Goal: Feedback & Contribution: Contribute content

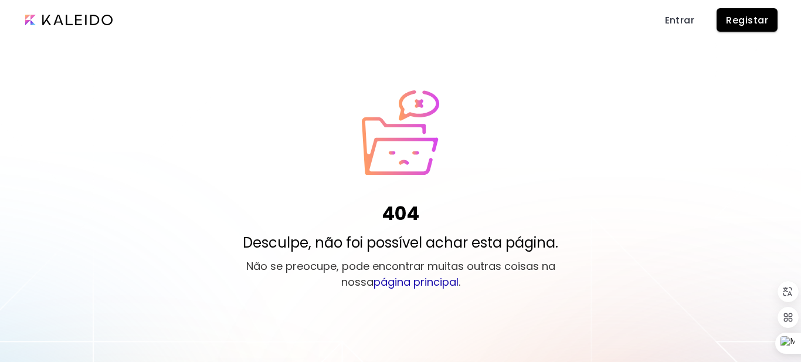
click at [744, 15] on span "Registar" at bounding box center [747, 20] width 42 height 12
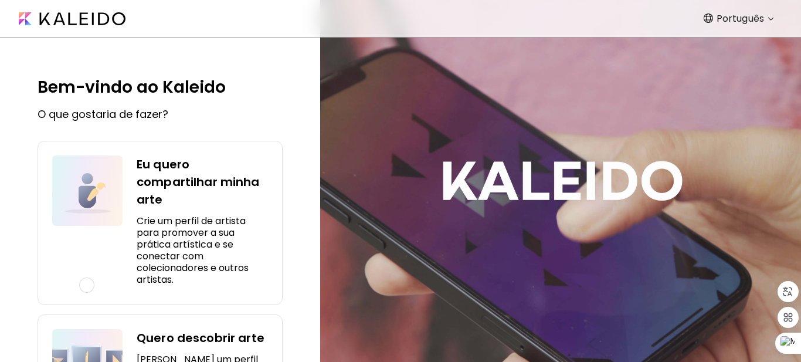
click at [87, 285] on div at bounding box center [86, 284] width 15 height 15
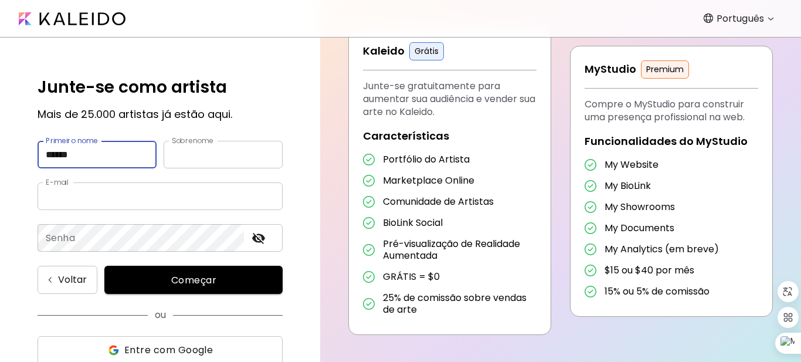
type input "******"
type input "*****"
type input "**********"
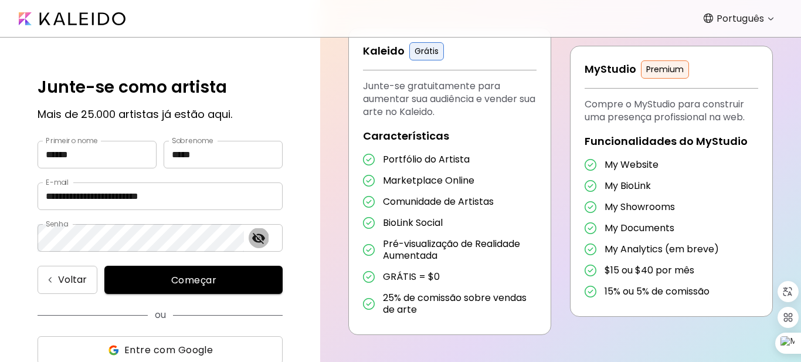
click at [260, 240] on icon "toggle password visibility" at bounding box center [258, 238] width 13 height 11
click at [263, 239] on icon "toggle password visibility" at bounding box center [258, 237] width 13 height 9
click at [230, 285] on span "Começar" at bounding box center [193, 280] width 150 height 12
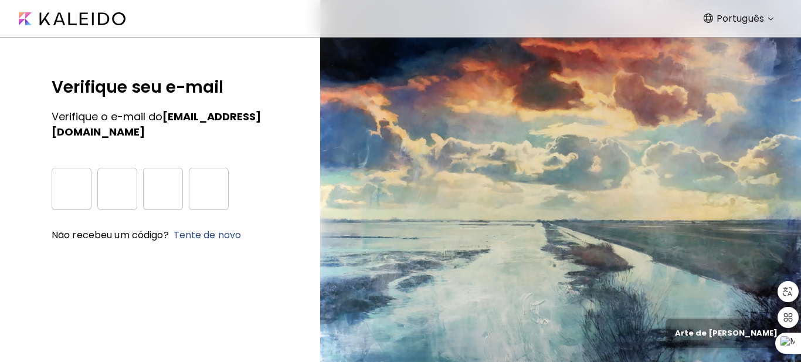
type input "*"
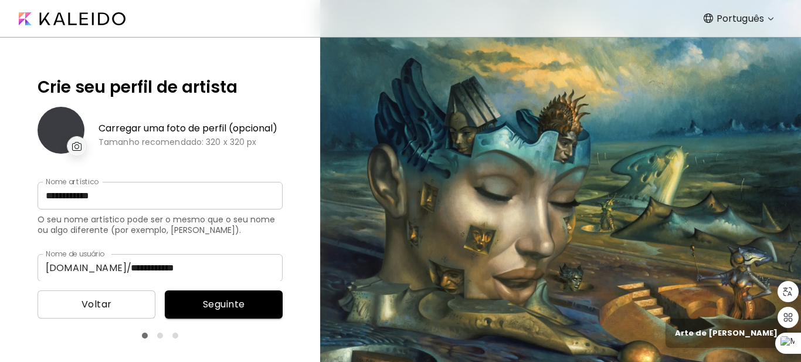
type input "**********"
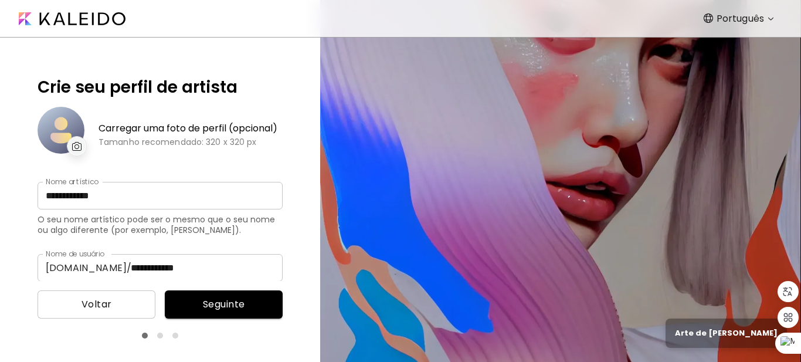
click at [80, 145] on img at bounding box center [77, 146] width 10 height 9
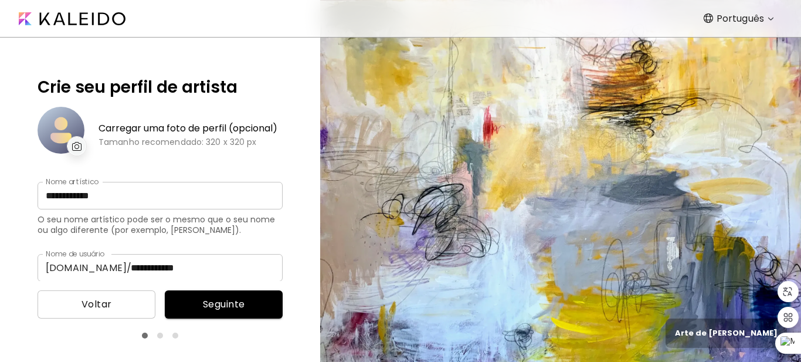
click at [75, 135] on div at bounding box center [61, 130] width 47 height 47
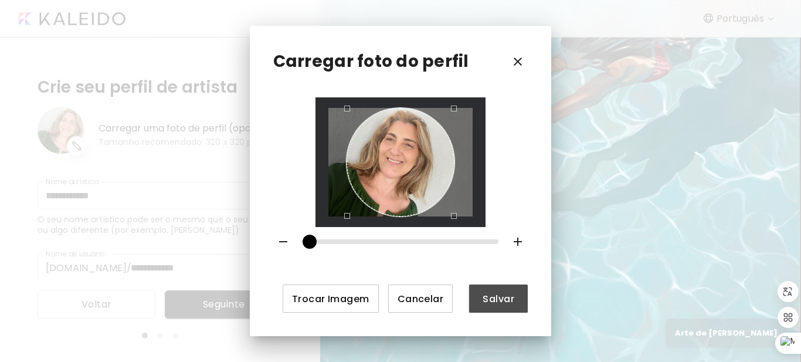
click at [501, 298] on span "Salvar" at bounding box center [498, 298] width 40 height 12
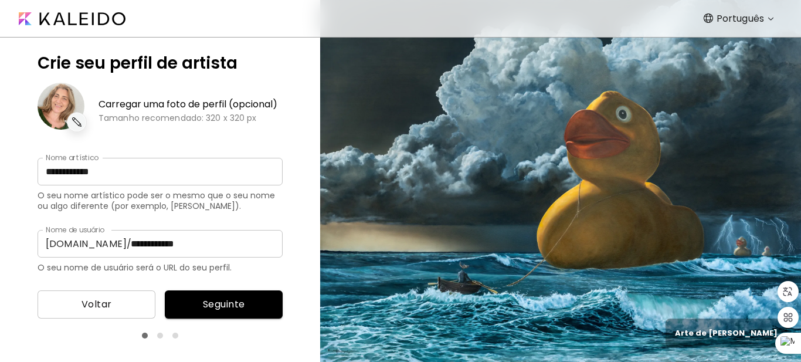
scroll to position [67, 0]
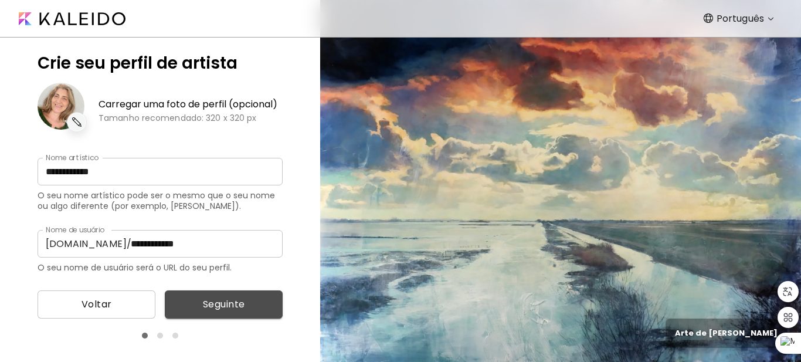
click at [229, 303] on span "Seguinte" at bounding box center [223, 304] width 99 height 14
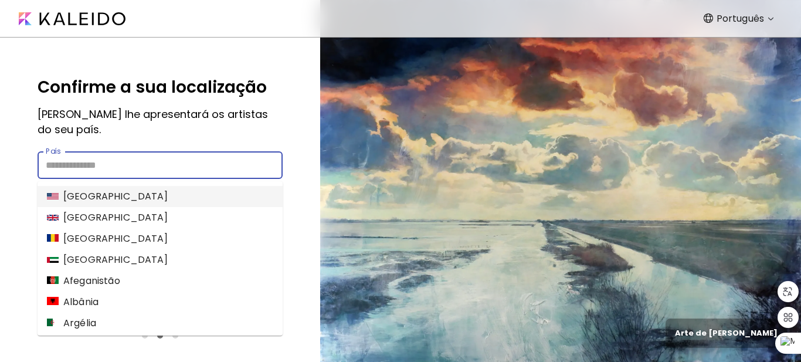
click at [145, 167] on input "País" at bounding box center [160, 165] width 245 height 28
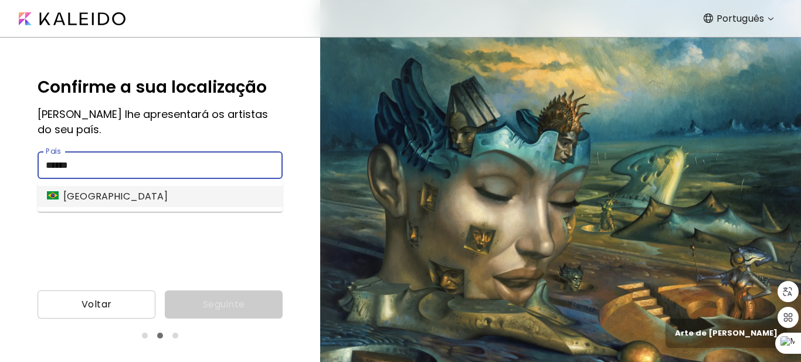
type input "******"
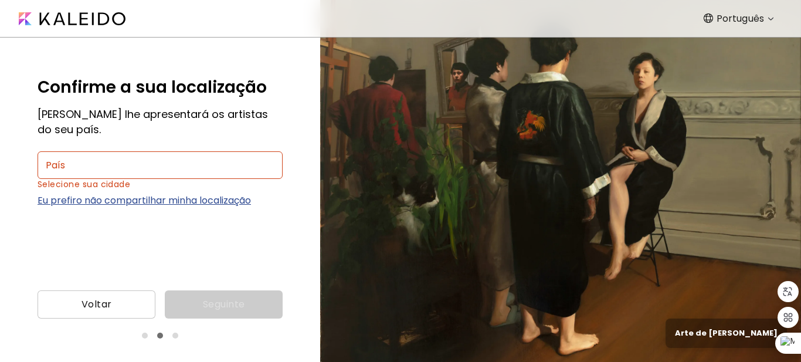
click at [103, 162] on input "País" at bounding box center [160, 165] width 245 height 28
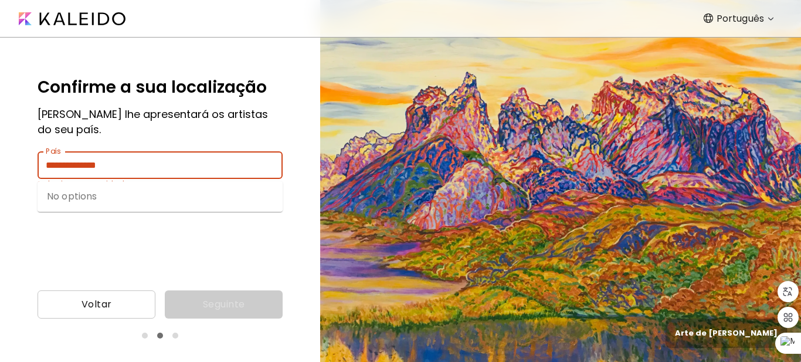
type input "**********"
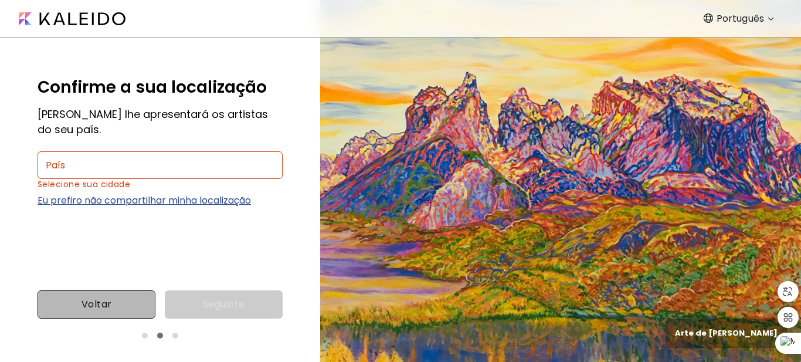
click at [89, 309] on span "Voltar" at bounding box center [96, 304] width 99 height 14
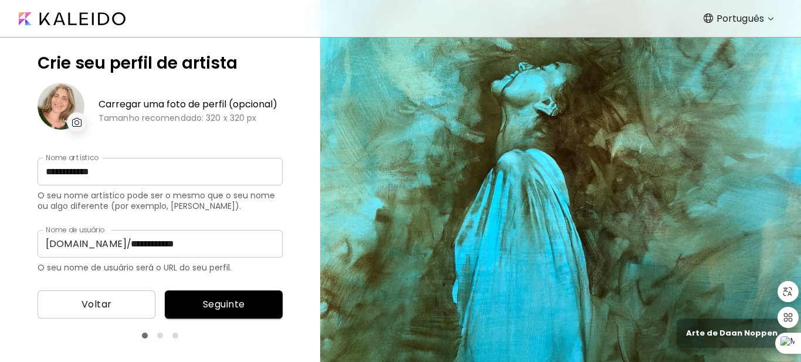
scroll to position [67, 0]
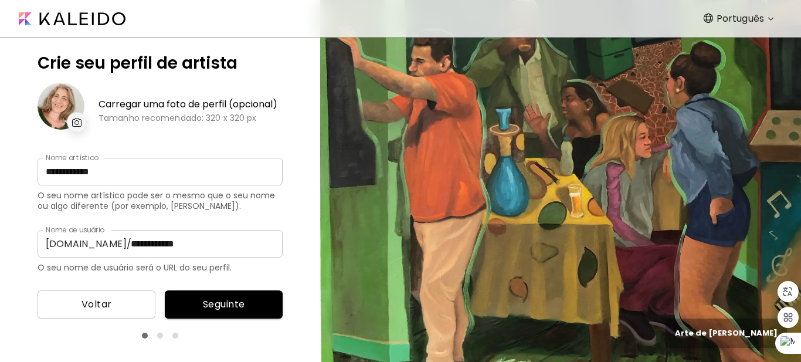
click at [193, 308] on span "Seguinte" at bounding box center [223, 304] width 99 height 14
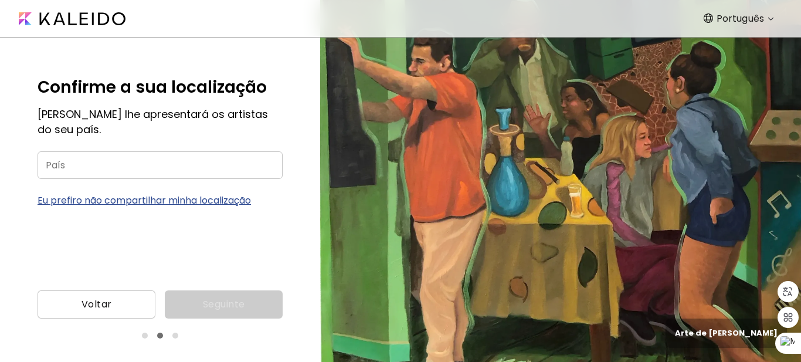
click at [193, 308] on div "Voltar Seguinte" at bounding box center [160, 304] width 245 height 28
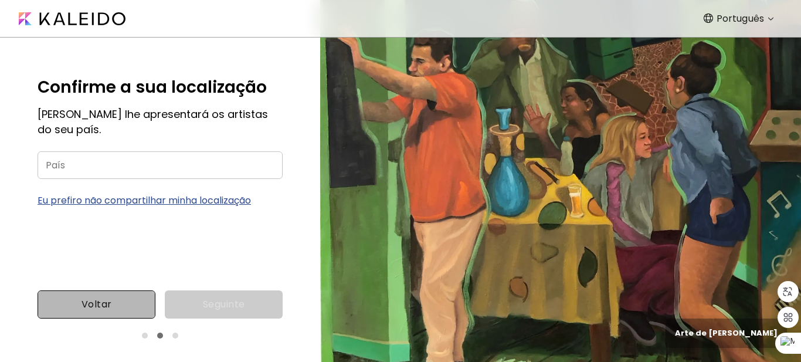
click at [120, 304] on span "Voltar" at bounding box center [96, 304] width 99 height 14
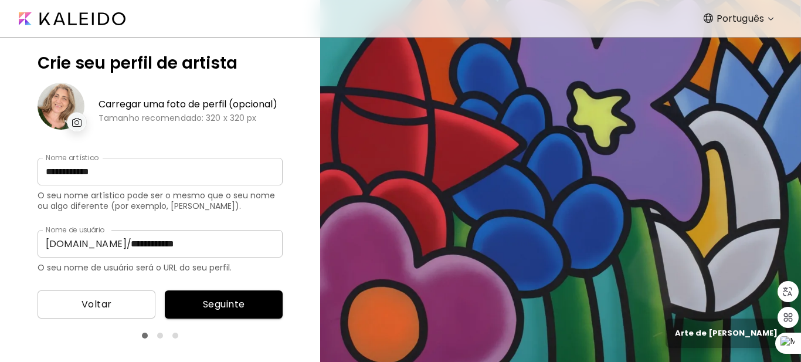
scroll to position [67, 0]
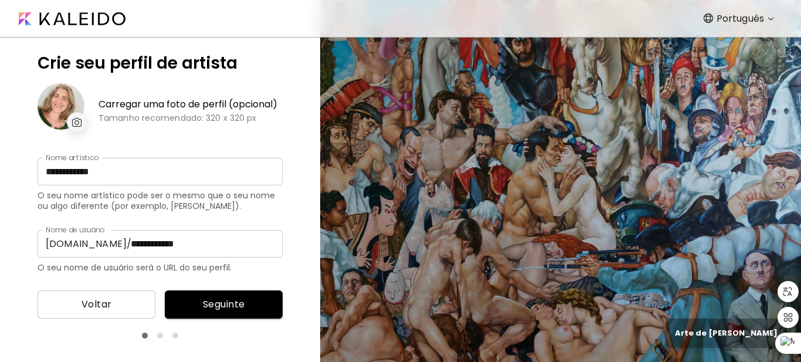
click at [308, 261] on div "**********" at bounding box center [160, 159] width 320 height 243
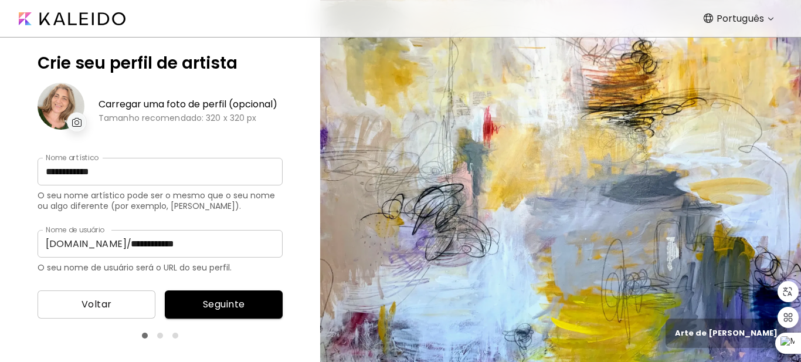
click at [234, 301] on span "Seguinte" at bounding box center [223, 304] width 99 height 14
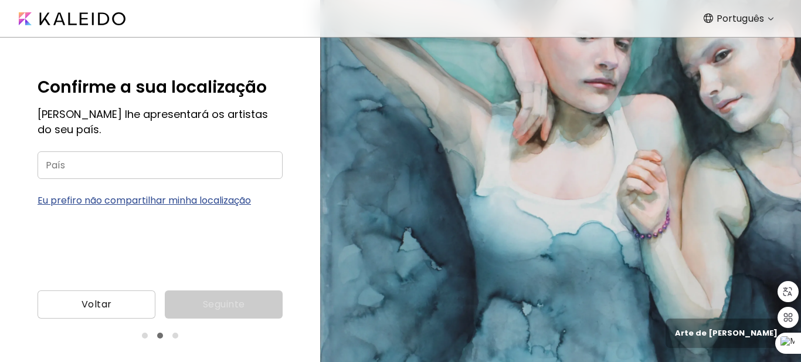
click at [182, 163] on input "País" at bounding box center [160, 165] width 245 height 28
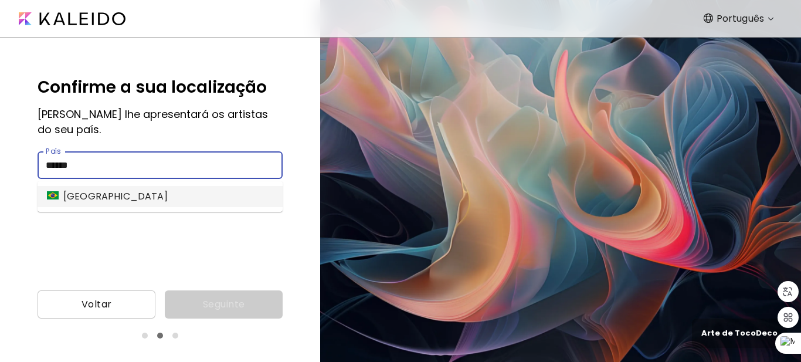
click at [154, 201] on li "[GEOGRAPHIC_DATA]" at bounding box center [160, 196] width 245 height 21
type input "******"
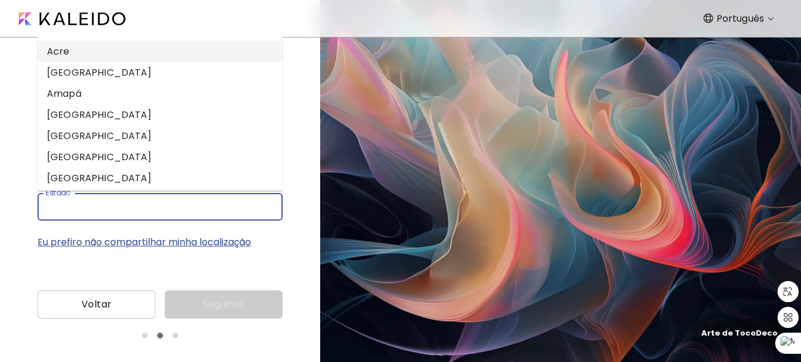
click at [178, 213] on input "Estado" at bounding box center [149, 207] width 222 height 28
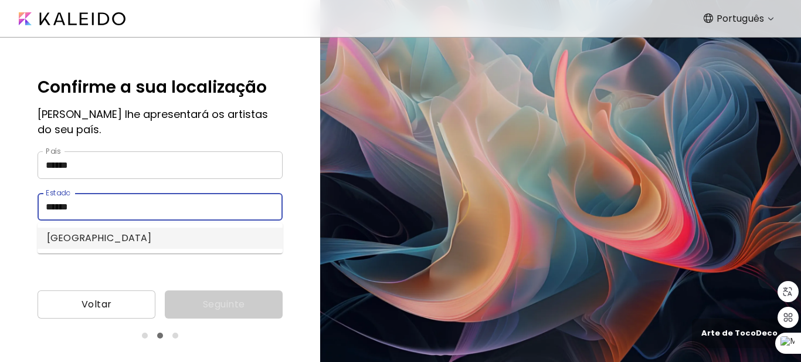
click at [176, 244] on li "[GEOGRAPHIC_DATA]" at bounding box center [160, 237] width 245 height 21
type input "******"
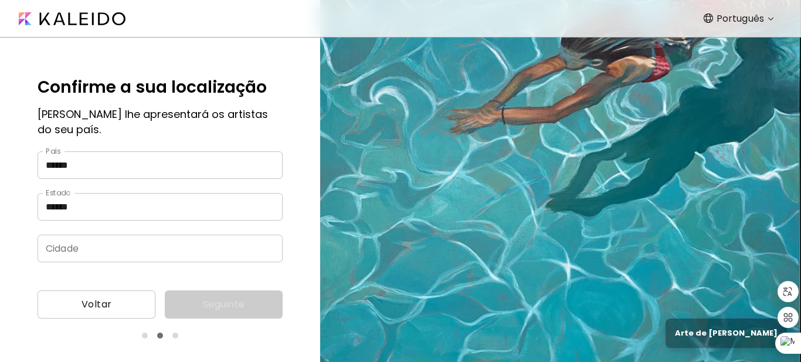
click at [183, 253] on input "Cidade" at bounding box center [149, 248] width 222 height 28
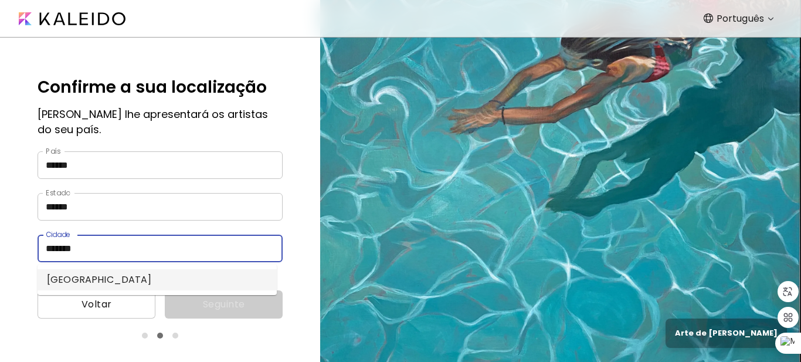
click at [67, 274] on li "[GEOGRAPHIC_DATA]" at bounding box center [157, 279] width 239 height 21
type input "*******"
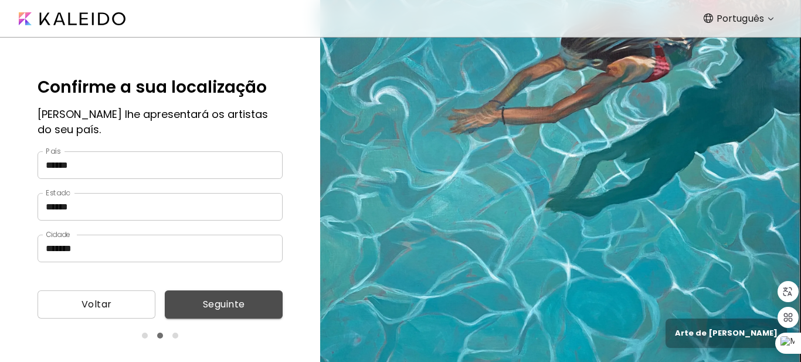
click at [232, 306] on span "Seguinte" at bounding box center [223, 304] width 99 height 14
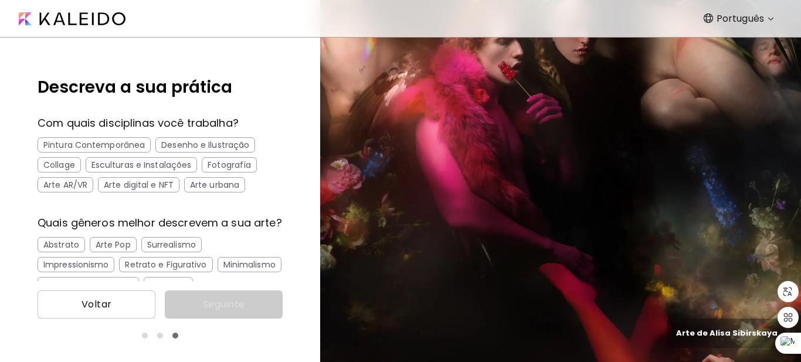
click at [125, 142] on div "Pintura Contemporânea" at bounding box center [94, 144] width 113 height 15
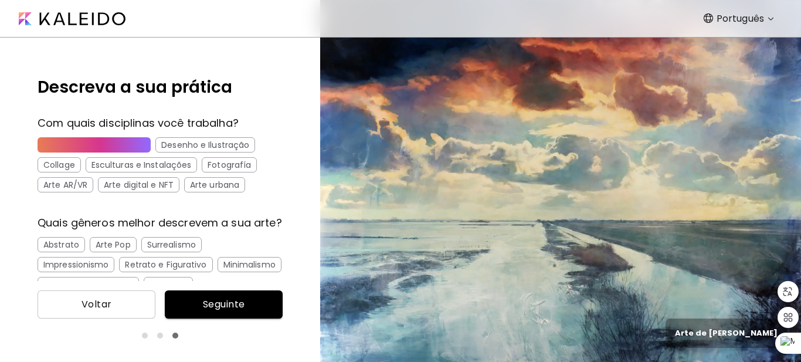
click at [131, 163] on div "Esculturas e Instalações" at bounding box center [142, 164] width 112 height 15
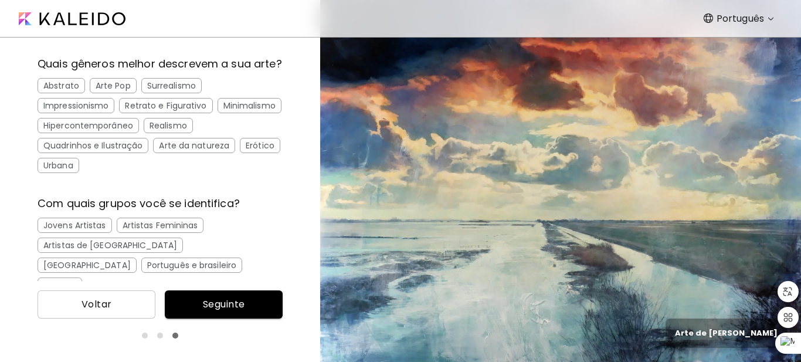
scroll to position [160, 0]
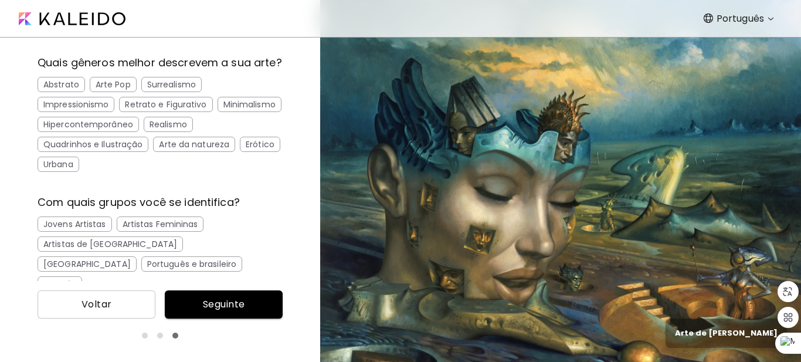
click at [90, 112] on div "Impressionismo" at bounding box center [76, 104] width 77 height 15
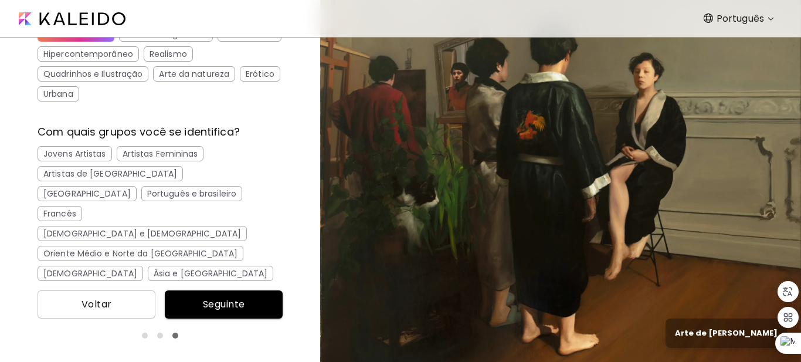
scroll to position [248, 0]
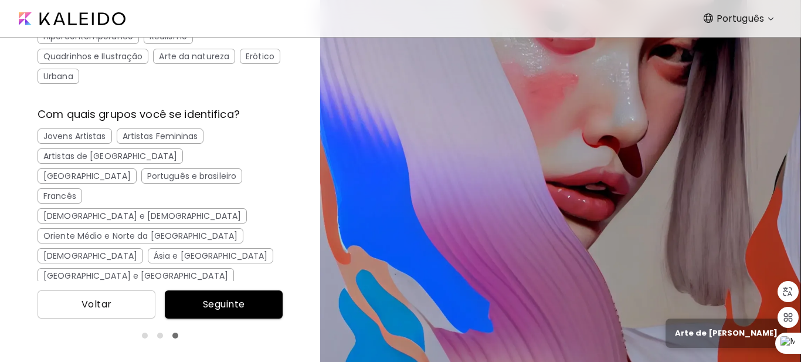
click at [141, 183] on div "Português e brasileiro" at bounding box center [191, 175] width 101 height 15
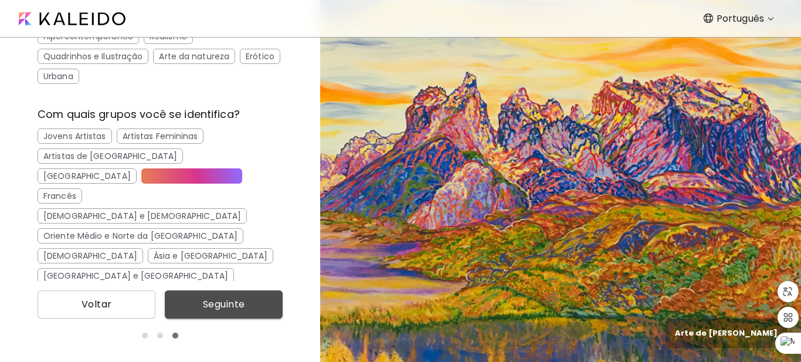
click at [241, 301] on span "Seguinte" at bounding box center [223, 304] width 99 height 14
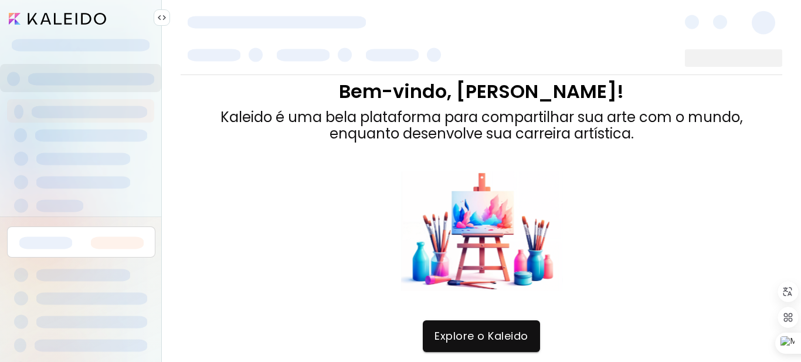
click at [698, 227] on div at bounding box center [481, 231] width 522 height 120
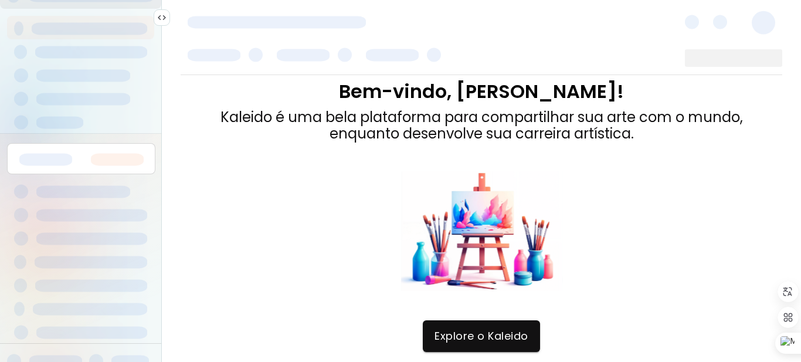
scroll to position [99, 0]
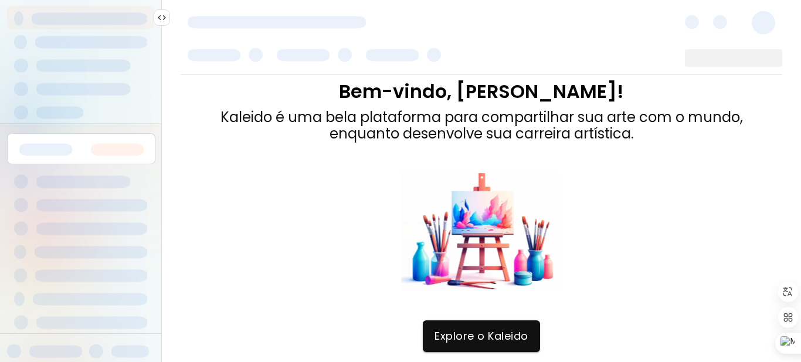
click at [471, 313] on div "Bem-vindo, [PERSON_NAME]! [PERSON_NAME] é uma bela plataforma para compartilhar…" at bounding box center [481, 217] width 601 height 285
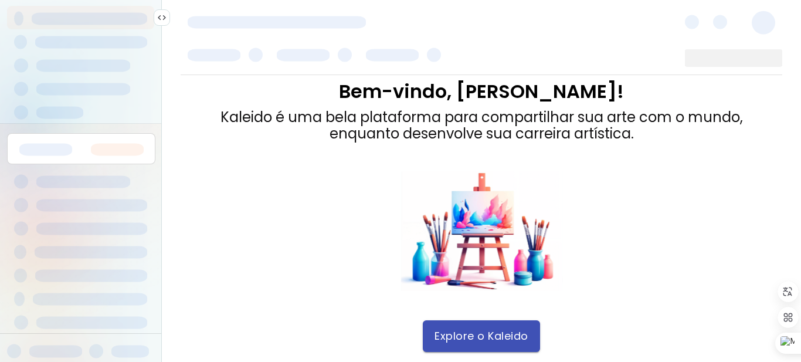
click at [467, 336] on span "Explore o Kaleido" at bounding box center [481, 335] width 94 height 13
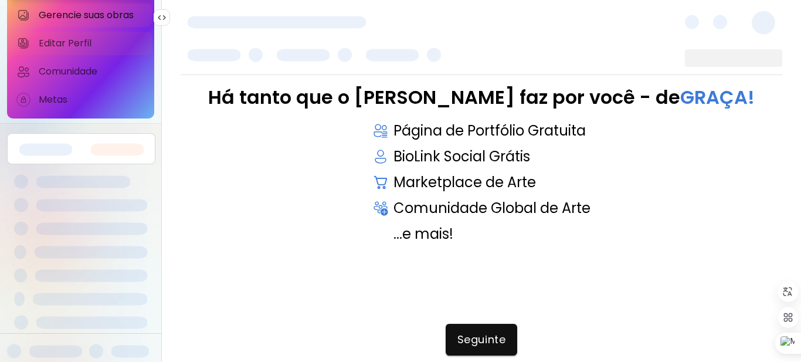
click at [80, 39] on span "Editar Perfil" at bounding box center [92, 44] width 106 height 12
click at [63, 38] on span "Editar Perfil" at bounding box center [92, 44] width 106 height 12
click at [61, 38] on span "Editar Perfil" at bounding box center [92, 44] width 106 height 12
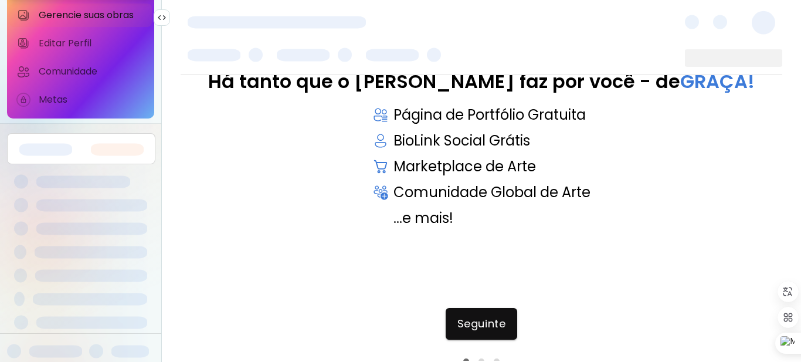
scroll to position [22, 0]
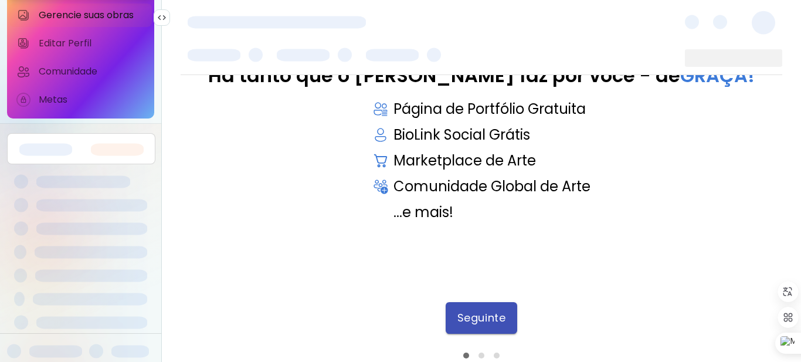
click at [490, 315] on span "Seguinte" at bounding box center [481, 317] width 48 height 13
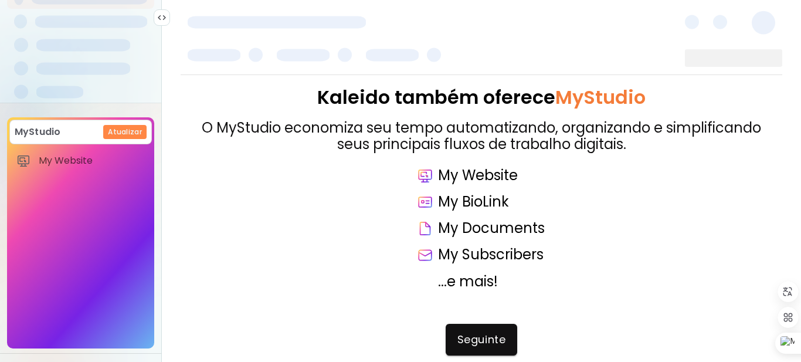
scroll to position [140, 0]
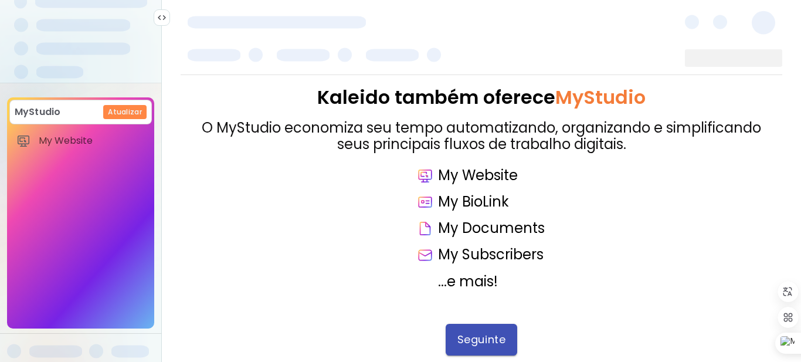
click at [468, 339] on span "Seguinte" at bounding box center [481, 339] width 48 height 13
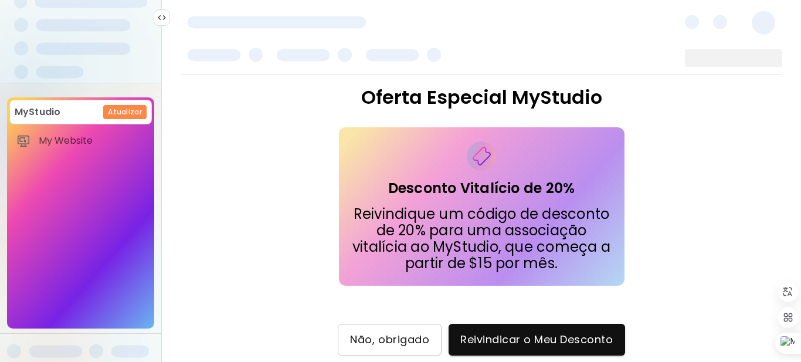
click at [411, 342] on span "Não, obrigado" at bounding box center [389, 339] width 79 height 13
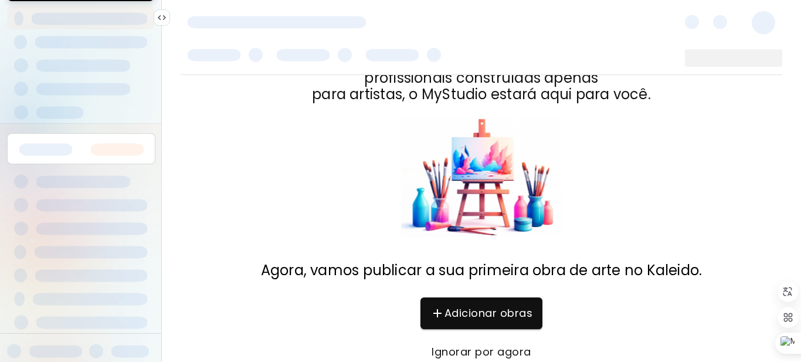
scroll to position [69, 0]
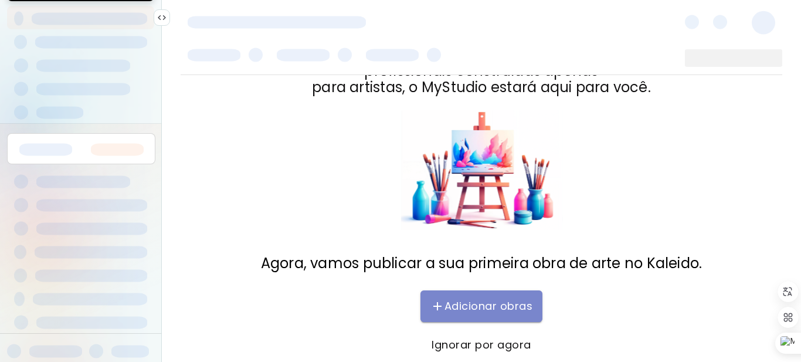
click at [483, 303] on span "Adicionar obras" at bounding box center [481, 306] width 98 height 14
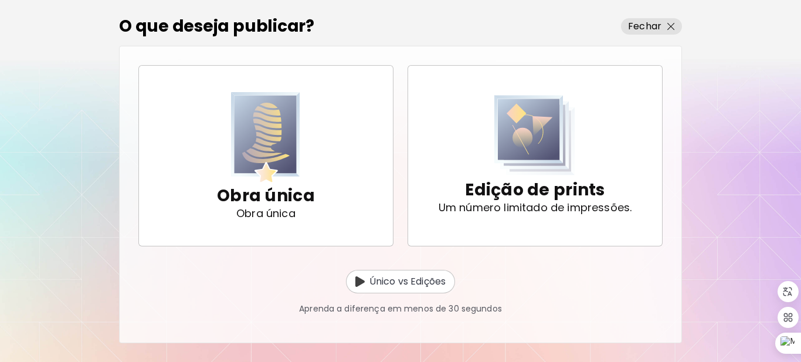
scroll to position [87, 0]
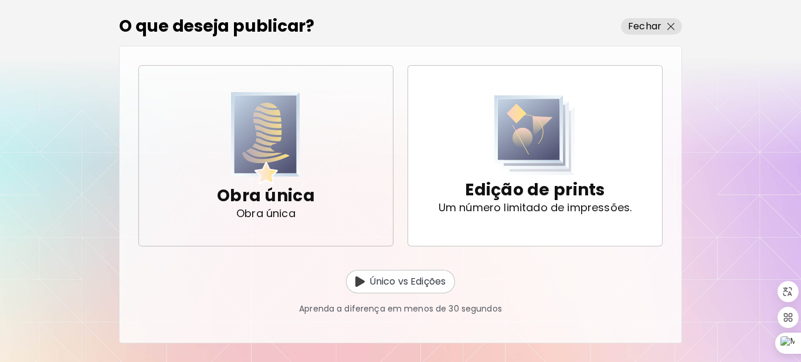
click at [279, 173] on img "button" at bounding box center [265, 138] width 69 height 92
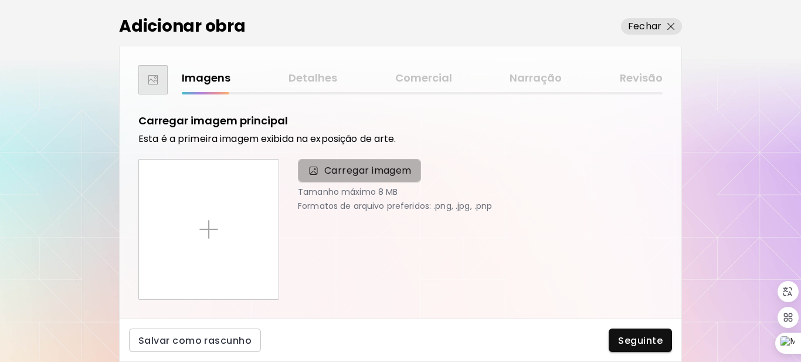
click at [358, 171] on span "Carregar imagem" at bounding box center [367, 171] width 87 height 14
click at [0, 0] on input "Carregar imagem" at bounding box center [0, 0] width 0 height 0
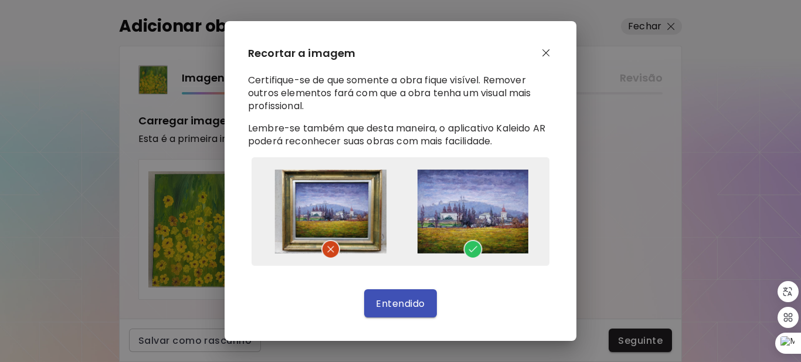
click at [393, 305] on span "Entendido" at bounding box center [400, 303] width 49 height 12
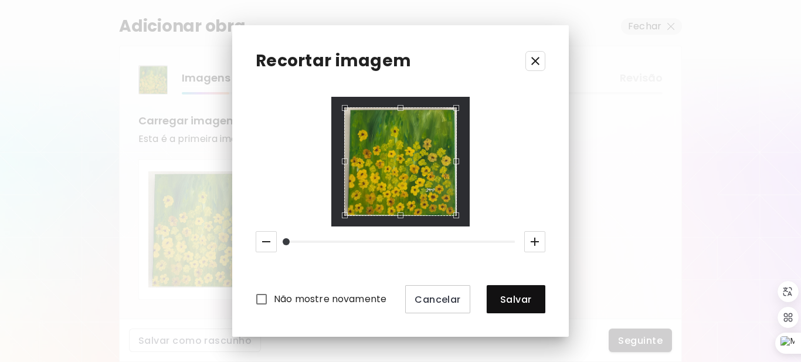
click at [538, 243] on icon "button" at bounding box center [535, 241] width 14 height 14
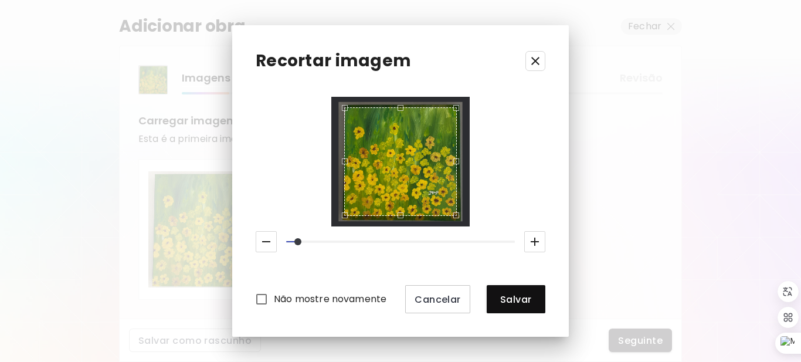
click at [538, 243] on icon "button" at bounding box center [535, 241] width 14 height 14
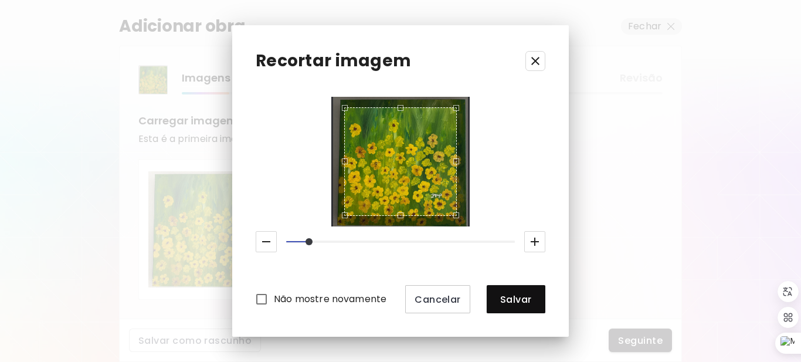
click at [538, 243] on icon "button" at bounding box center [535, 241] width 14 height 14
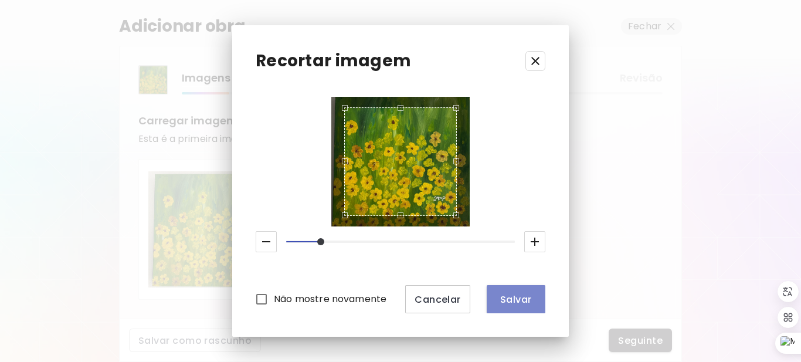
click at [513, 300] on span "Salvar" at bounding box center [516, 299] width 40 height 12
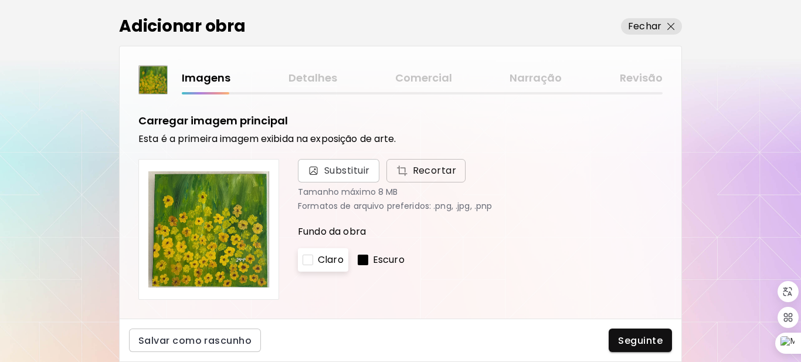
click at [438, 167] on span "Recortar" at bounding box center [426, 171] width 61 height 14
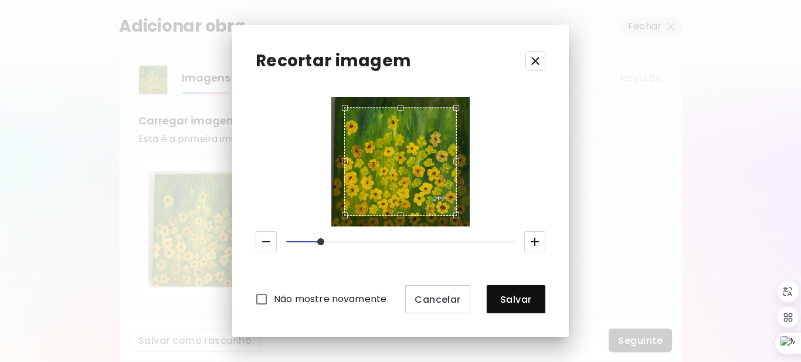
click at [538, 239] on icon "button" at bounding box center [535, 241] width 14 height 14
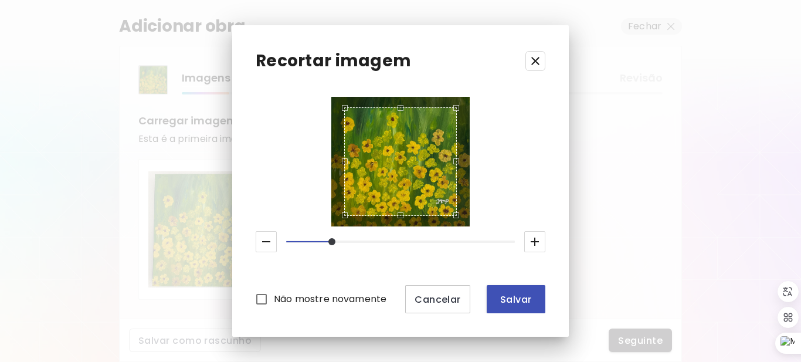
click at [526, 299] on span "Salvar" at bounding box center [516, 299] width 40 height 12
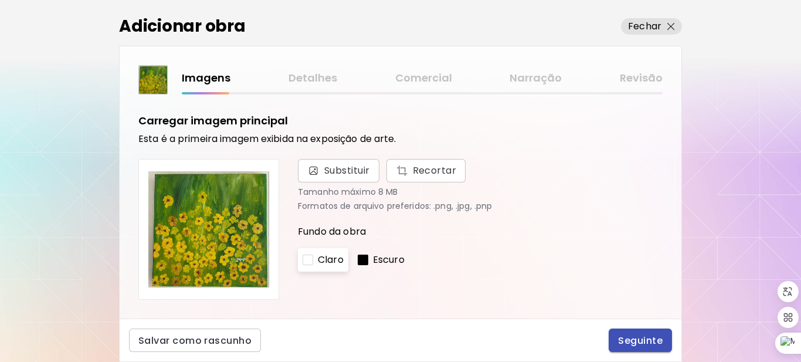
click at [642, 336] on span "Seguinte" at bounding box center [640, 340] width 45 height 12
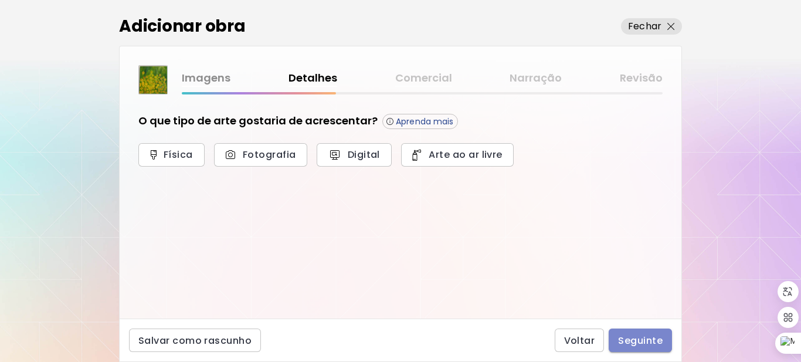
click at [638, 336] on span "Seguinte" at bounding box center [640, 340] width 45 height 12
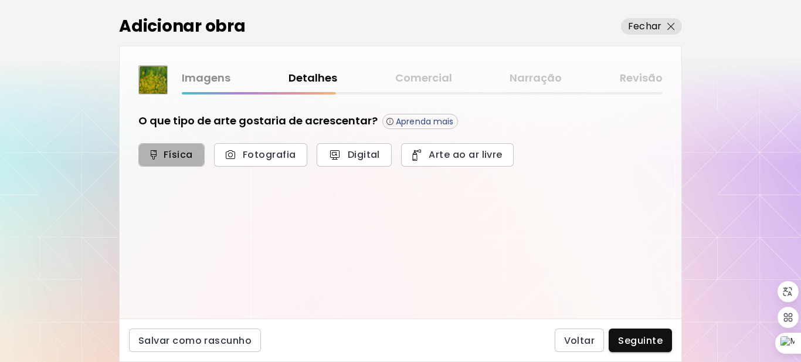
click at [178, 156] on span "Física" at bounding box center [171, 154] width 40 height 12
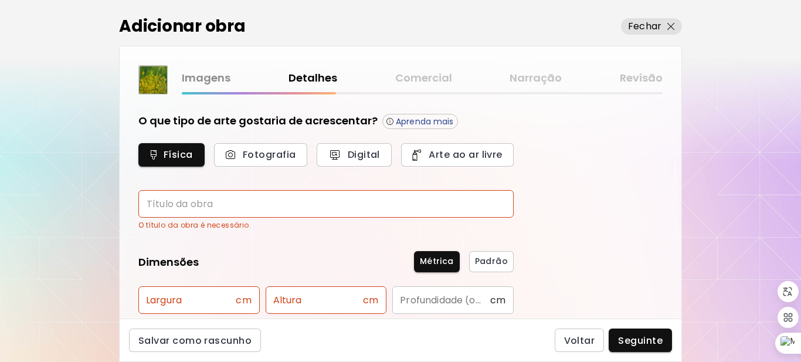
drag, startPoint x: 179, startPoint y: 151, endPoint x: 211, endPoint y: 187, distance: 48.6
click at [211, 187] on div "O que tipo de arte gostaria de acrescentar? Aprenda mais Física Fotografia Digi…" at bounding box center [325, 172] width 375 height 118
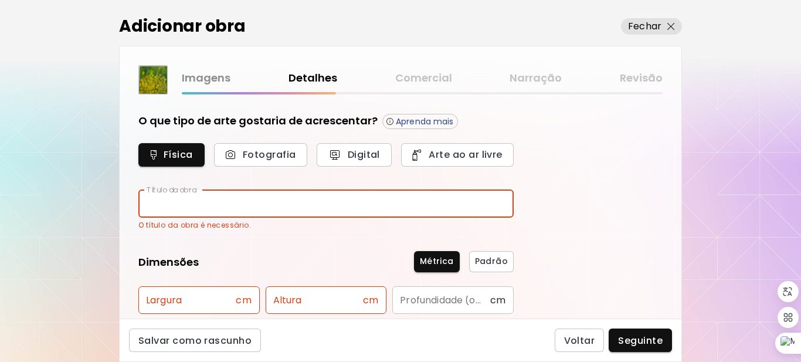
click at [189, 204] on input "text" at bounding box center [325, 204] width 375 height 28
type input "******"
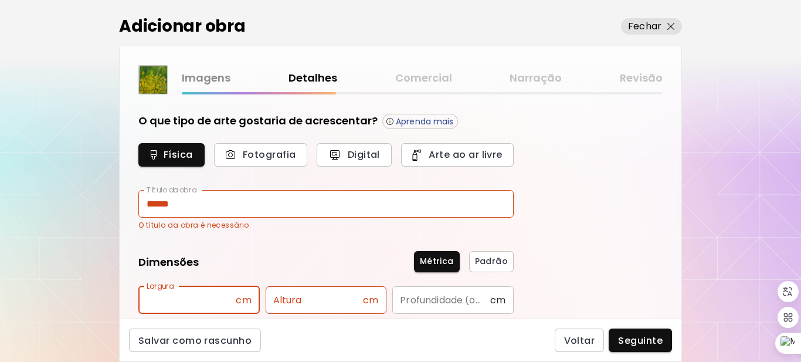
click at [227, 307] on input "text" at bounding box center [186, 300] width 97 height 28
type input "**"
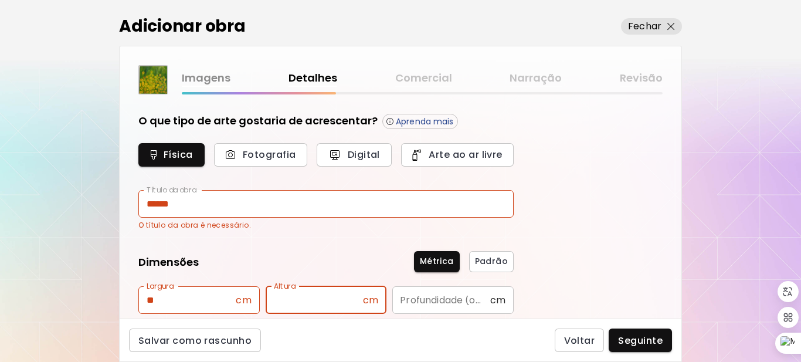
click at [309, 296] on input "text" at bounding box center [314, 300] width 97 height 28
type input "**"
click at [482, 301] on input "text" at bounding box center [440, 300] width 97 height 28
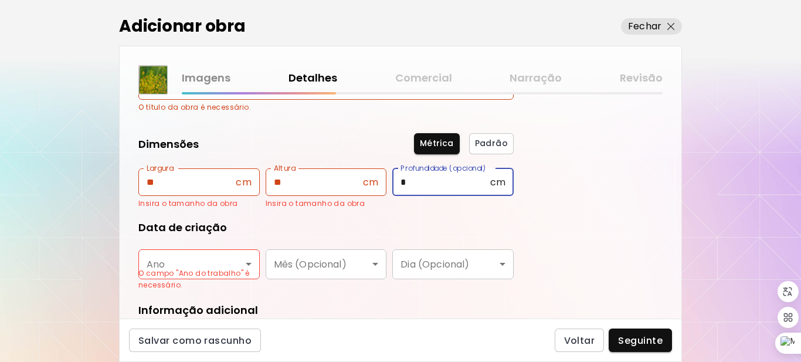
scroll to position [125, 0]
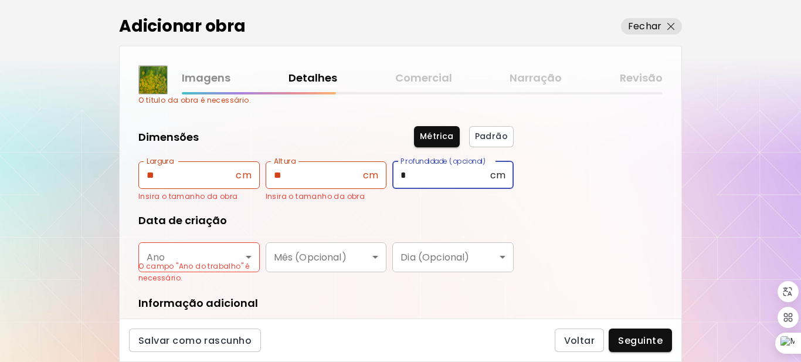
type input "*"
click at [247, 257] on body "[DOMAIN_NAME]/[PERSON_NAME] Adicionar obras Gerencie suas obras Editar Perfil M…" at bounding box center [400, 181] width 801 height 362
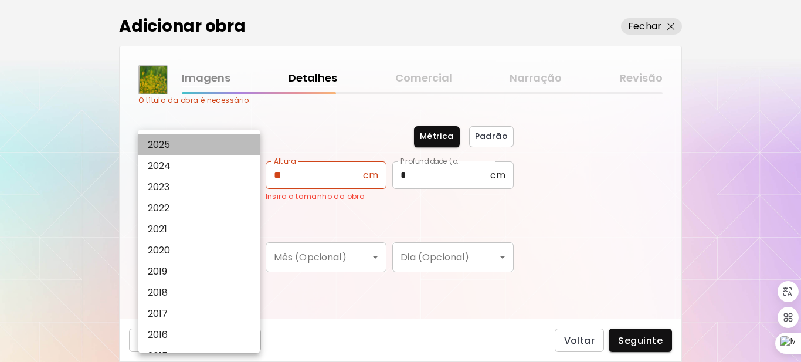
click at [185, 147] on li "2025" at bounding box center [201, 144] width 127 height 21
type input "****"
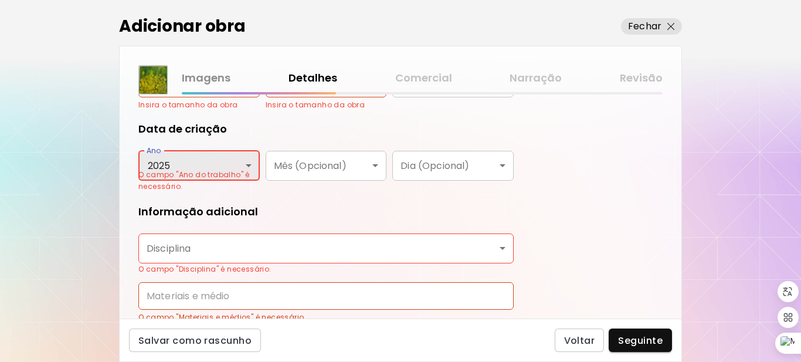
scroll to position [222, 0]
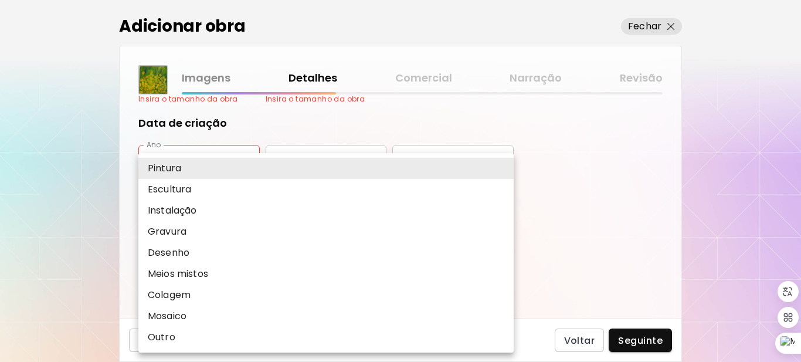
click at [502, 241] on body "[DOMAIN_NAME]/[PERSON_NAME] Adicionar obras Gerencie suas obras Editar Perfil M…" at bounding box center [400, 181] width 801 height 362
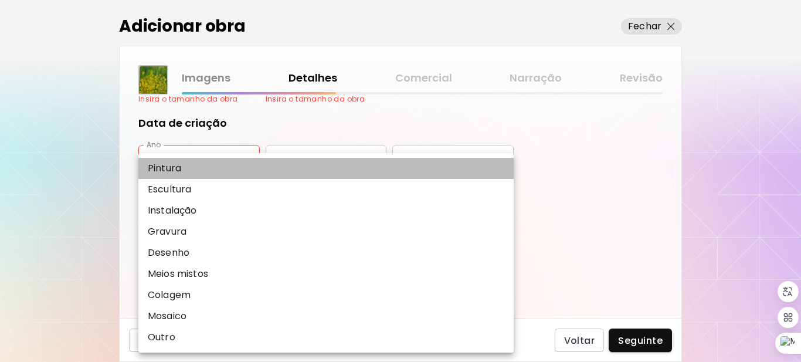
click at [265, 168] on li "Pintura" at bounding box center [325, 168] width 375 height 21
type input "********"
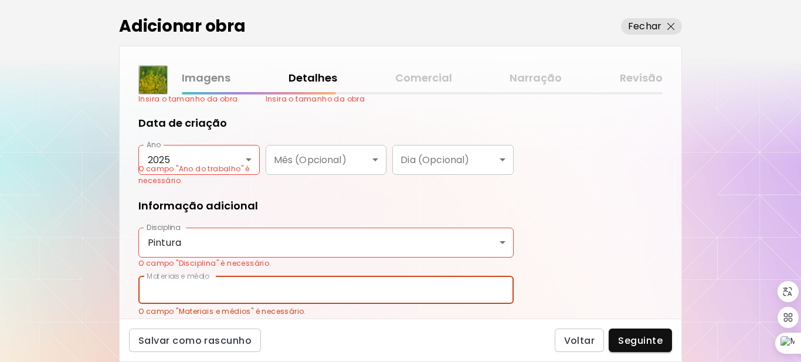
click at [420, 291] on input "text" at bounding box center [325, 290] width 375 height 28
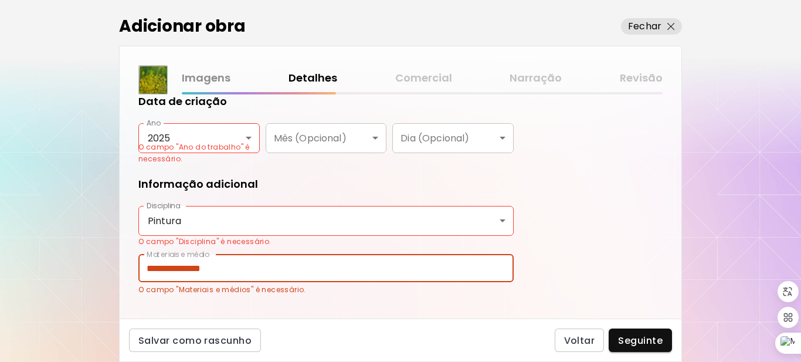
scroll to position [267, 0]
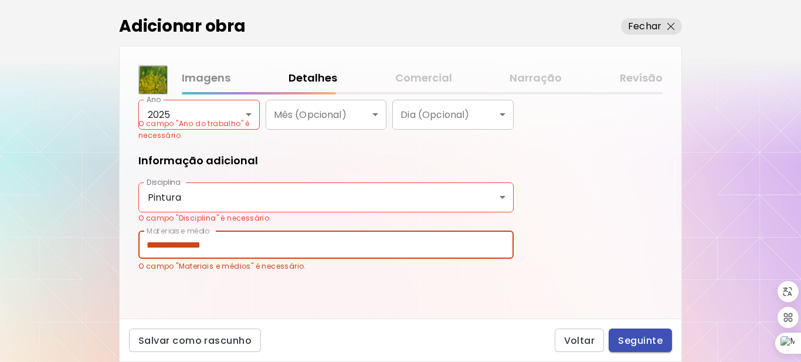
type input "**********"
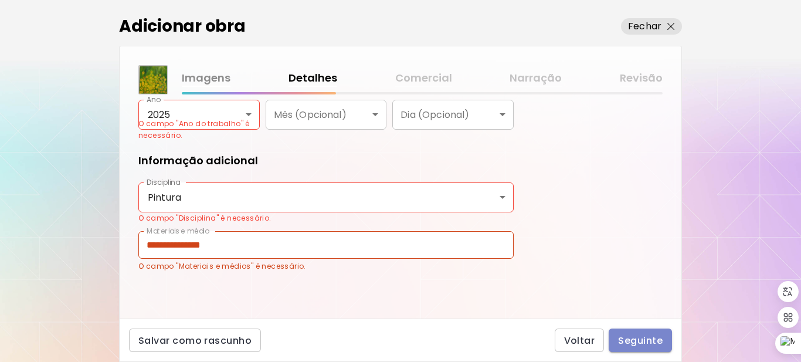
click at [632, 341] on span "Seguinte" at bounding box center [640, 340] width 45 height 12
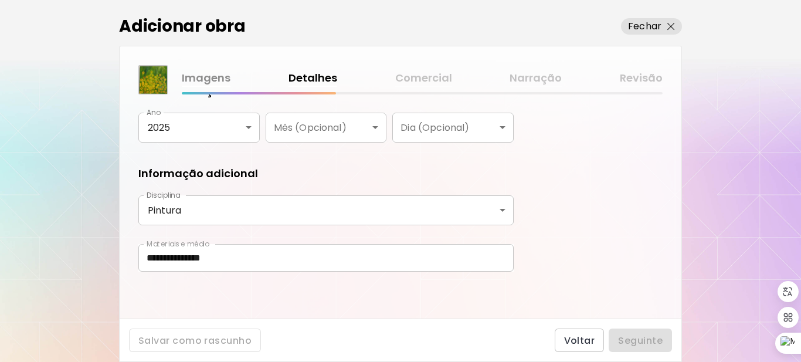
scroll to position [241, 0]
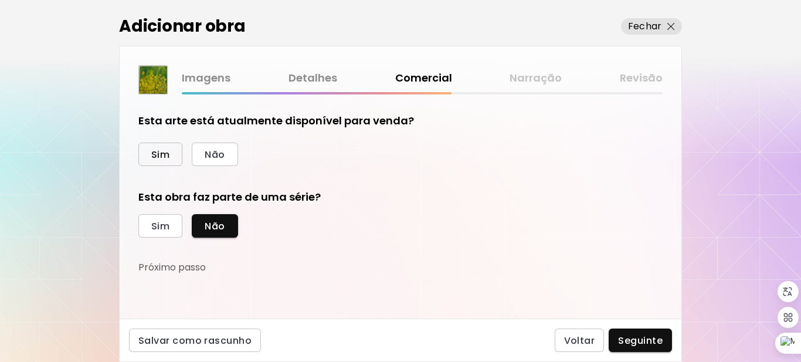
click at [170, 155] on button "Sim" at bounding box center [160, 153] width 44 height 23
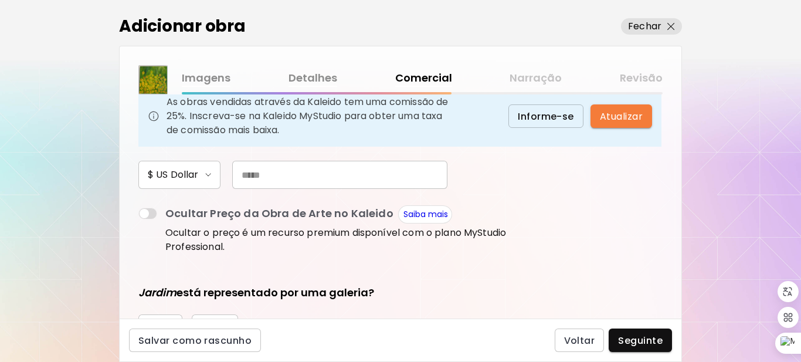
scroll to position [152, 0]
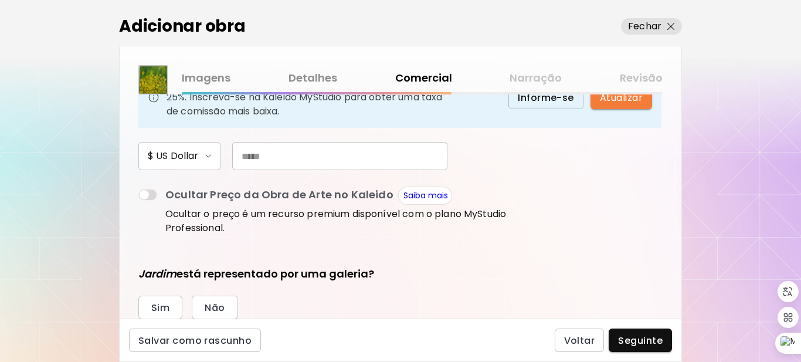
click at [288, 159] on input "text" at bounding box center [339, 156] width 215 height 28
click at [207, 155] on img "button" at bounding box center [208, 156] width 6 height 4
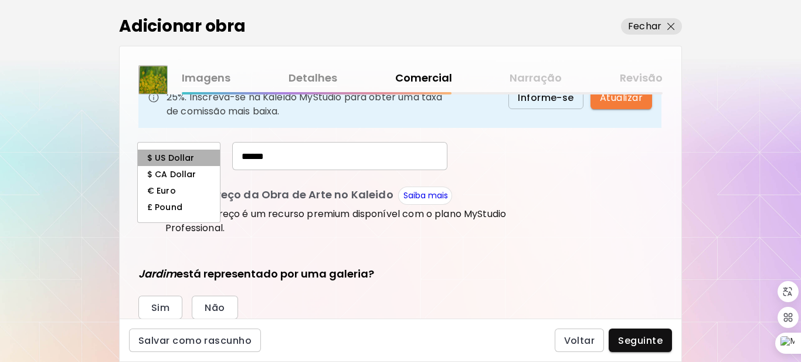
click at [208, 158] on li "$ US Dollar" at bounding box center [179, 157] width 82 height 16
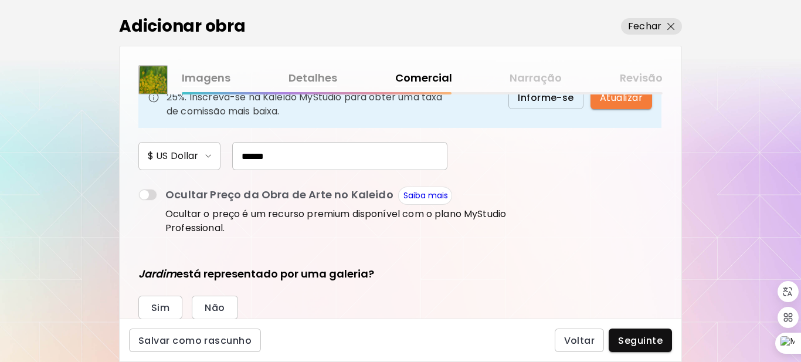
drag, startPoint x: 294, startPoint y: 159, endPoint x: 217, endPoint y: 161, distance: 77.4
click at [217, 161] on div "$ US Dollar ******" at bounding box center [325, 156] width 375 height 28
click at [254, 156] on input "*****" at bounding box center [339, 156] width 215 height 28
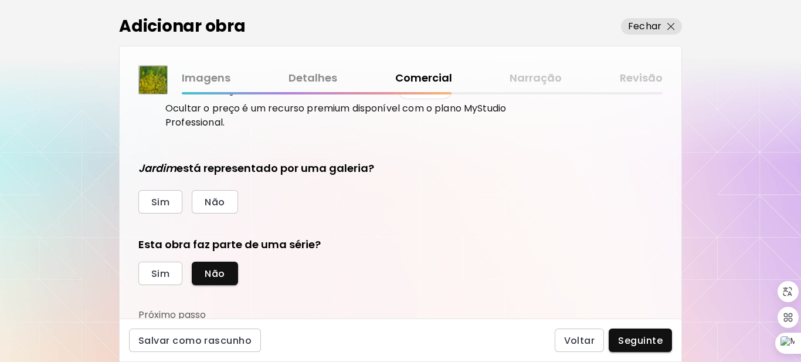
scroll to position [260, 0]
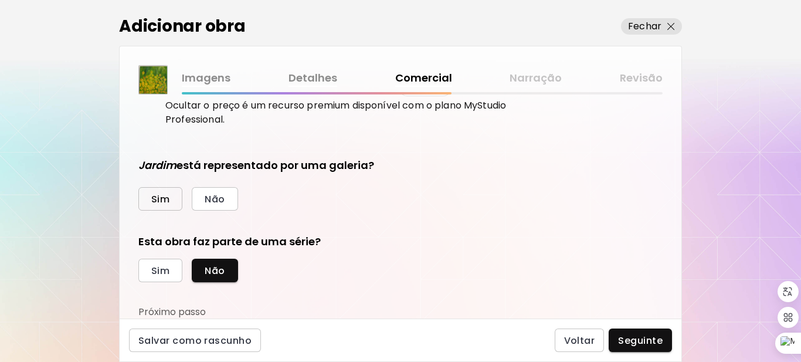
type input "**"
click at [157, 203] on span "Sim" at bounding box center [160, 199] width 18 height 12
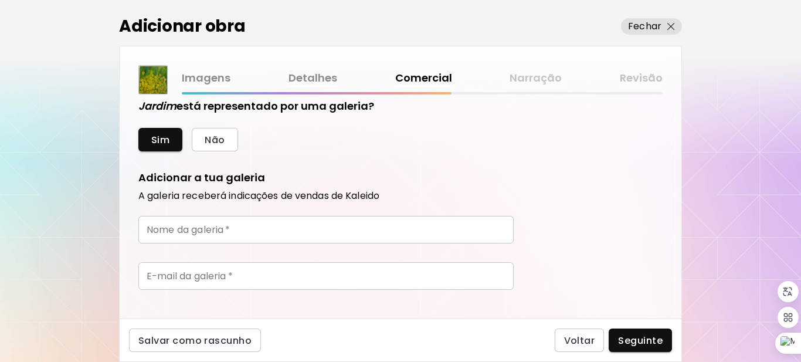
scroll to position [309, 0]
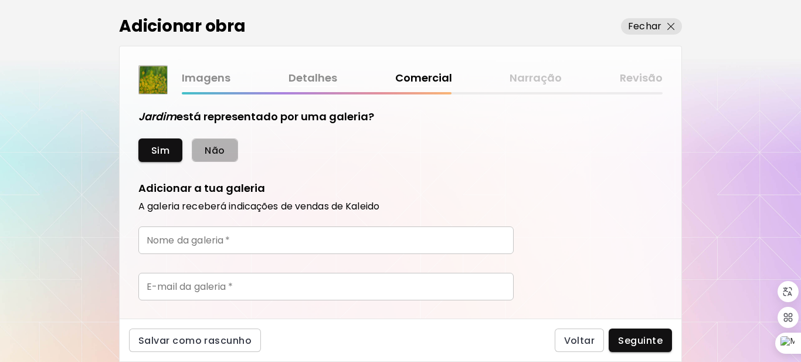
click at [219, 150] on span "Não" at bounding box center [215, 150] width 20 height 12
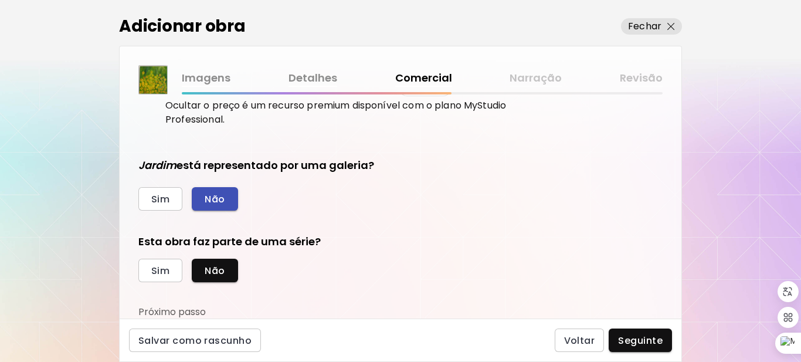
scroll to position [260, 0]
click at [161, 267] on span "Sim" at bounding box center [160, 270] width 18 height 12
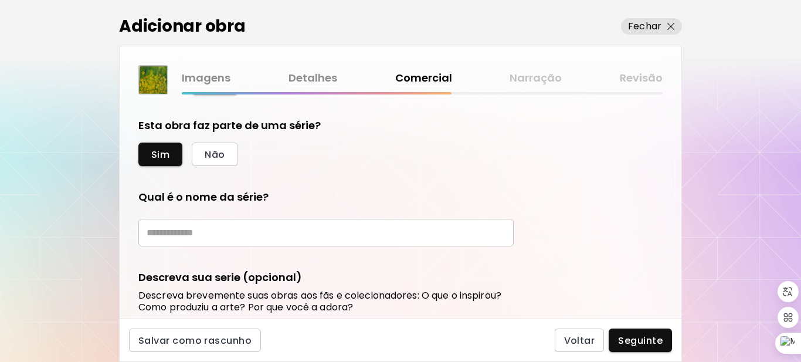
scroll to position [423, 0]
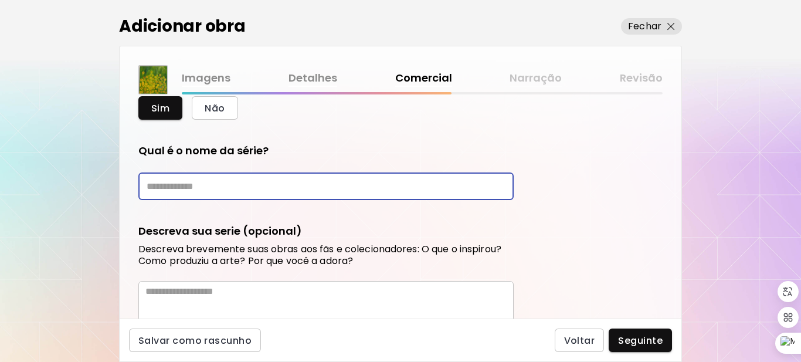
click at [243, 193] on input "text" at bounding box center [325, 186] width 375 height 28
type input "**********"
click at [185, 276] on div "Descreva sua serie (opcional) Descreva brevemente suas obras aos fãs e colecion…" at bounding box center [325, 297] width 375 height 148
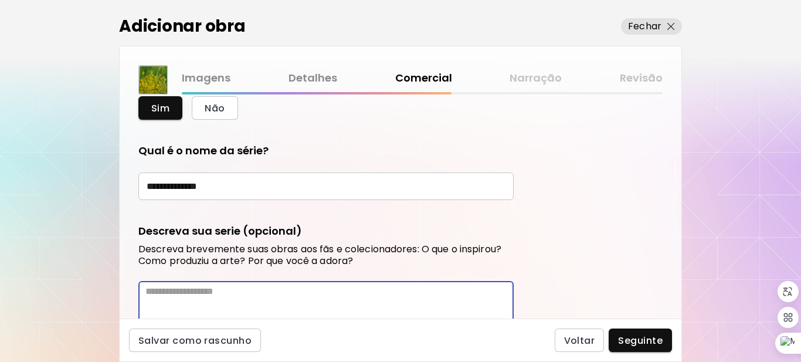
click at [178, 295] on textarea at bounding box center [329, 322] width 368 height 74
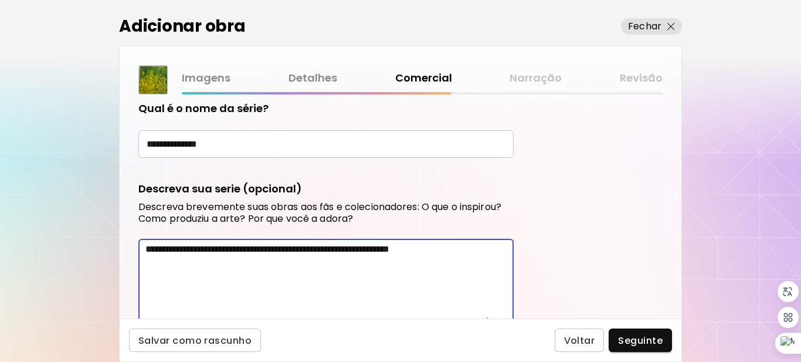
scroll to position [532, 0]
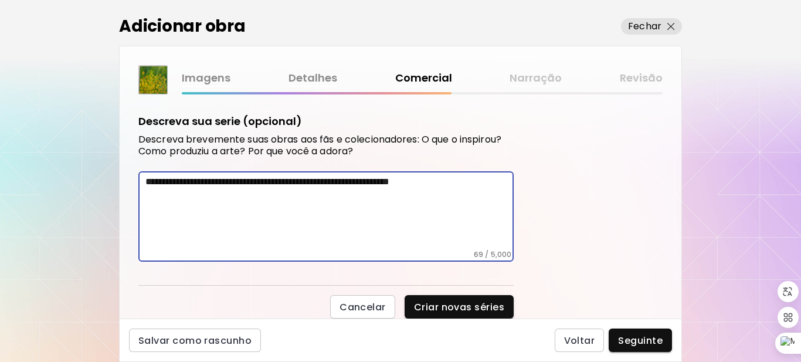
drag, startPoint x: 145, startPoint y: 292, endPoint x: 382, endPoint y: 349, distance: 242.8
click at [382, 353] on div "**********" at bounding box center [400, 181] width 563 height 362
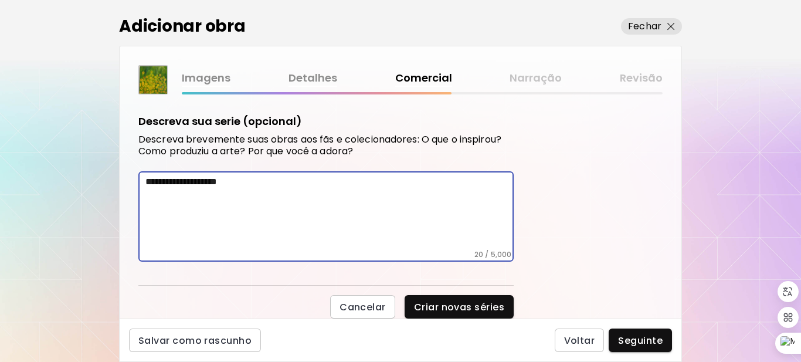
type textarea "**********"
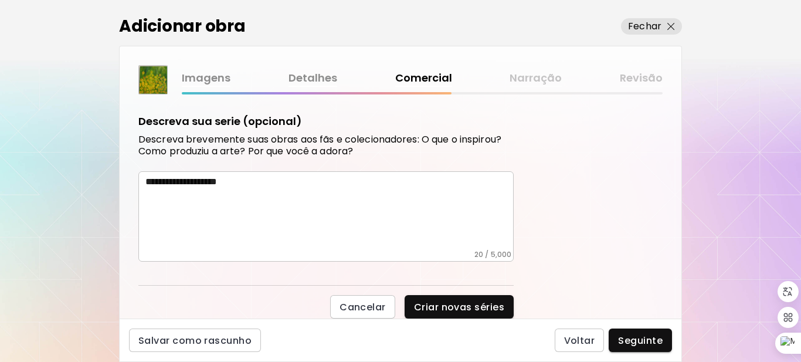
drag, startPoint x: 144, startPoint y: 182, endPoint x: 239, endPoint y: 193, distance: 96.3
click at [240, 195] on div "**********" at bounding box center [325, 216] width 375 height 90
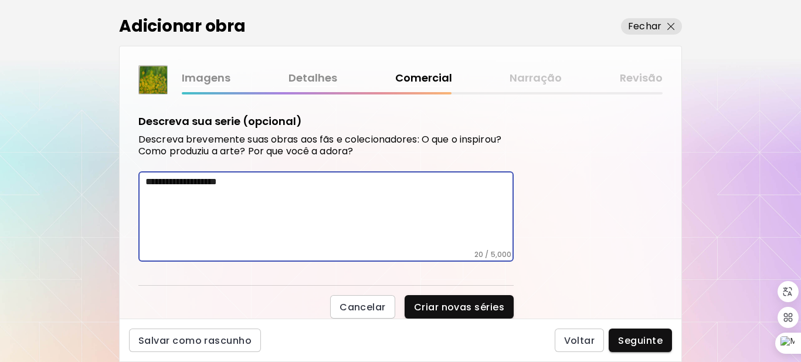
drag, startPoint x: 250, startPoint y: 184, endPoint x: 126, endPoint y: 181, distance: 124.3
click at [126, 181] on div "**********" at bounding box center [401, 206] width 562 height 224
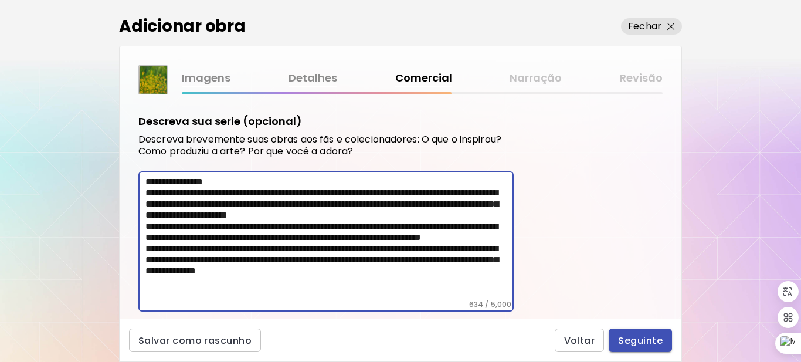
type textarea "**********"
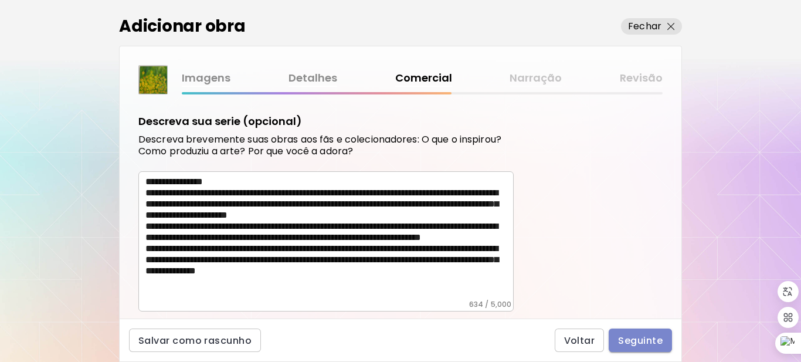
click at [638, 339] on span "Seguinte" at bounding box center [640, 340] width 45 height 12
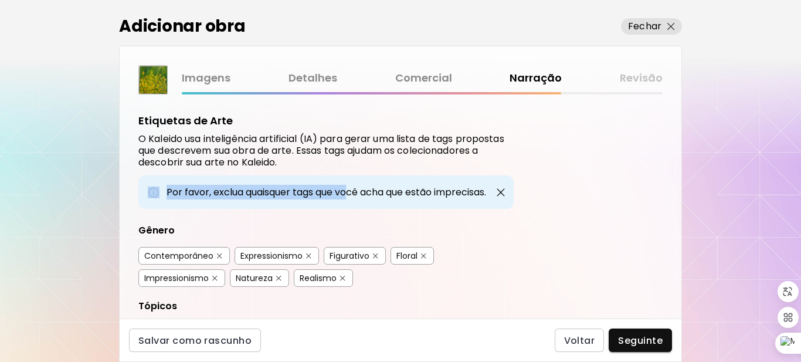
drag, startPoint x: 348, startPoint y: 172, endPoint x: 359, endPoint y: 159, distance: 16.2
click at [359, 159] on div "Etiquetas de Arte O Kaleido usa inteligência artificial (IA) para gerar uma lis…" at bounding box center [325, 330] width 375 height 434
click at [546, 141] on div "Etiquetas de Arte O Kaleido usa inteligência artificial (IA) para gerar uma lis…" at bounding box center [401, 206] width 562 height 224
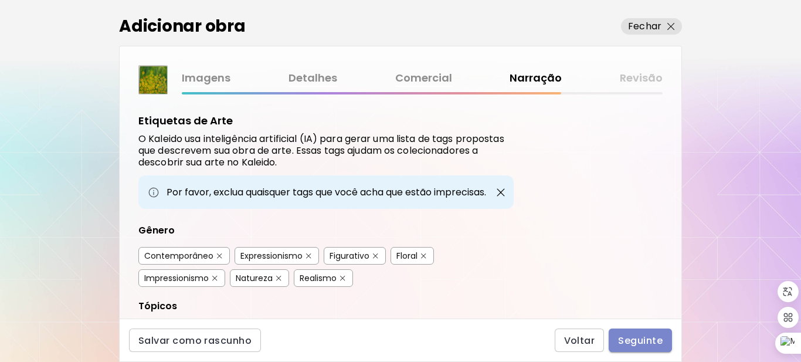
click at [639, 337] on span "Seguinte" at bounding box center [640, 340] width 45 height 12
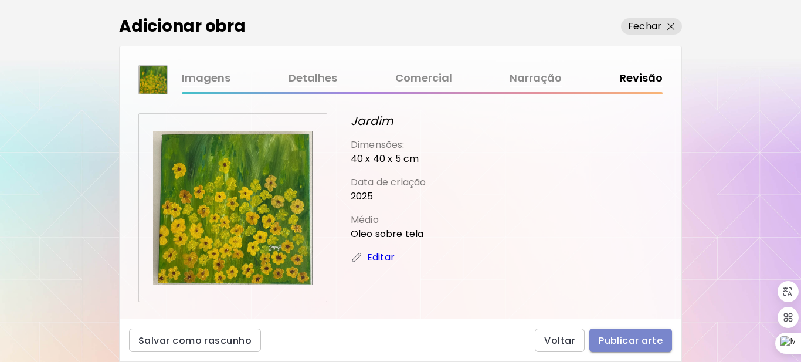
click at [648, 342] on span "Publicar arte" at bounding box center [630, 340] width 64 height 12
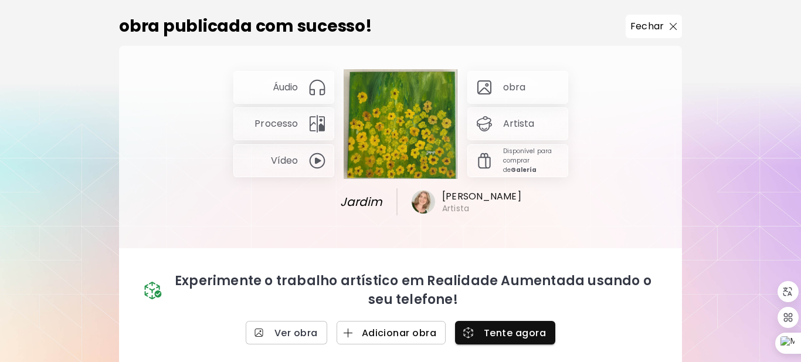
click at [399, 330] on span "Adicionar obra" at bounding box center [391, 332] width 90 height 12
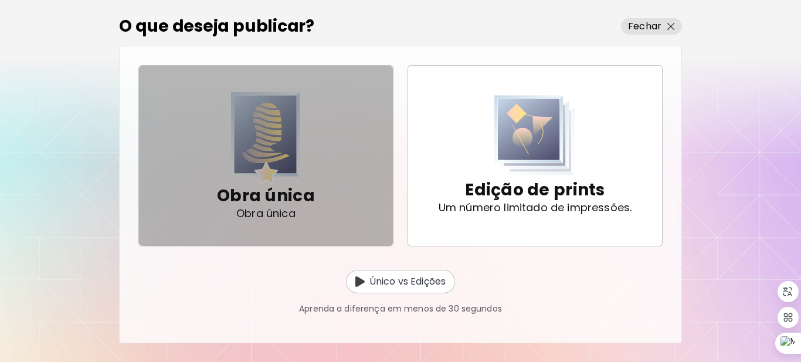
click at [298, 193] on p "Obra única" at bounding box center [266, 195] width 98 height 23
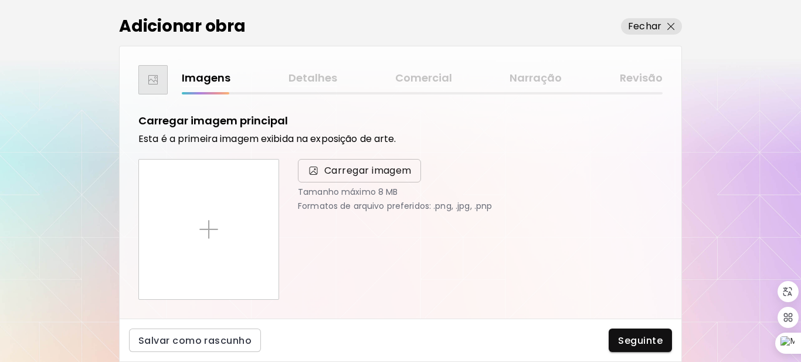
click at [386, 170] on span "Carregar imagem" at bounding box center [367, 171] width 87 height 14
click at [0, 0] on input "Carregar imagem" at bounding box center [0, 0] width 0 height 0
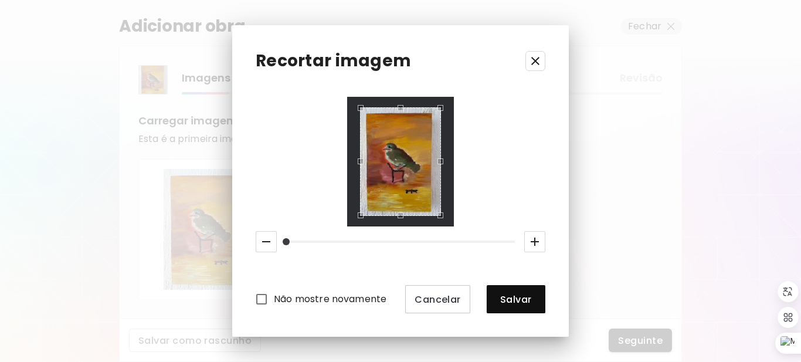
click at [526, 251] on button "button" at bounding box center [534, 241] width 21 height 21
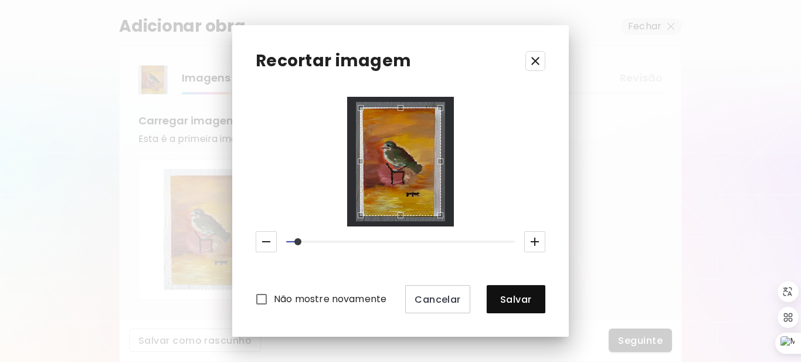
click at [532, 241] on icon "button" at bounding box center [534, 241] width 8 height 8
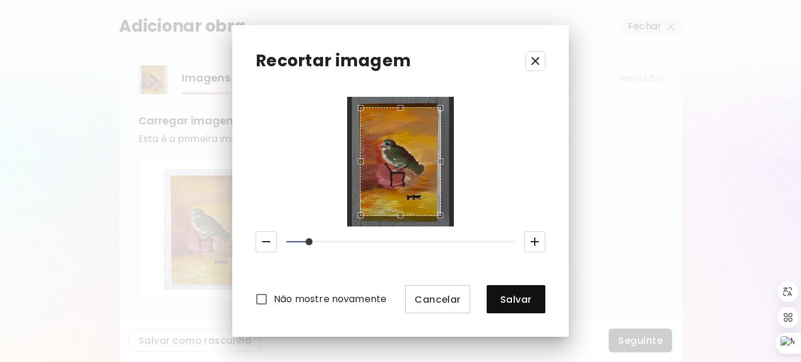
click at [532, 241] on icon "button" at bounding box center [534, 241] width 8 height 8
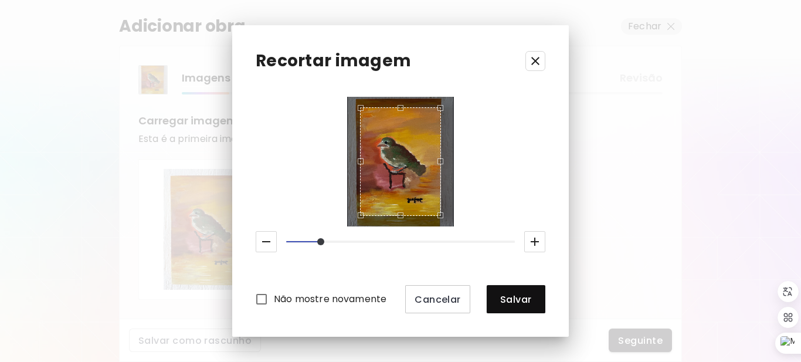
click at [532, 241] on icon "button" at bounding box center [534, 241] width 8 height 8
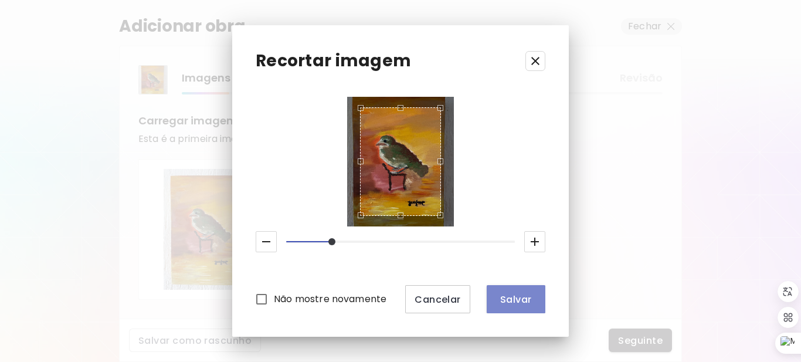
click at [513, 304] on span "Salvar" at bounding box center [516, 299] width 40 height 12
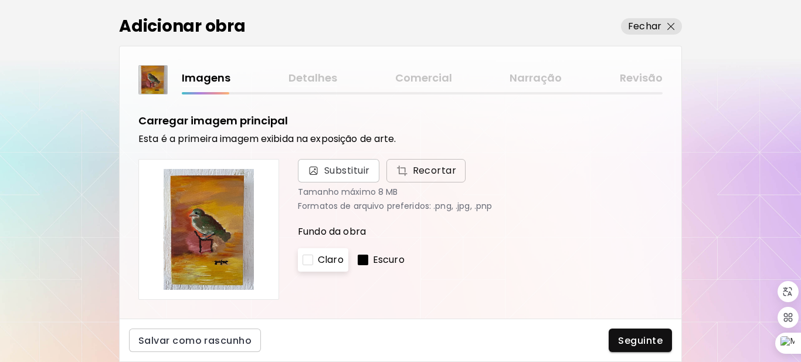
click at [425, 175] on span "Recortar" at bounding box center [426, 171] width 61 height 14
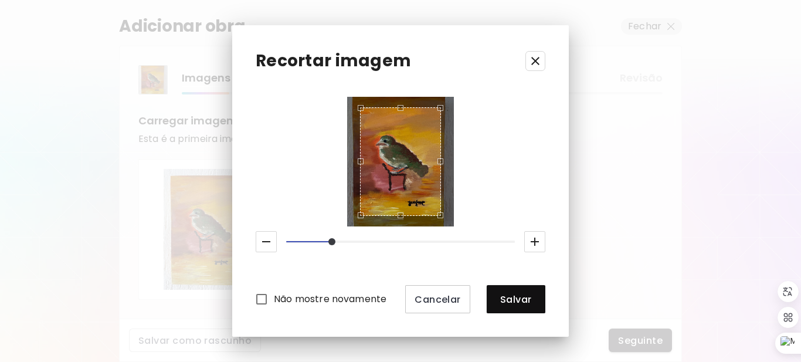
click at [530, 240] on icon "button" at bounding box center [535, 241] width 14 height 14
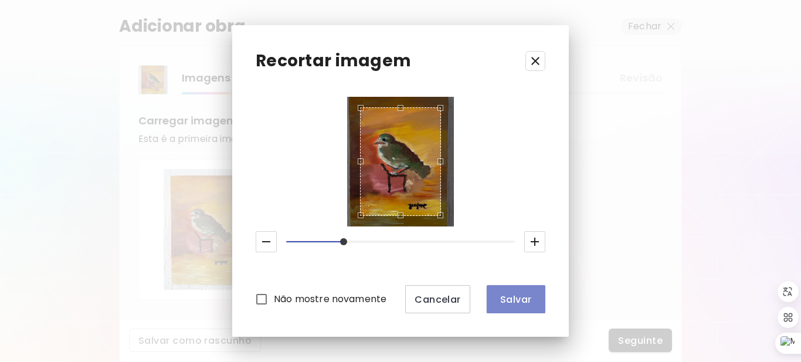
click at [518, 299] on span "Salvar" at bounding box center [516, 299] width 40 height 12
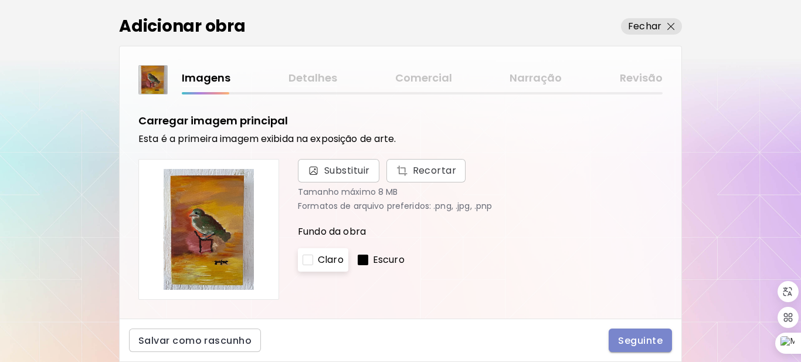
click at [645, 338] on span "Seguinte" at bounding box center [640, 340] width 45 height 12
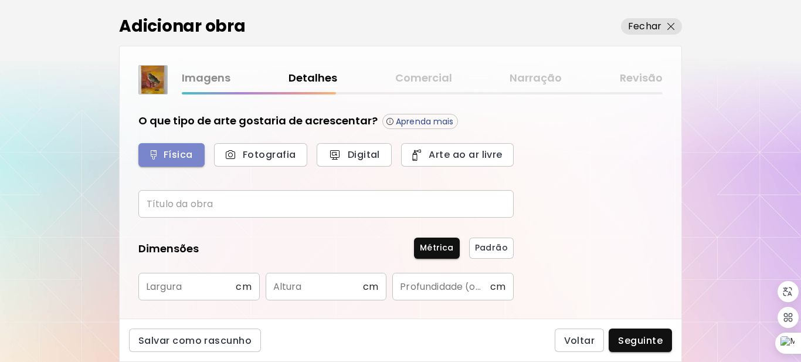
click at [184, 147] on button "Física" at bounding box center [171, 154] width 66 height 23
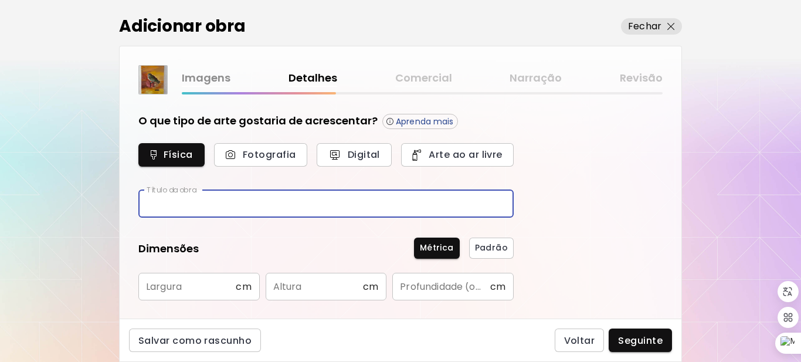
click at [195, 205] on input "text" at bounding box center [325, 204] width 375 height 28
type input "********"
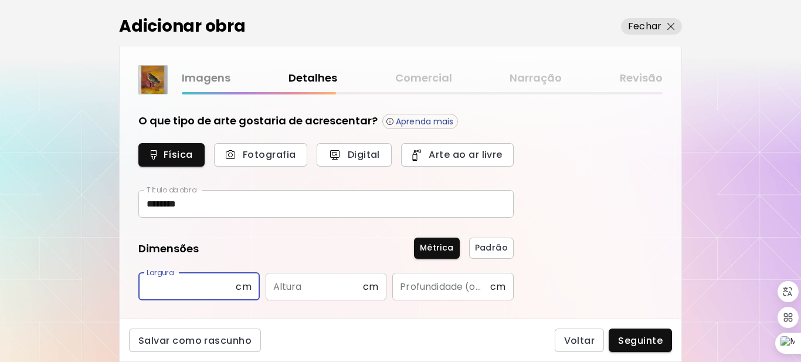
click at [230, 286] on input "text" at bounding box center [186, 287] width 97 height 28
drag, startPoint x: 162, startPoint y: 283, endPoint x: 121, endPoint y: 281, distance: 40.5
click at [121, 281] on div "O que tipo de arte gostaria de acrescentar? Aprenda mais Física Fotografia Digi…" at bounding box center [401, 206] width 562 height 224
type input "**"
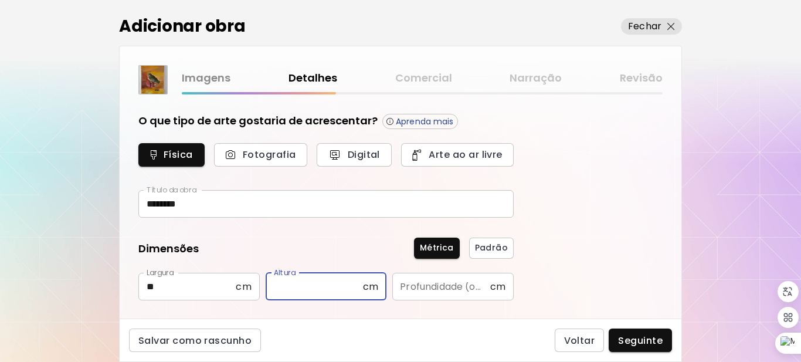
click at [326, 291] on input "text" at bounding box center [314, 287] width 97 height 28
type input "**"
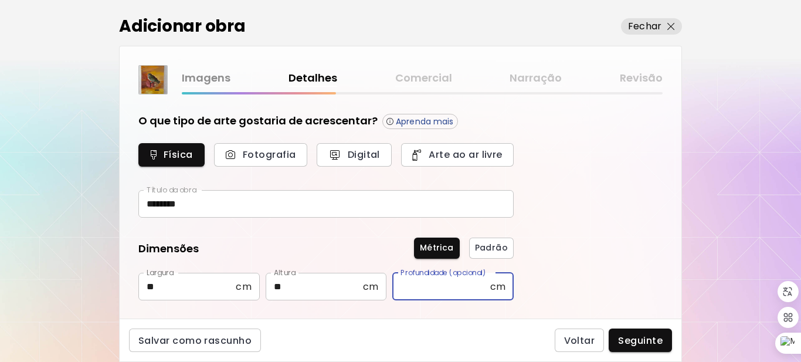
click at [461, 287] on input "text" at bounding box center [440, 287] width 97 height 28
type input "**"
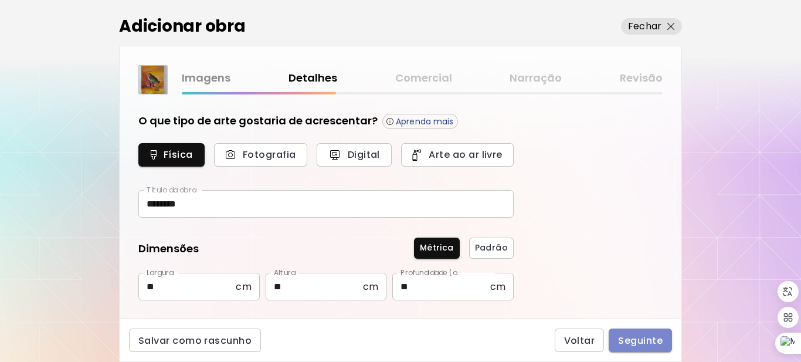
click at [656, 337] on span "Seguinte" at bounding box center [640, 340] width 45 height 12
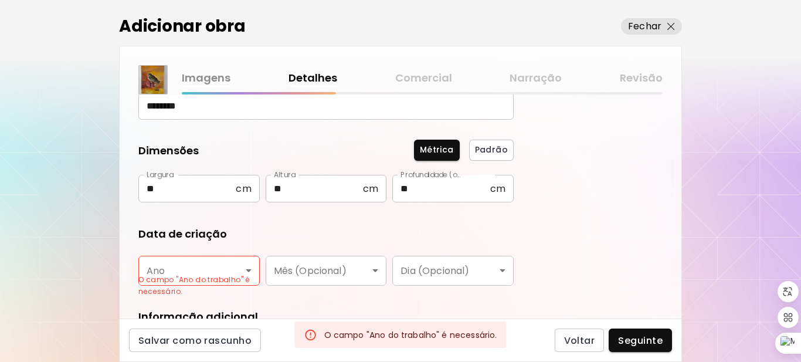
scroll to position [122, 0]
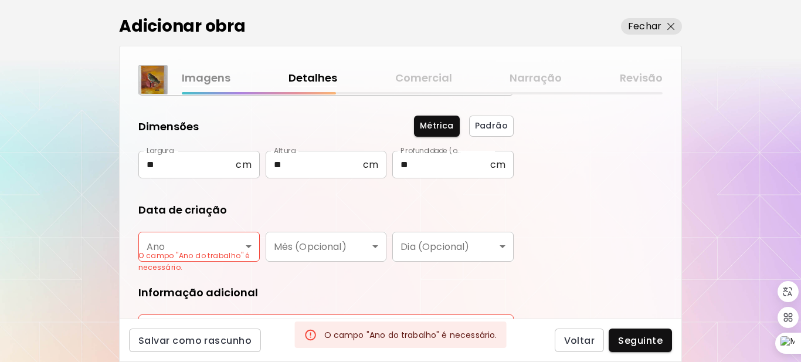
click at [231, 245] on body "[DOMAIN_NAME]/[PERSON_NAME] Adicionar obras Gerencie suas obras Editar Perfil M…" at bounding box center [400, 181] width 801 height 362
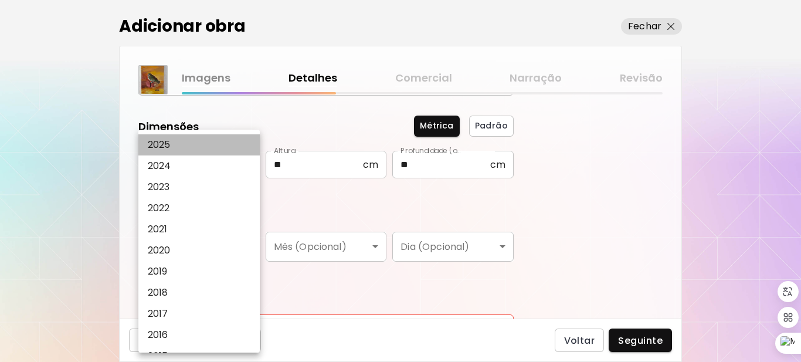
click at [169, 147] on p "2025" at bounding box center [159, 145] width 23 height 14
type input "****"
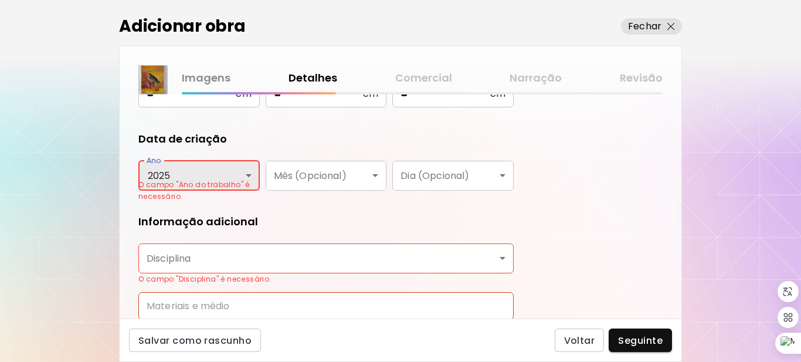
scroll to position [254, 0]
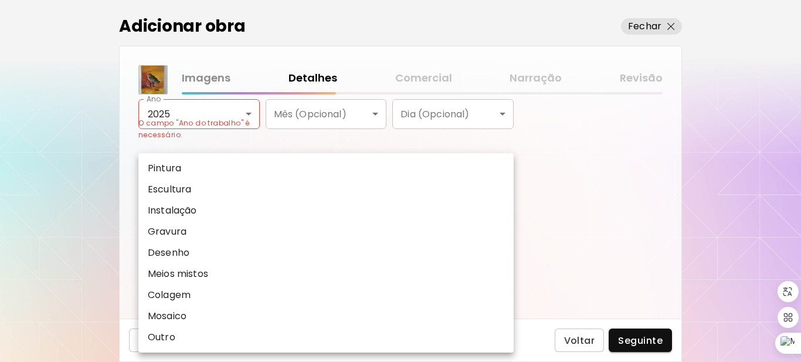
click at [504, 195] on body "[DOMAIN_NAME]/[PERSON_NAME] Adicionar obras Gerencie suas obras Editar Perfil M…" at bounding box center [400, 181] width 801 height 362
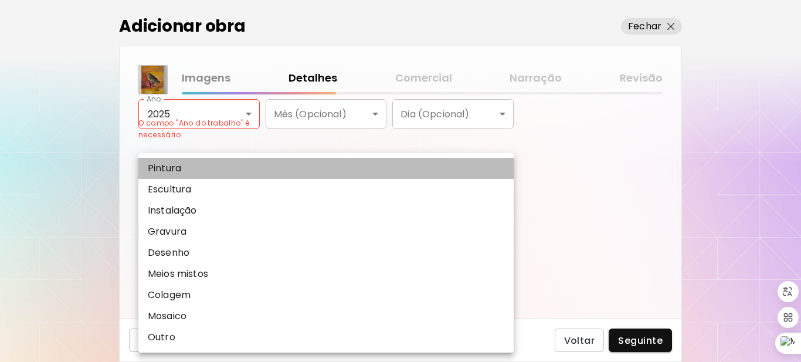
click at [403, 165] on li "Pintura" at bounding box center [325, 168] width 375 height 21
type input "********"
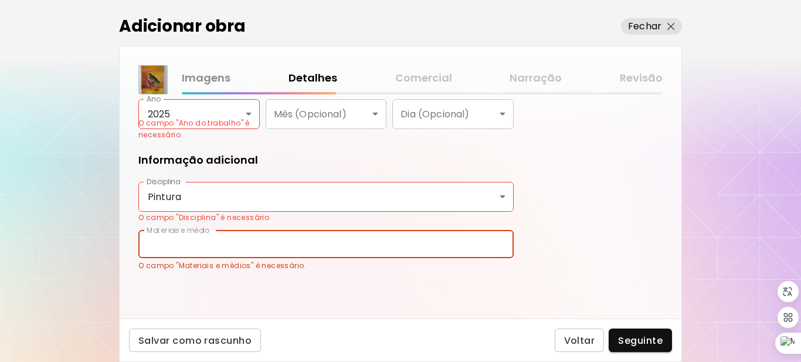
click at [375, 233] on input "text" at bounding box center [325, 244] width 375 height 28
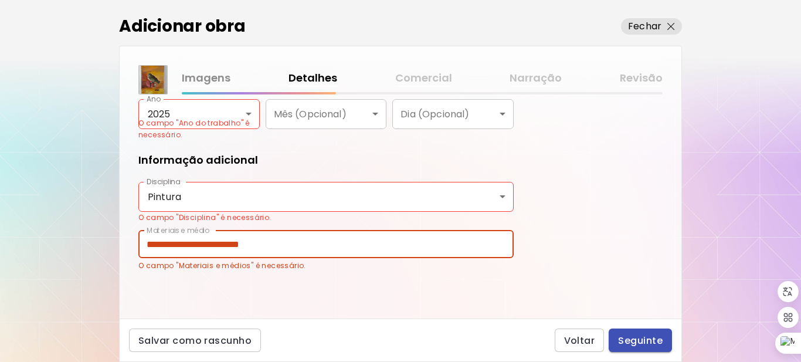
type input "**********"
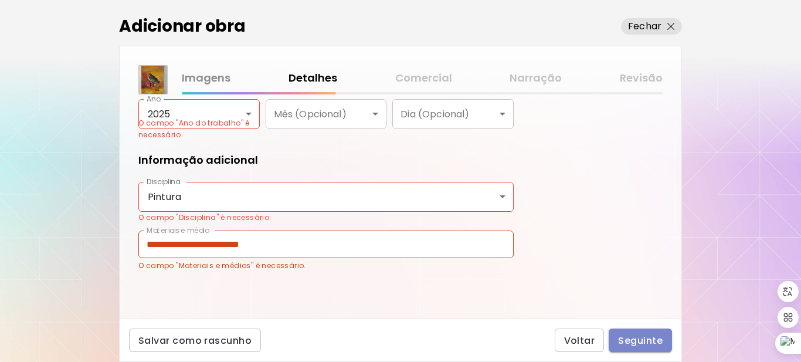
click at [642, 336] on span "Seguinte" at bounding box center [640, 340] width 45 height 12
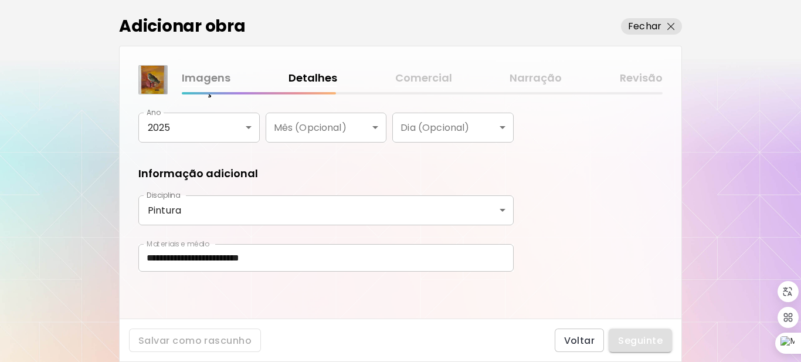
scroll to position [241, 0]
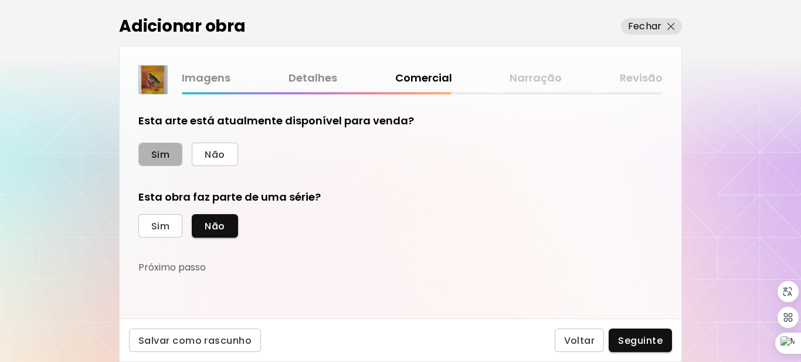
click at [158, 152] on span "Sim" at bounding box center [160, 154] width 18 height 12
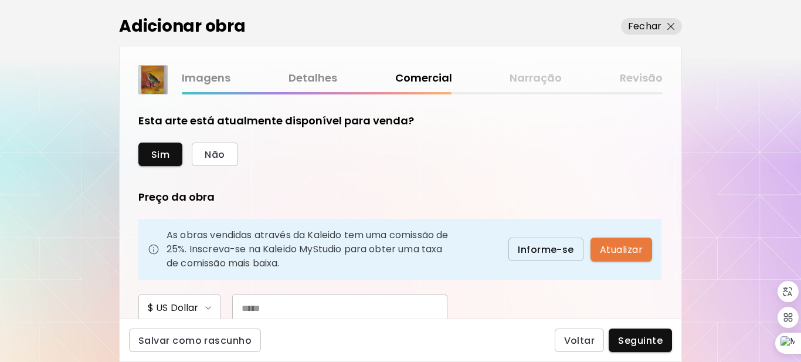
click at [624, 250] on span "Atualizar" at bounding box center [621, 249] width 43 height 12
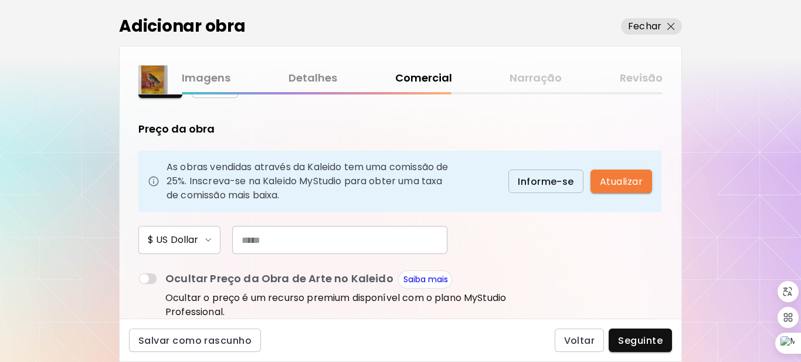
scroll to position [74, 0]
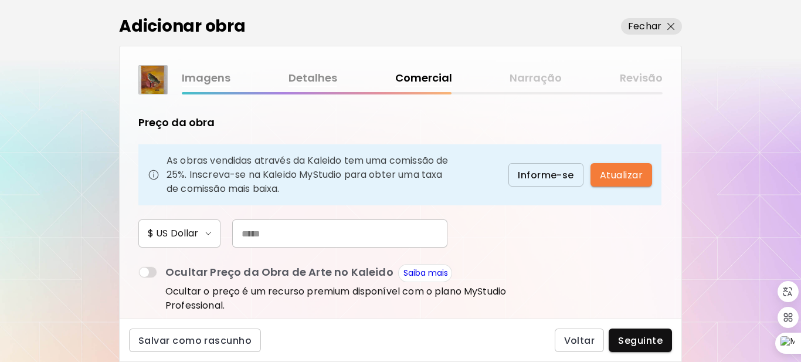
click at [280, 238] on input "text" at bounding box center [339, 233] width 215 height 28
type input "**"
click at [634, 337] on span "Seguinte" at bounding box center [640, 340] width 45 height 12
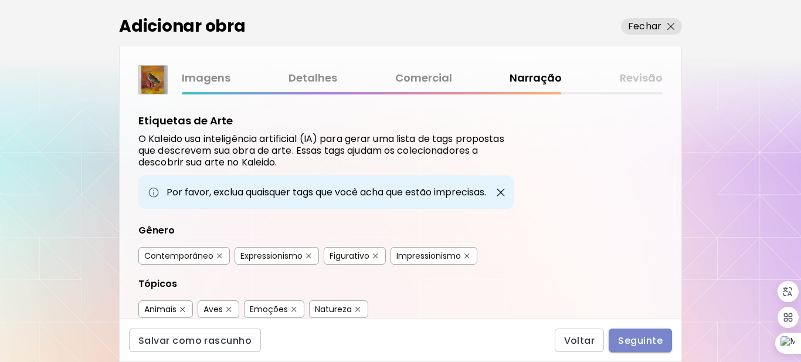
click at [635, 338] on span "Seguinte" at bounding box center [640, 340] width 45 height 12
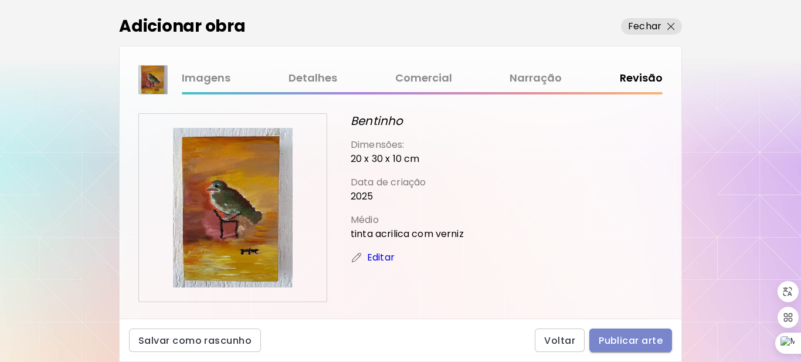
click at [638, 337] on span "Publicar arte" at bounding box center [630, 340] width 64 height 12
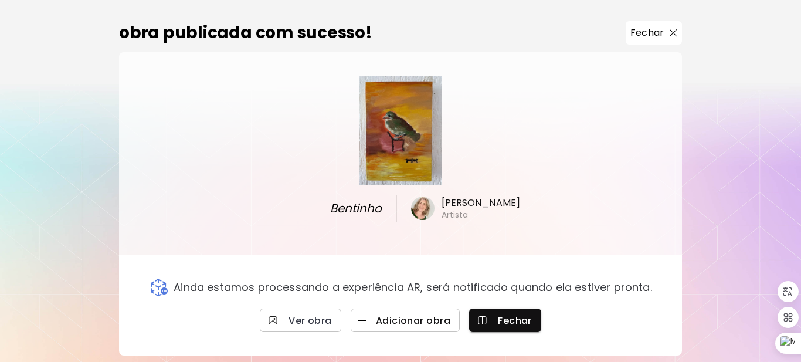
click at [422, 315] on span "Adicionar obra" at bounding box center [405, 320] width 90 height 12
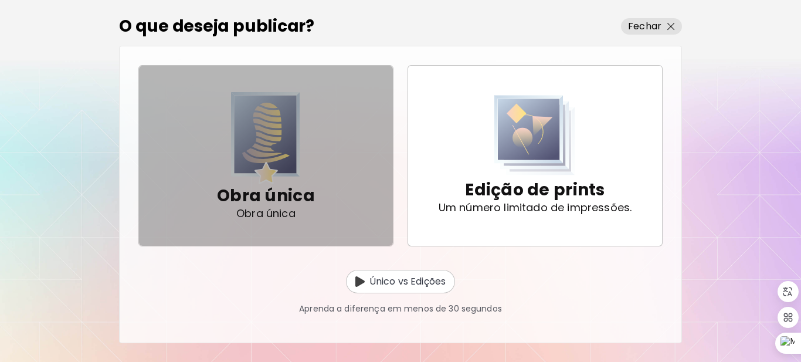
click at [277, 158] on img "button" at bounding box center [265, 138] width 69 height 92
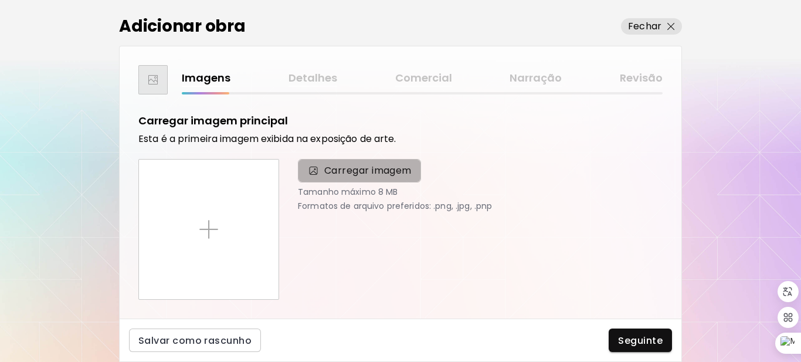
click at [339, 174] on span "Carregar imagem" at bounding box center [367, 171] width 87 height 14
click at [0, 0] on input "Carregar imagem" at bounding box center [0, 0] width 0 height 0
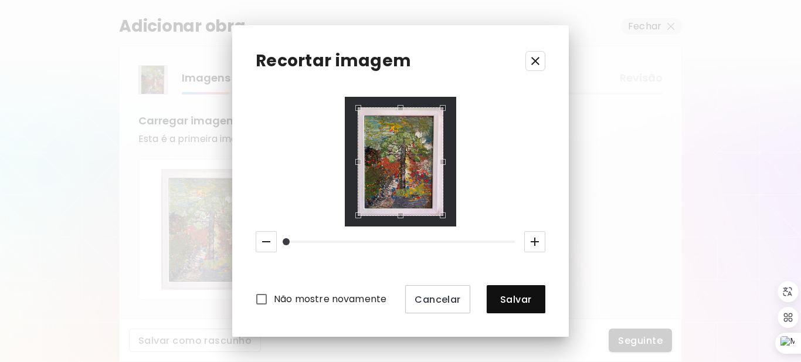
click at [536, 240] on icon "button" at bounding box center [535, 241] width 14 height 14
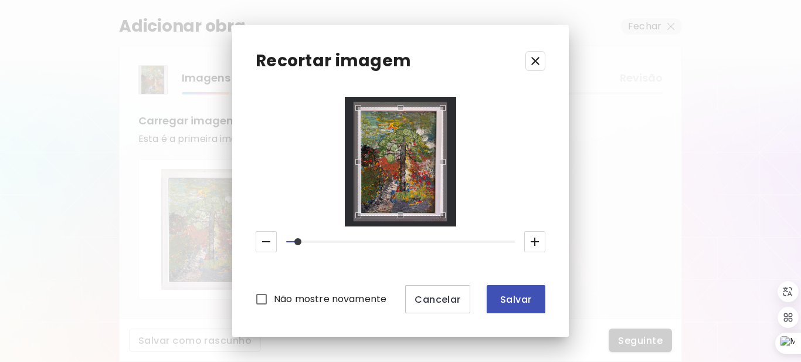
click at [525, 297] on span "Salvar" at bounding box center [516, 299] width 40 height 12
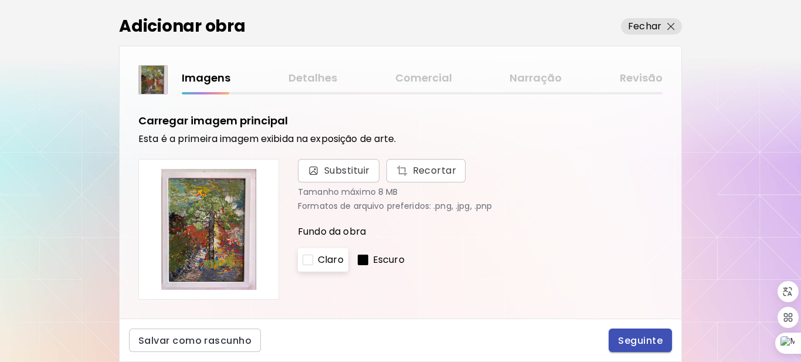
click at [630, 336] on span "Seguinte" at bounding box center [640, 340] width 45 height 12
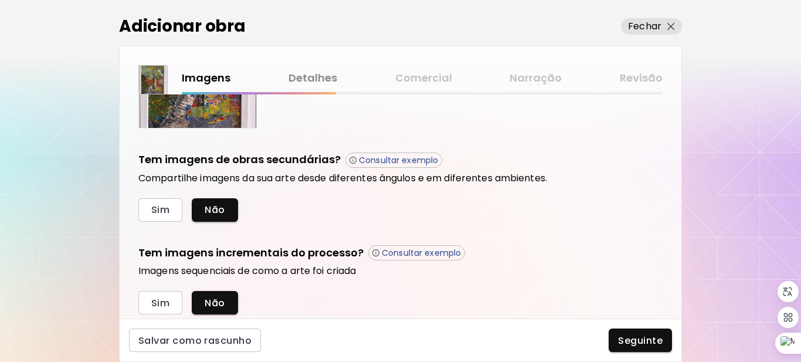
scroll to position [397, 0]
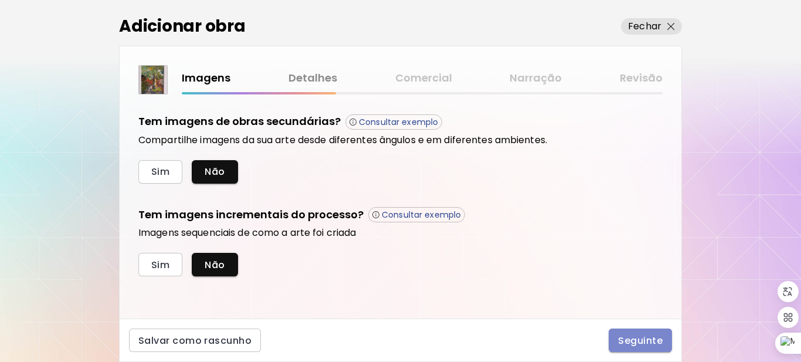
click at [643, 342] on span "Seguinte" at bounding box center [640, 340] width 45 height 12
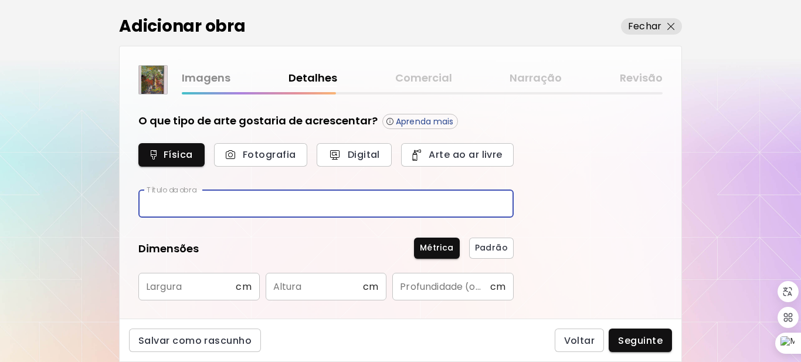
click at [206, 200] on input "text" at bounding box center [325, 204] width 375 height 28
type input "*********"
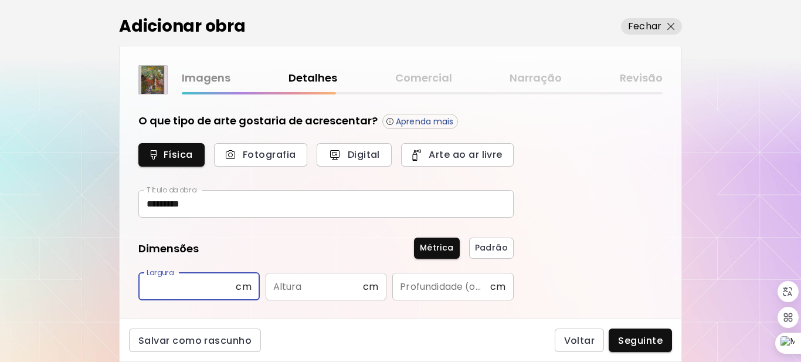
click at [224, 292] on input "text" at bounding box center [186, 287] width 97 height 28
click at [314, 290] on input "text" at bounding box center [314, 287] width 97 height 28
drag, startPoint x: 165, startPoint y: 284, endPoint x: 125, endPoint y: 285, distance: 39.3
click at [125, 285] on div "O que tipo de arte gostaria de acrescentar? Aprenda mais Física Fotografia Digi…" at bounding box center [401, 206] width 562 height 224
type input "**"
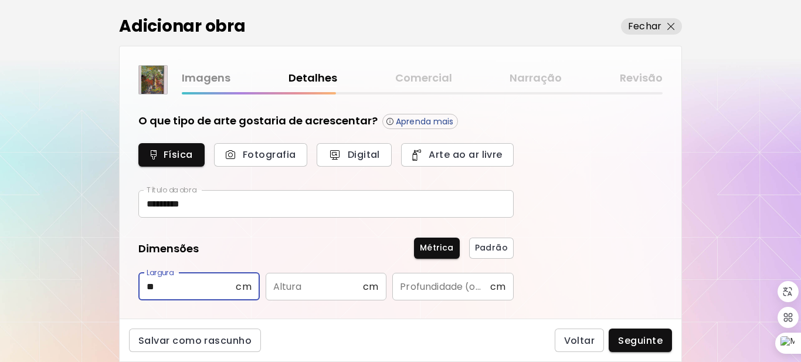
click at [305, 290] on input "text" at bounding box center [314, 287] width 97 height 28
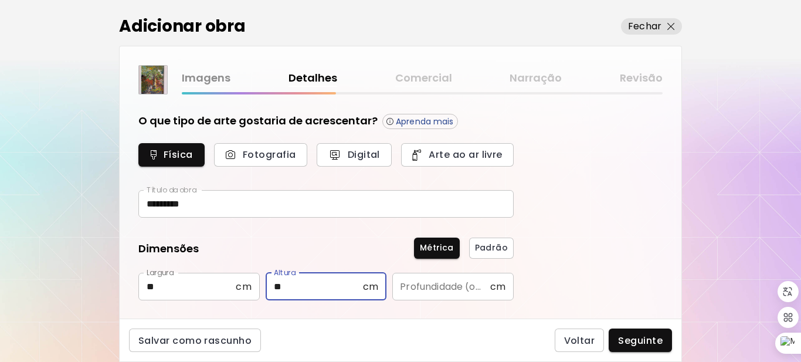
type input "**"
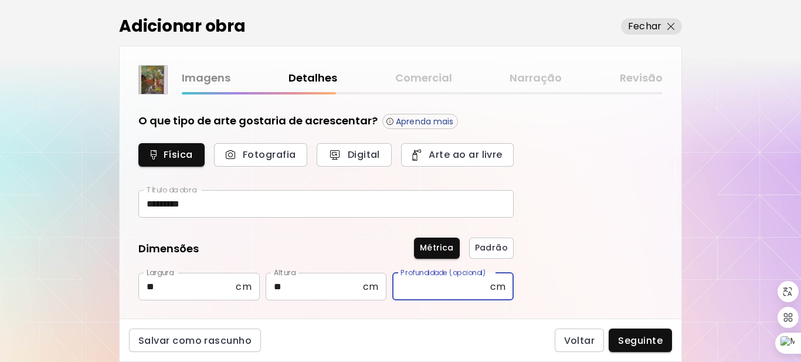
click at [453, 287] on input "text" at bounding box center [440, 287] width 97 height 28
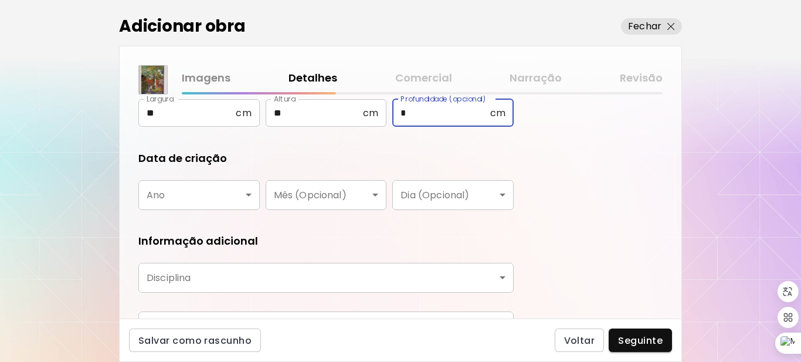
scroll to position [171, 0]
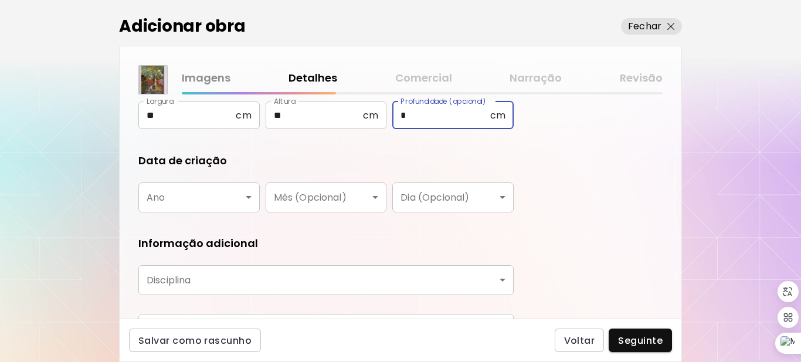
type input "*"
click at [248, 198] on body "[DOMAIN_NAME]/[PERSON_NAME] Adicionar obras Gerencie suas obras Editar Perfil M…" at bounding box center [400, 181] width 801 height 362
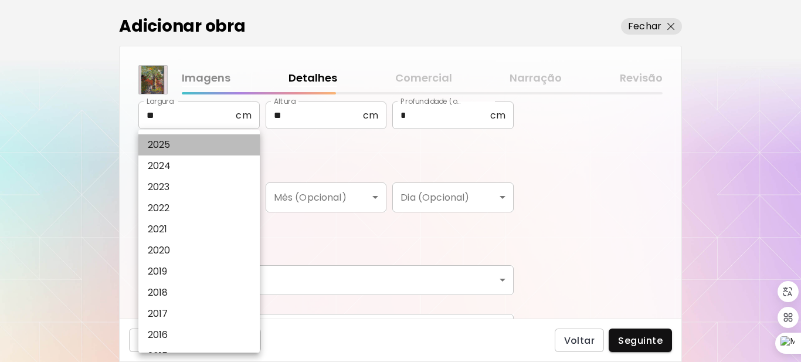
click at [191, 144] on li "2025" at bounding box center [201, 144] width 127 height 21
type input "****"
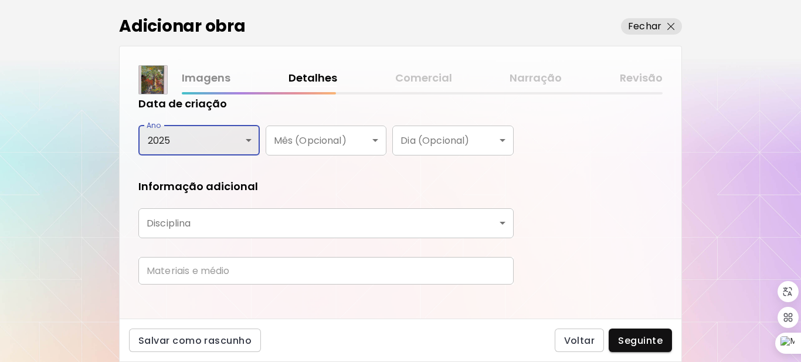
scroll to position [232, 0]
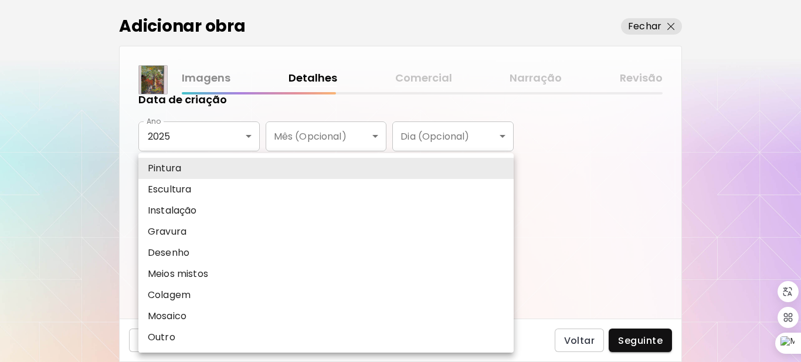
click at [502, 219] on body "[DOMAIN_NAME]/[PERSON_NAME] Adicionar obras Gerencie suas obras Editar Perfil M…" at bounding box center [400, 181] width 801 height 362
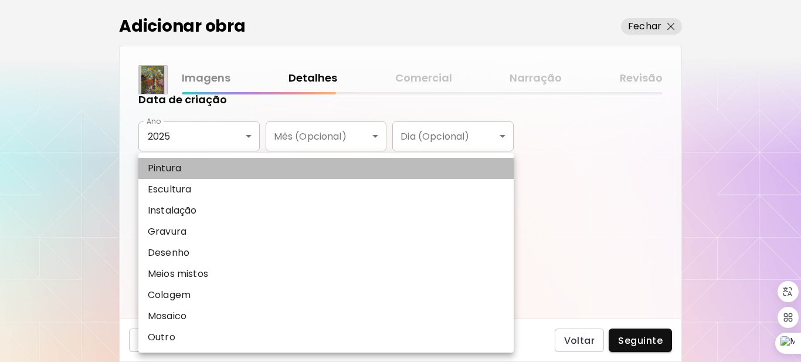
click at [277, 167] on li "Pintura" at bounding box center [325, 168] width 375 height 21
type input "********"
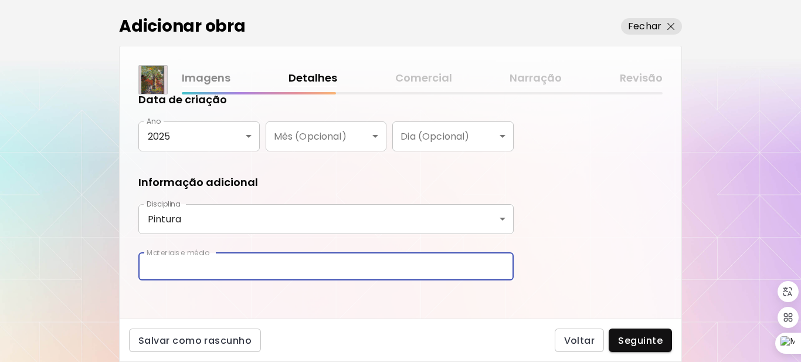
click at [382, 268] on input "text" at bounding box center [325, 267] width 375 height 28
type input "**********"
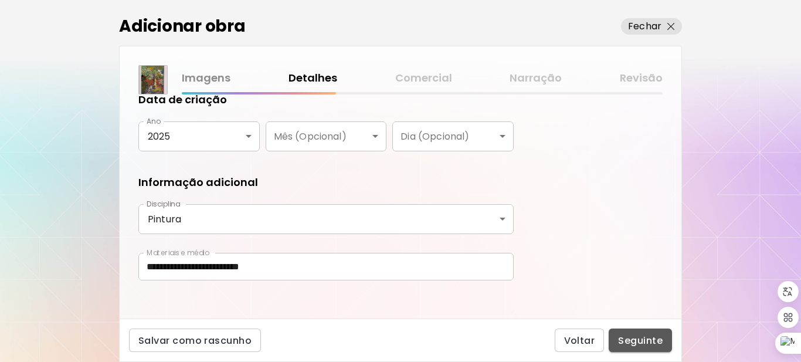
click at [648, 344] on span "Seguinte" at bounding box center [640, 340] width 45 height 12
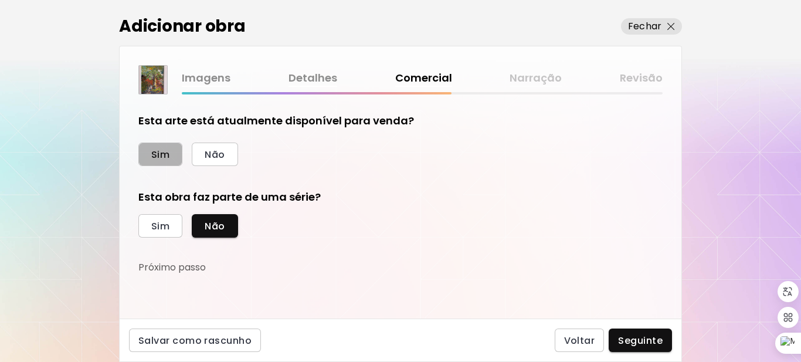
click at [175, 147] on button "Sim" at bounding box center [160, 153] width 44 height 23
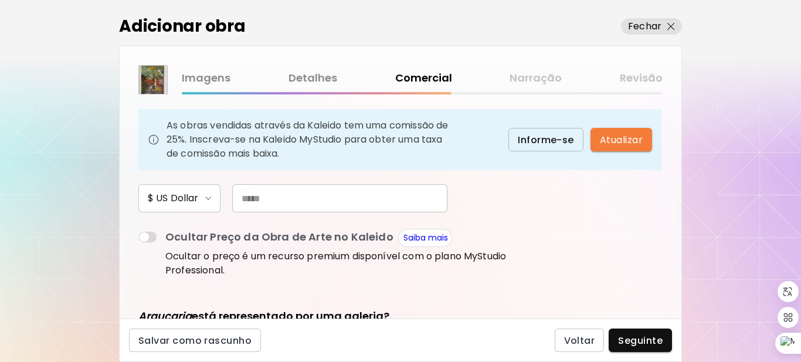
scroll to position [114, 0]
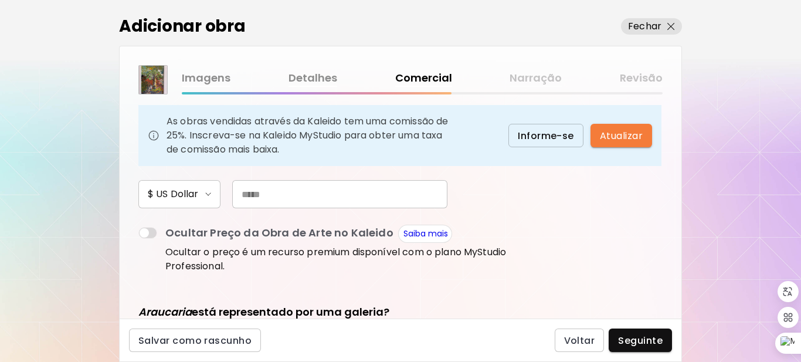
click at [291, 190] on input "text" at bounding box center [339, 194] width 215 height 28
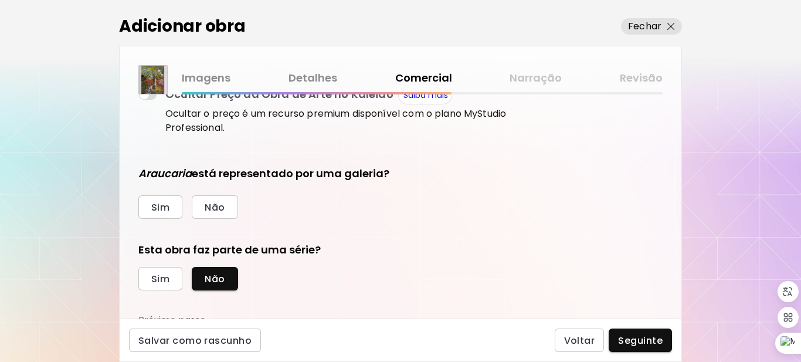
scroll to position [260, 0]
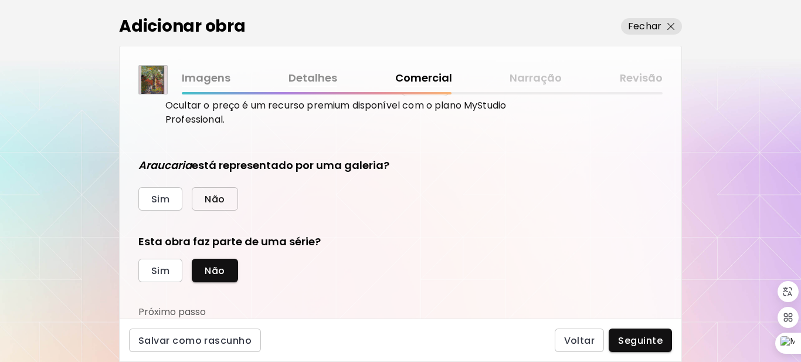
type input "**"
click at [219, 202] on span "Não" at bounding box center [215, 199] width 20 height 12
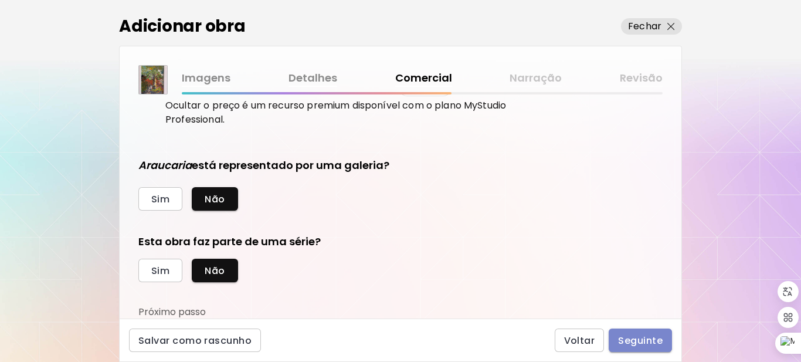
click at [629, 346] on span "Seguinte" at bounding box center [640, 340] width 45 height 12
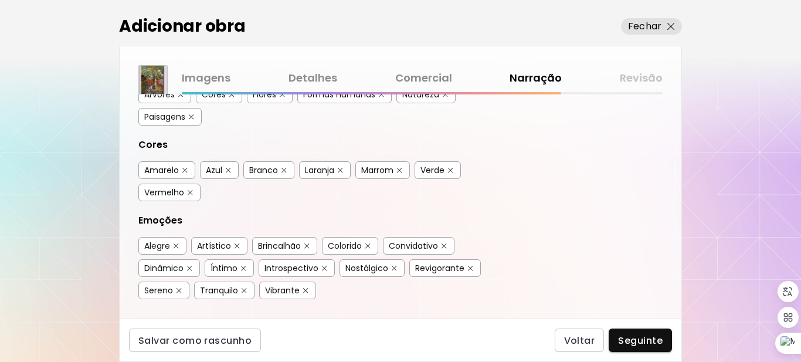
scroll to position [243, 0]
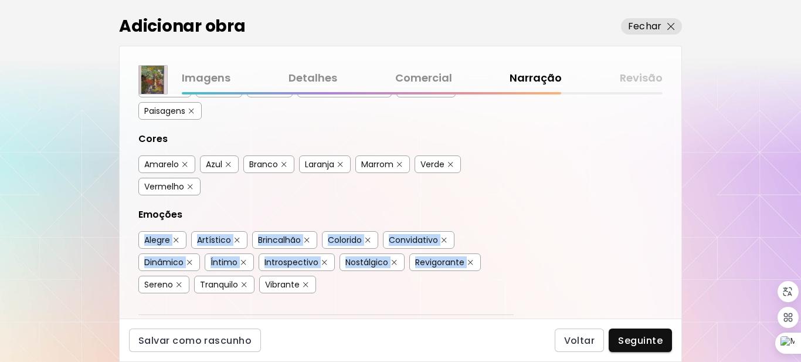
drag, startPoint x: 675, startPoint y: 215, endPoint x: 673, endPoint y: 238, distance: 23.5
click at [673, 238] on div "Etiquetas de Arte O Kaleido usa inteligência artificial (IA) para gerar uma lis…" at bounding box center [401, 206] width 562 height 224
click at [533, 234] on div "Etiquetas de Arte O Kaleido usa inteligência artificial (IA) para gerar uma lis…" at bounding box center [401, 206] width 562 height 224
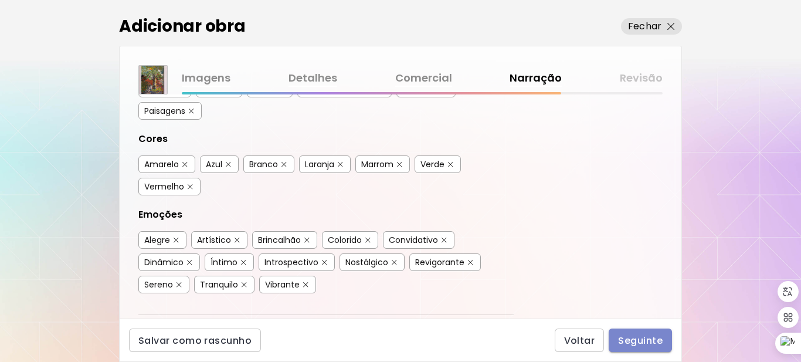
click at [644, 338] on span "Seguinte" at bounding box center [640, 340] width 45 height 12
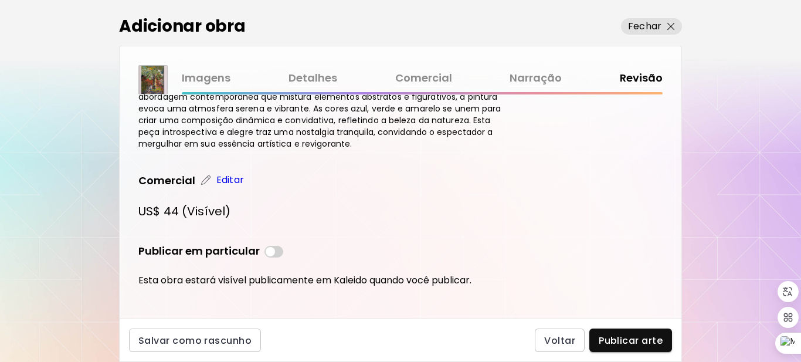
scroll to position [424, 0]
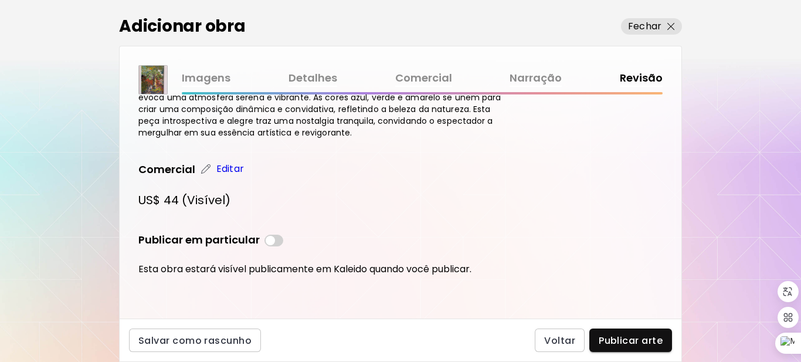
click at [620, 307] on div "Araucaria Dimensões: 20 x 30 x 5 cm Data de criação 2025 Médio tinta acrilica c…" at bounding box center [401, 206] width 562 height 224
click at [631, 345] on span "Publicar arte" at bounding box center [630, 340] width 64 height 12
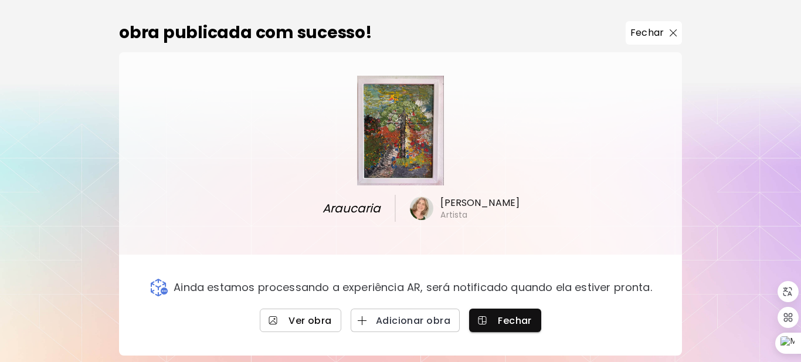
click at [302, 318] on span "Ver obra" at bounding box center [300, 320] width 63 height 12
click at [397, 318] on span "Adicionar obra" at bounding box center [405, 320] width 90 height 12
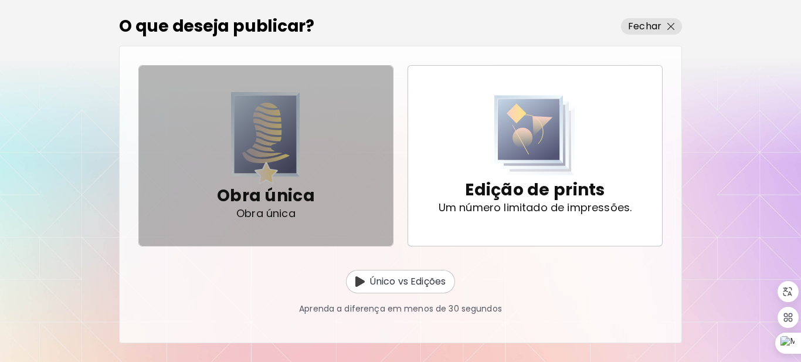
click at [306, 189] on p "Obra única" at bounding box center [266, 195] width 98 height 23
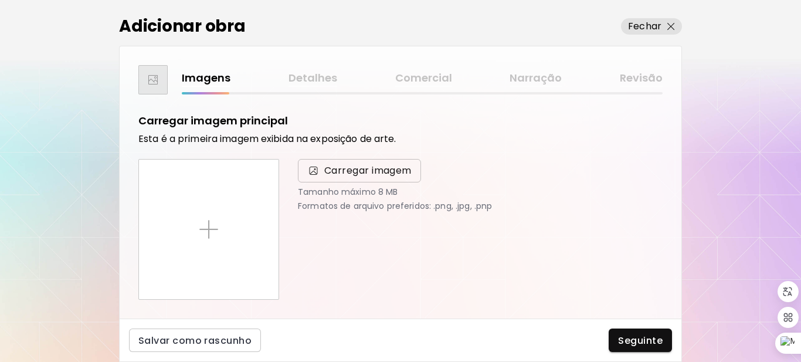
click at [363, 171] on span "Carregar imagem" at bounding box center [367, 171] width 87 height 14
click at [0, 0] on input "Carregar imagem" at bounding box center [0, 0] width 0 height 0
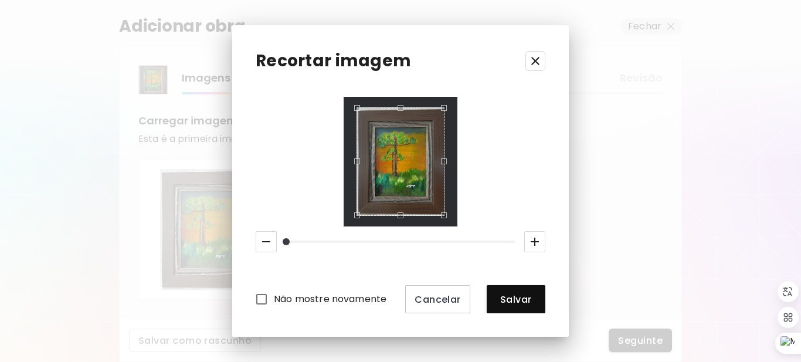
click at [539, 243] on icon "button" at bounding box center [535, 241] width 14 height 14
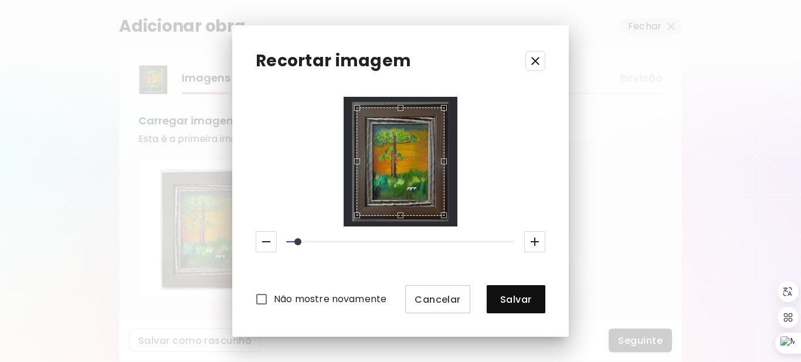
click at [539, 242] on icon "button" at bounding box center [535, 241] width 14 height 14
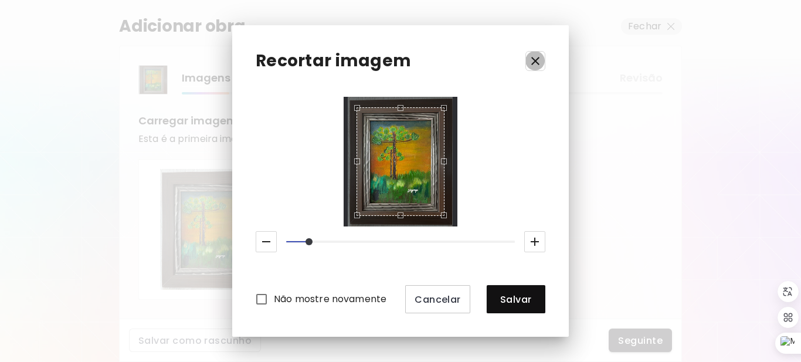
click at [540, 56] on icon "button" at bounding box center [535, 61] width 14 height 14
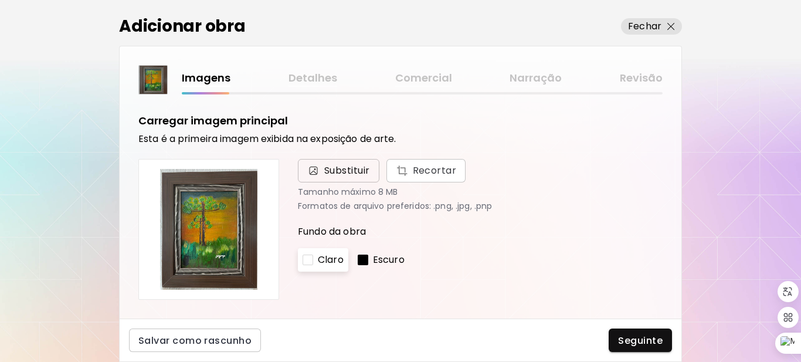
click at [331, 166] on span "Substituir" at bounding box center [347, 171] width 46 height 14
click at [0, 0] on input "Substituir Recortar" at bounding box center [0, 0] width 0 height 0
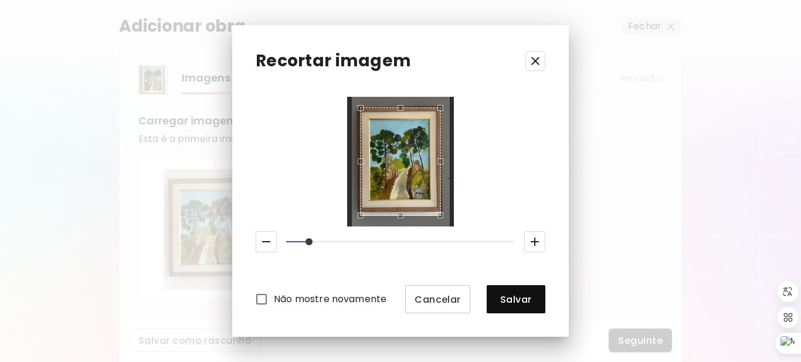
click at [537, 244] on icon "button" at bounding box center [535, 241] width 14 height 14
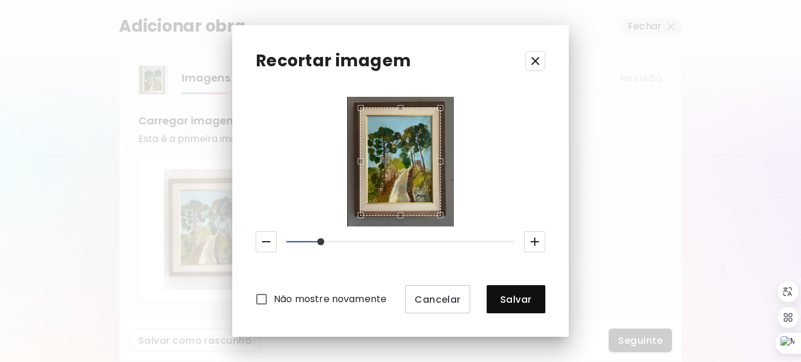
click at [537, 244] on icon "button" at bounding box center [535, 241] width 14 height 14
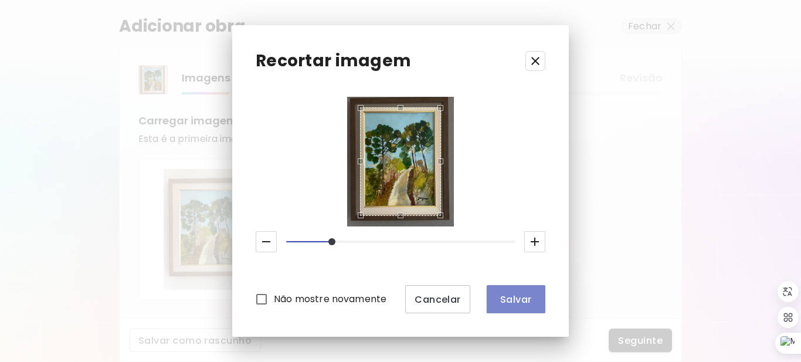
click at [510, 297] on span "Salvar" at bounding box center [516, 299] width 40 height 12
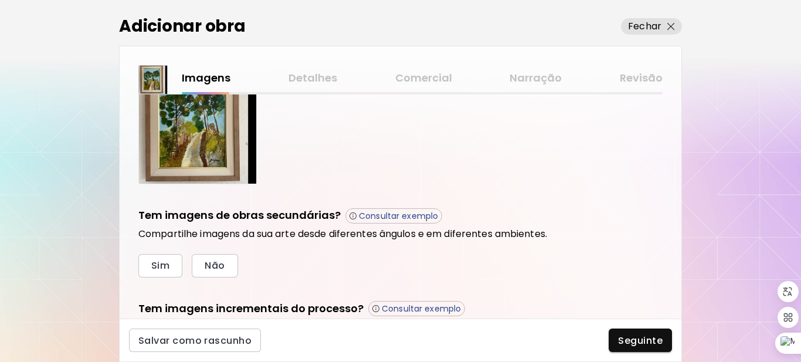
scroll to position [303, 0]
click at [386, 210] on p "Consultar exemplo" at bounding box center [398, 215] width 79 height 11
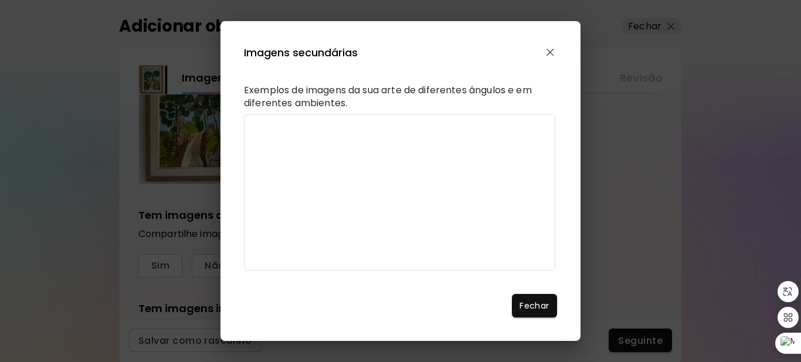
click at [547, 49] on img "button" at bounding box center [550, 53] width 8 height 8
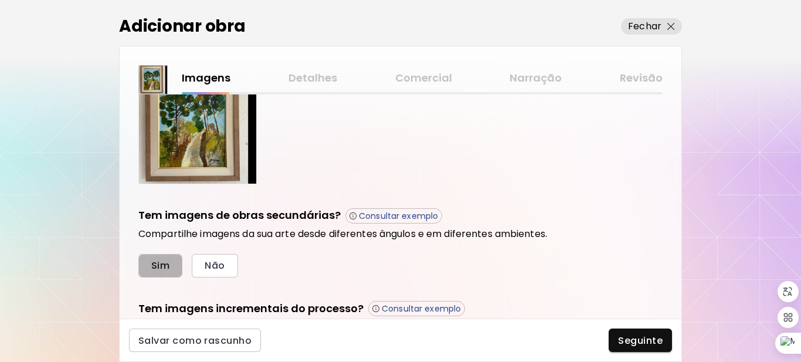
click at [164, 263] on span "Sim" at bounding box center [160, 265] width 18 height 12
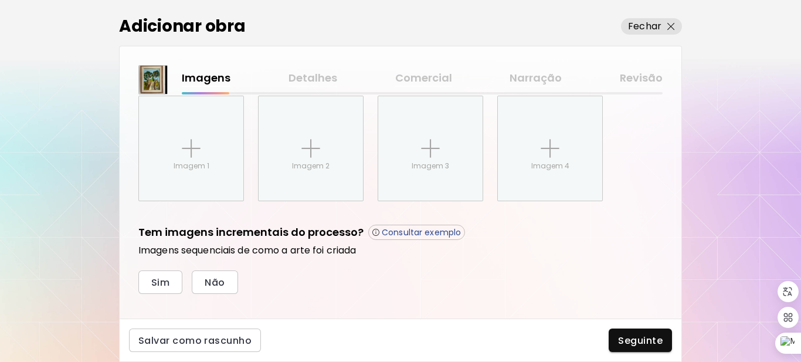
scroll to position [495, 0]
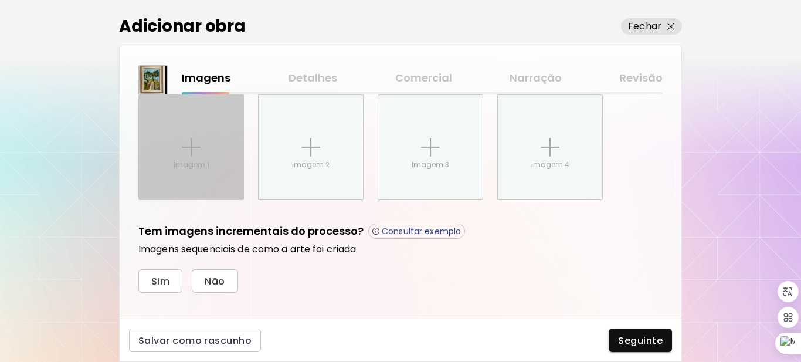
click at [207, 170] on div "Imagem 1" at bounding box center [191, 147] width 104 height 104
click at [0, 0] on input "Imagem 1" at bounding box center [0, 0] width 0 height 0
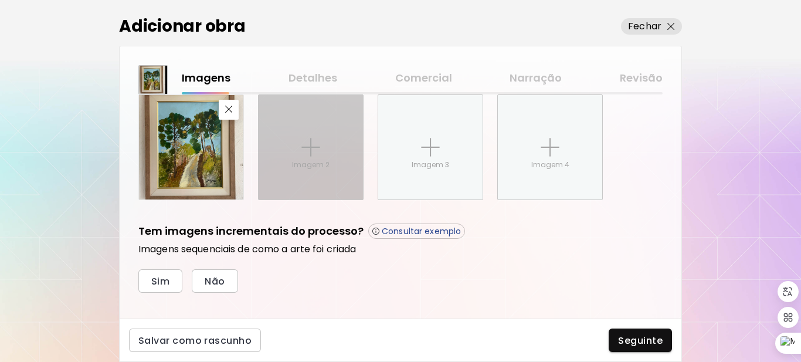
click at [299, 158] on div "Imagem 2" at bounding box center [310, 147] width 104 height 104
click at [0, 0] on input "Imagem 2" at bounding box center [0, 0] width 0 height 0
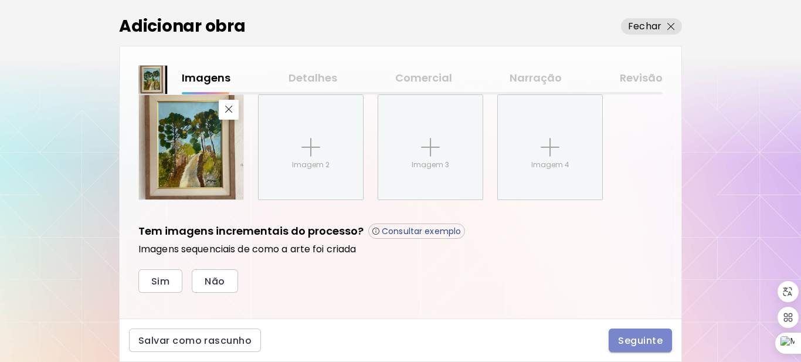
click at [624, 336] on span "Seguinte" at bounding box center [640, 340] width 45 height 12
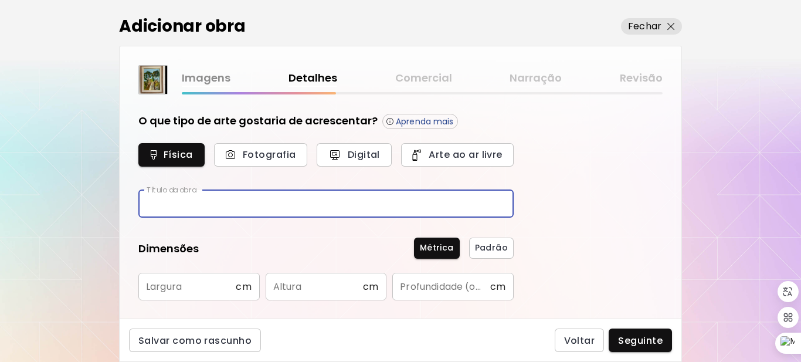
click at [179, 206] on input "text" at bounding box center [325, 204] width 375 height 28
type input "*******"
click at [230, 290] on input "text" at bounding box center [186, 287] width 97 height 28
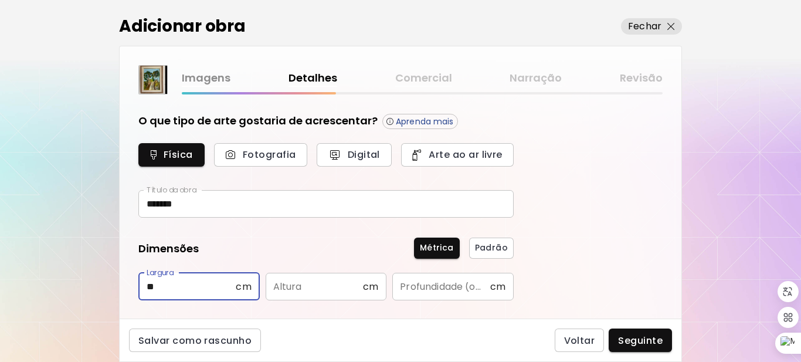
type input "**"
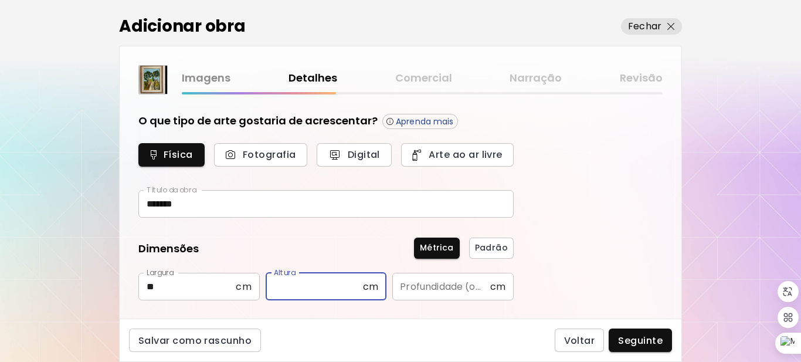
click at [323, 287] on input "text" at bounding box center [314, 287] width 97 height 28
type input "**"
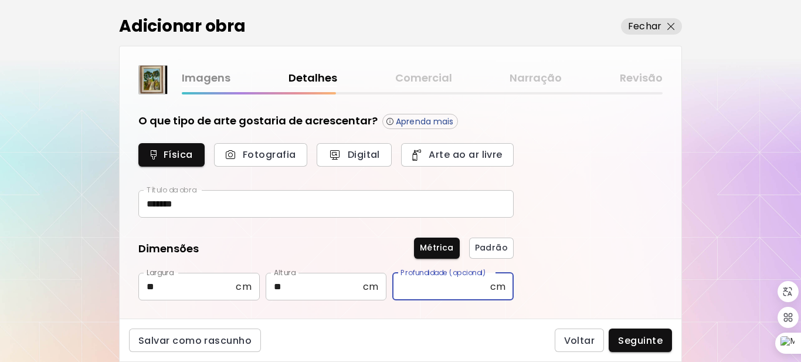
click at [418, 293] on input "text" at bounding box center [440, 287] width 97 height 28
type input "*"
drag, startPoint x: 681, startPoint y: 170, endPoint x: 683, endPoint y: 188, distance: 17.7
click at [683, 188] on div "Adicionar obra Fechar Imagens Detalhes Comercial Narração Revisão O que tipo de…" at bounding box center [400, 181] width 801 height 362
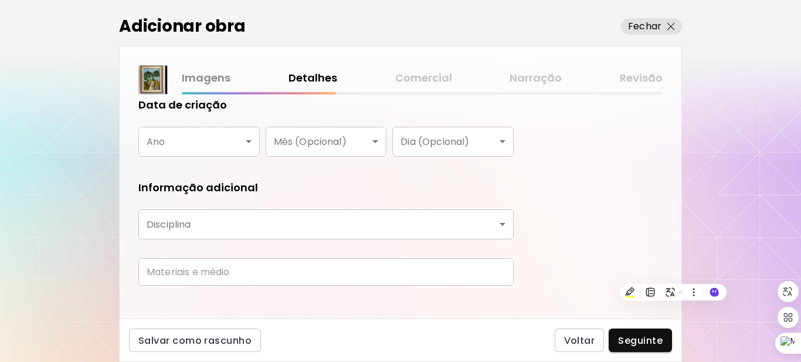
scroll to position [224, 0]
click at [248, 146] on body "[DOMAIN_NAME]/[PERSON_NAME] Adicionar obras Gerencie suas obras Editar Perfil M…" at bounding box center [400, 181] width 801 height 362
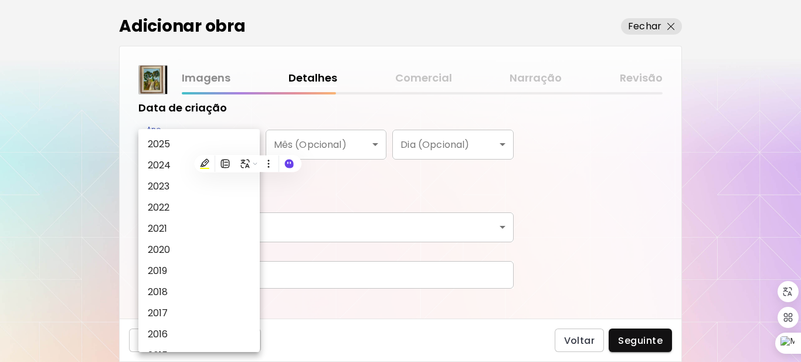
click at [180, 164] on li "2024" at bounding box center [201, 165] width 127 height 21
type input "****"
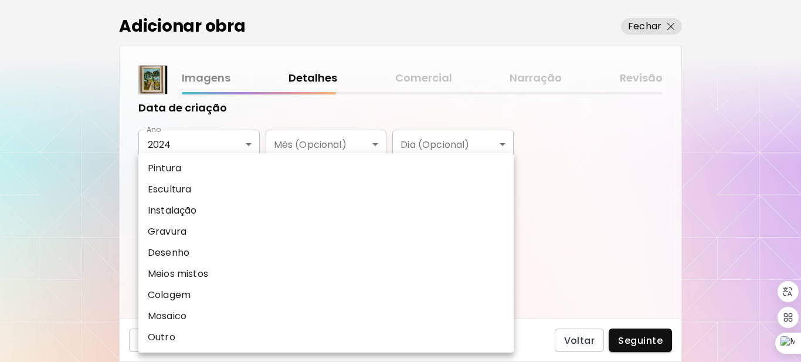
click at [278, 228] on body "[DOMAIN_NAME]/[PERSON_NAME] Adicionar obras Gerencie suas obras Editar Perfil M…" at bounding box center [400, 181] width 801 height 362
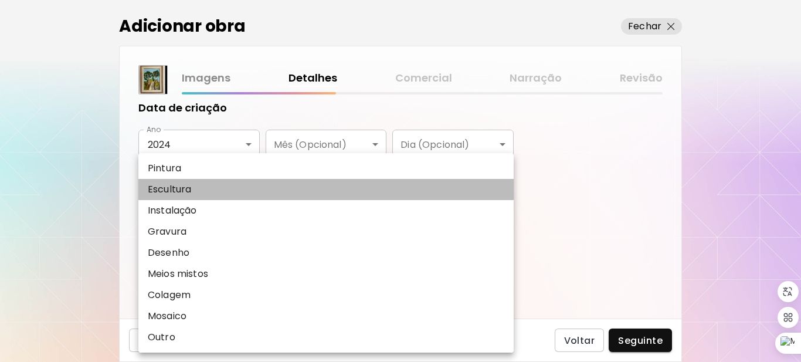
click at [178, 186] on p "Escultura" at bounding box center [169, 189] width 43 height 14
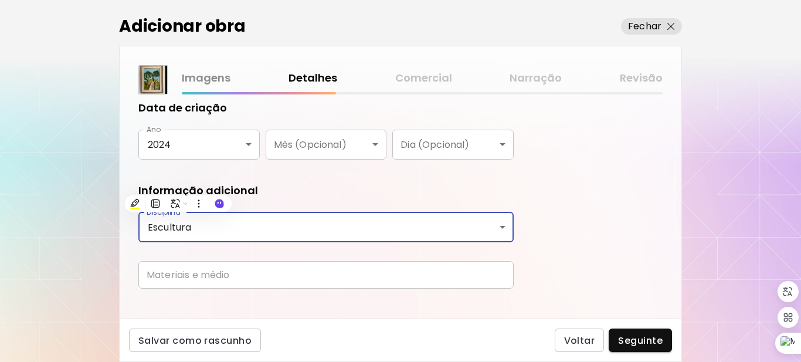
click at [215, 225] on body "[DOMAIN_NAME]/[PERSON_NAME] Adicionar obras Gerencie suas obras Editar Perfil M…" at bounding box center [400, 181] width 801 height 362
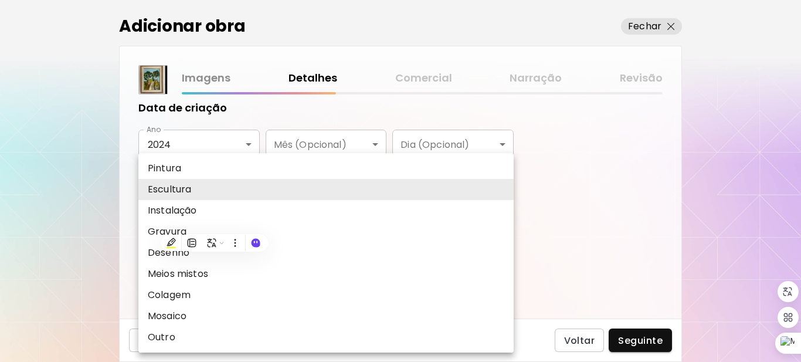
click at [183, 166] on li "Pintura" at bounding box center [325, 168] width 375 height 21
type input "********"
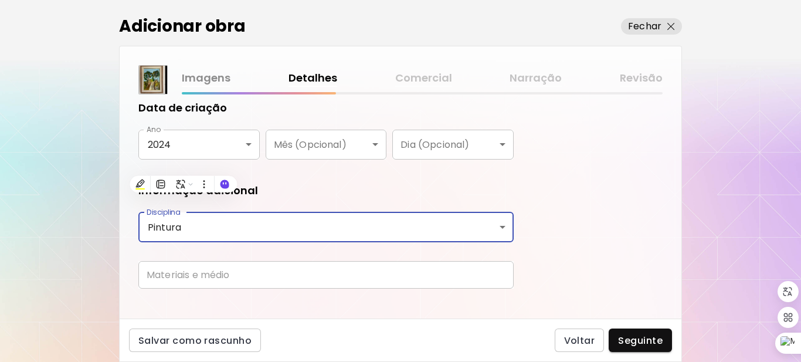
click at [312, 276] on input "text" at bounding box center [325, 275] width 375 height 28
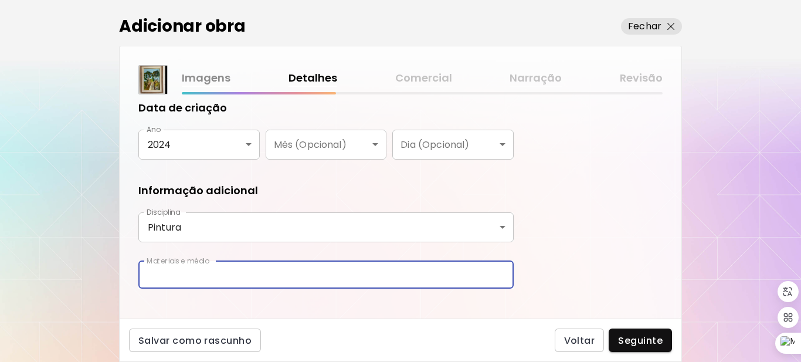
type input "**********"
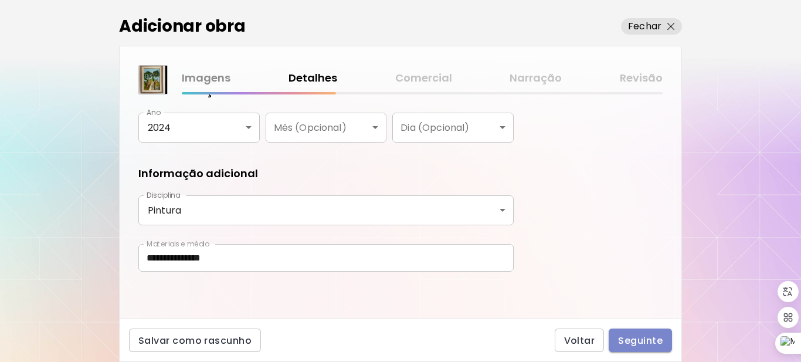
click at [647, 341] on span "Seguinte" at bounding box center [640, 340] width 45 height 12
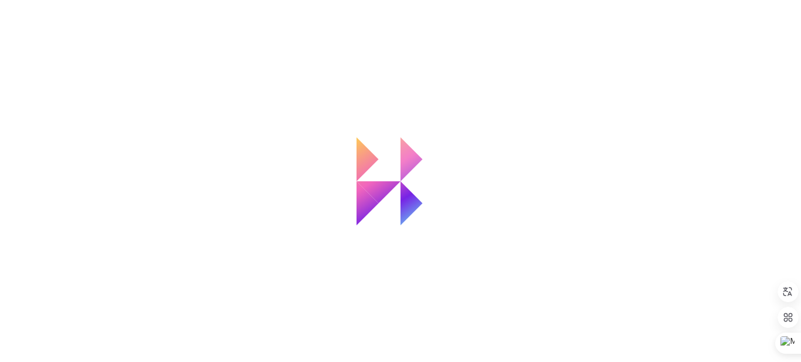
click at [644, 332] on div "Loading" at bounding box center [400, 181] width 801 height 362
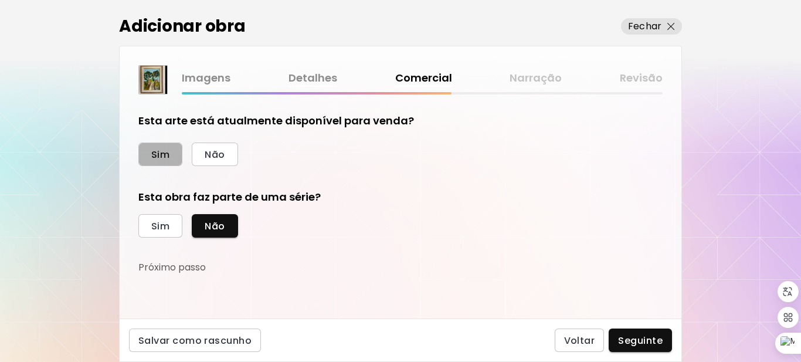
click at [162, 157] on span "Sim" at bounding box center [160, 154] width 18 height 12
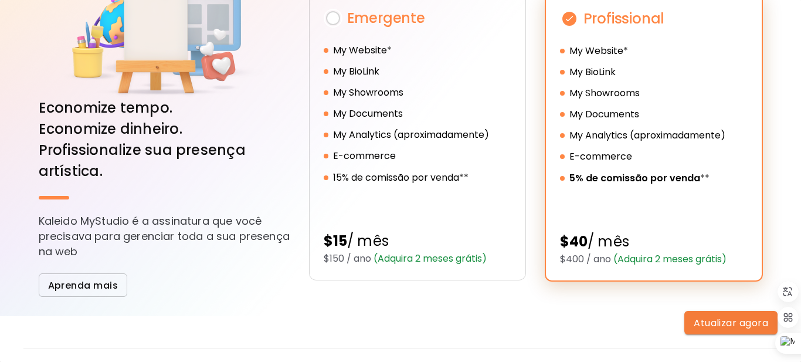
scroll to position [91, 0]
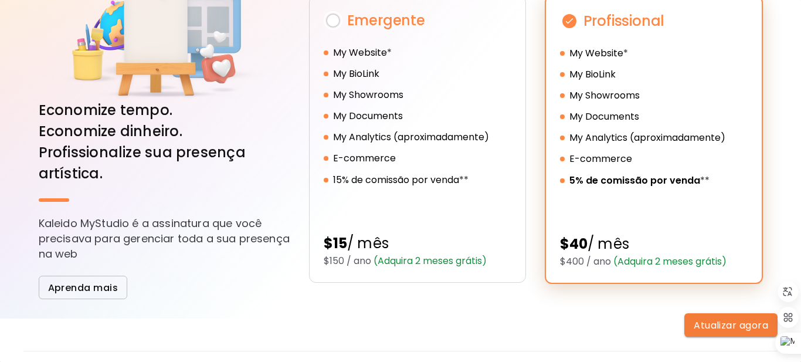
drag, startPoint x: 792, startPoint y: 194, endPoint x: 800, endPoint y: 49, distance: 145.0
click at [800, 85] on div "Selecionar o plano Economize tempo. Economize dinheiro. Profissionalize sua pre…" at bounding box center [400, 181] width 801 height 362
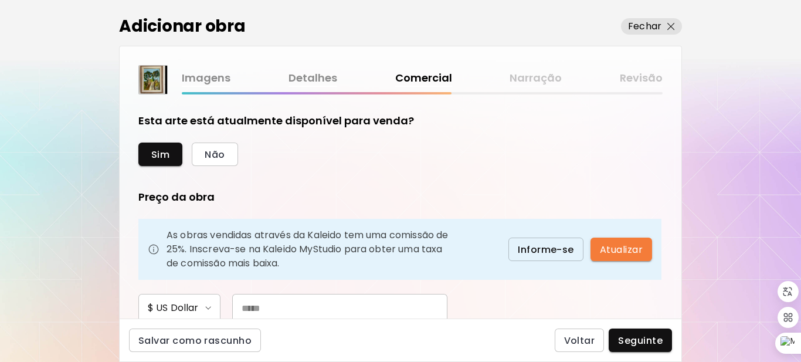
click at [377, 308] on input "text" at bounding box center [339, 308] width 215 height 28
type input "**"
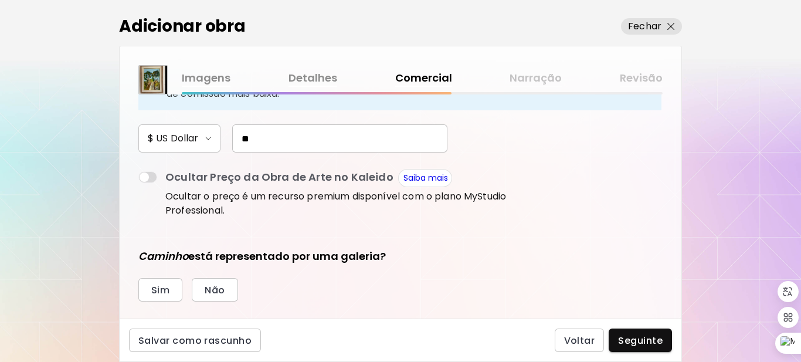
scroll to position [175, 0]
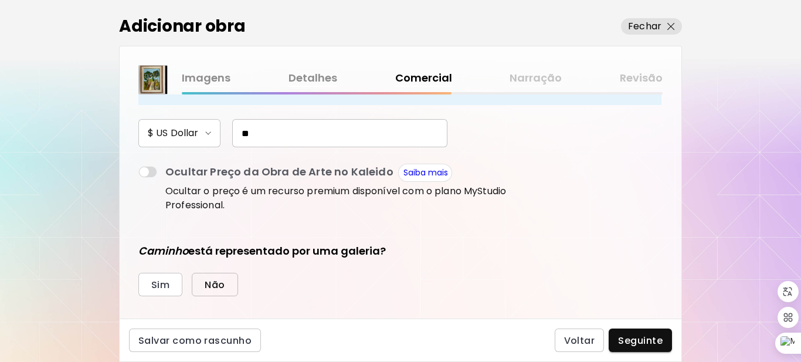
click at [220, 285] on span "Não" at bounding box center [215, 284] width 20 height 12
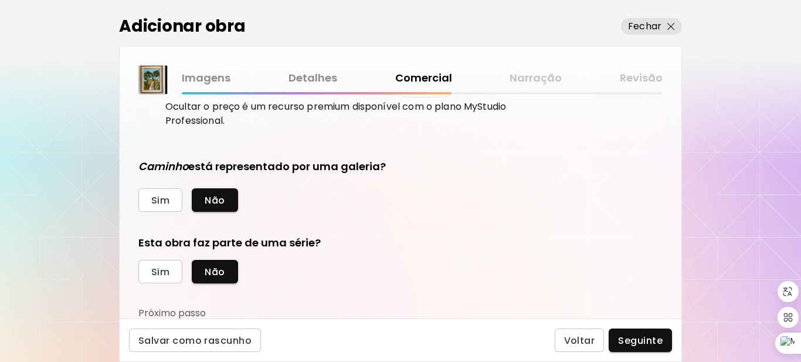
scroll to position [260, 0]
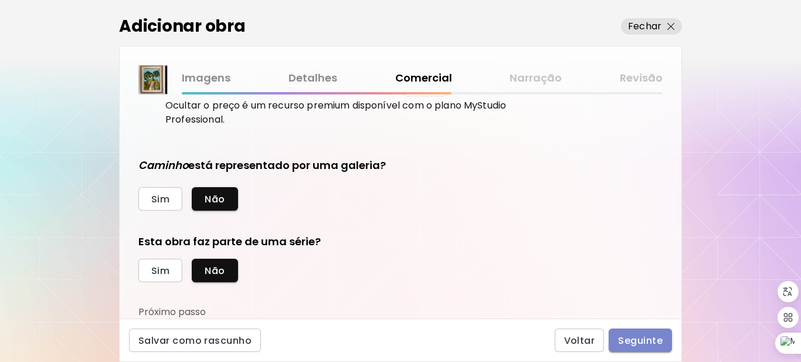
click at [638, 333] on button "Seguinte" at bounding box center [639, 339] width 63 height 23
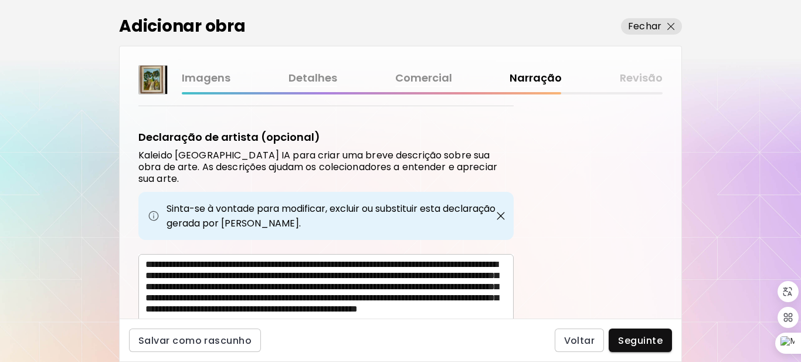
scroll to position [406, 0]
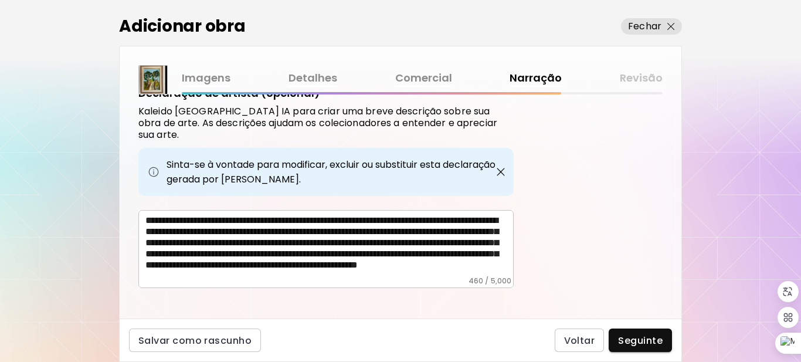
click at [355, 226] on textarea "**********" at bounding box center [329, 246] width 368 height 62
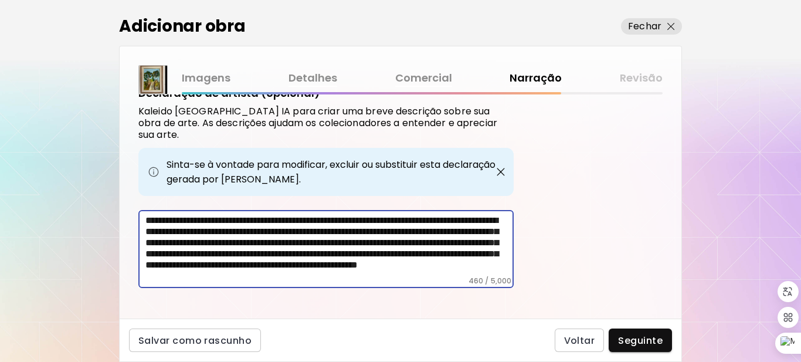
click at [232, 250] on textarea "**********" at bounding box center [329, 246] width 368 height 62
click at [363, 257] on textarea "**********" at bounding box center [329, 246] width 368 height 62
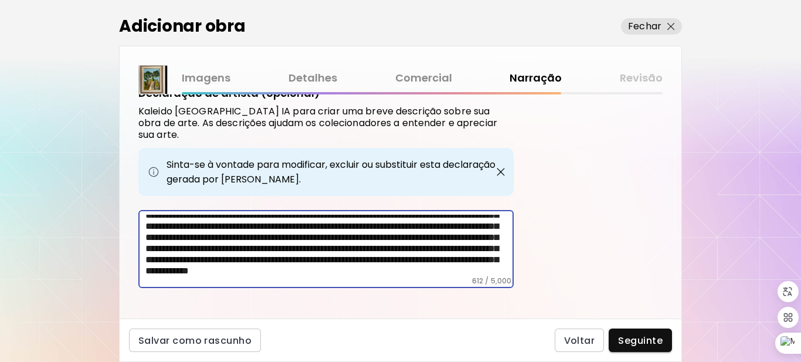
scroll to position [51, 0]
type textarea "**********"
click at [630, 343] on span "Seguinte" at bounding box center [640, 340] width 45 height 12
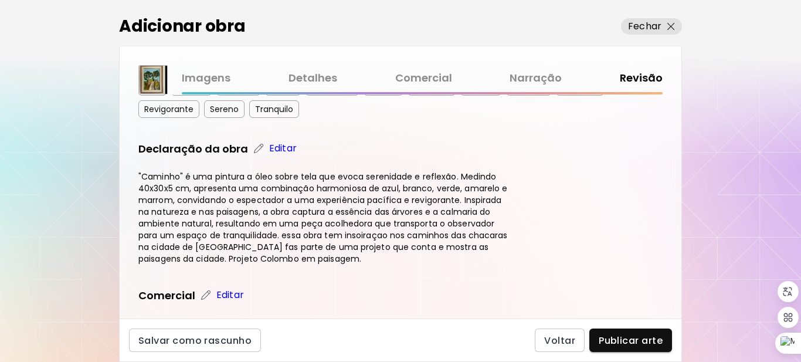
scroll to position [466, 0]
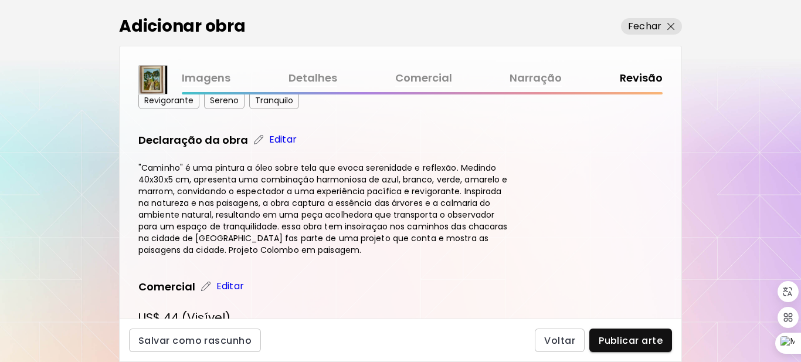
click at [535, 276] on div "Caminho Dimensões: 30 x 40 x 5 cm Data de criação 2024 Médio Oleo sobre tela Ed…" at bounding box center [400, 20] width 524 height 746
click at [617, 338] on span "Publicar arte" at bounding box center [630, 340] width 64 height 12
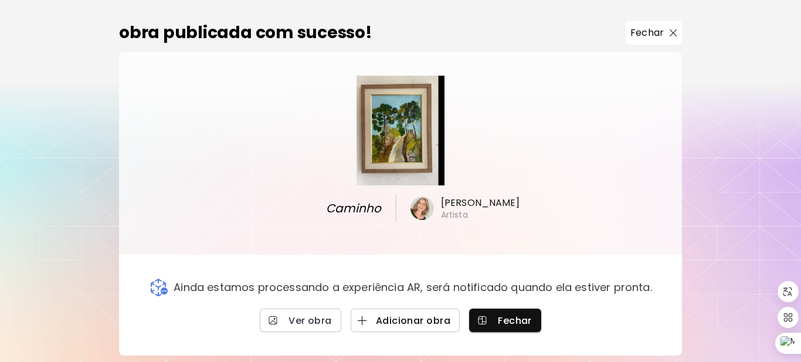
click at [403, 314] on span "Adicionar obra" at bounding box center [405, 320] width 90 height 12
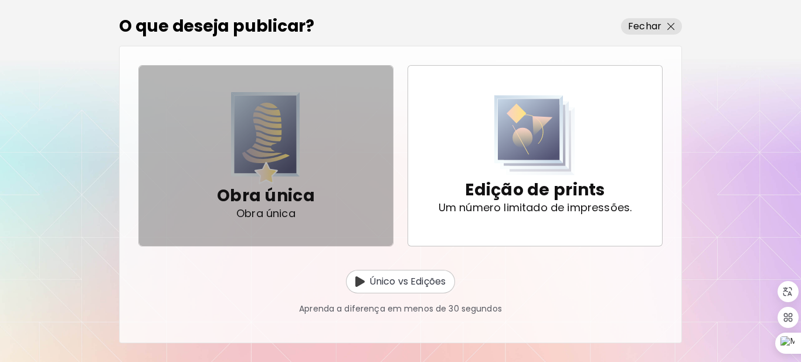
click at [278, 159] on img "button" at bounding box center [265, 138] width 69 height 92
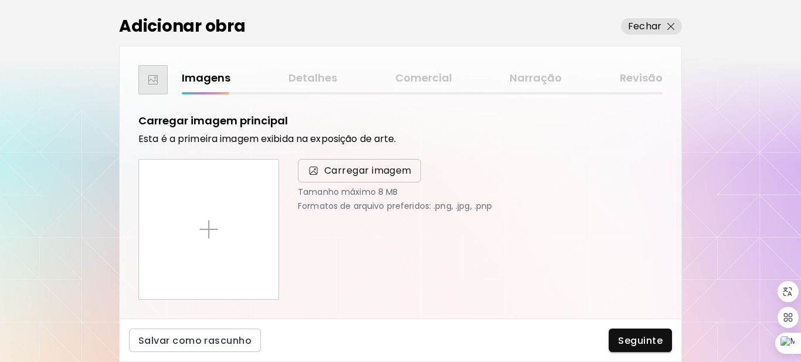
click at [346, 169] on span "Carregar imagem" at bounding box center [367, 171] width 87 height 14
click at [0, 0] on input "Carregar imagem" at bounding box center [0, 0] width 0 height 0
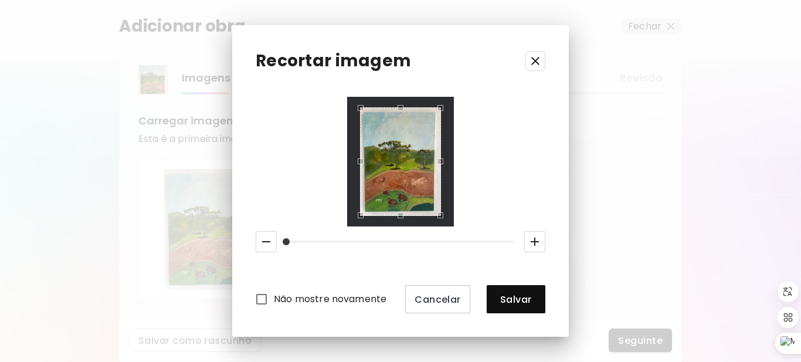
click at [533, 237] on icon "button" at bounding box center [535, 241] width 14 height 14
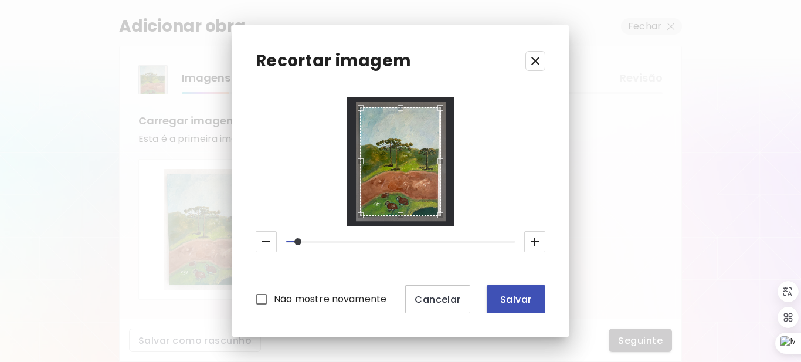
click at [527, 300] on span "Salvar" at bounding box center [516, 299] width 40 height 12
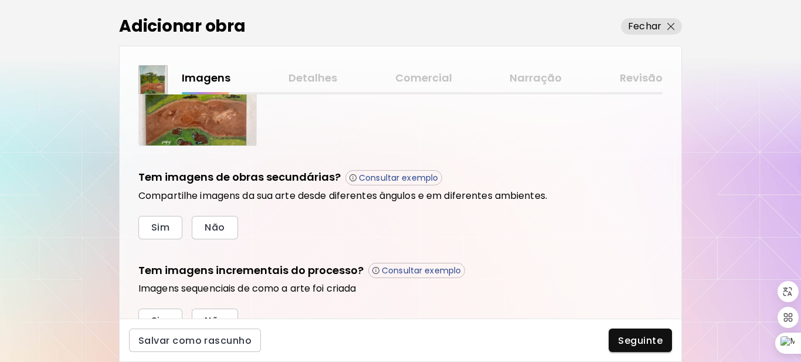
scroll to position [345, 0]
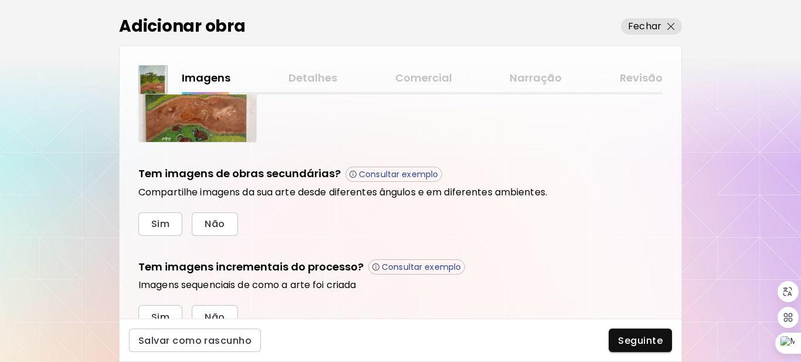
click at [607, 349] on div "Salvar como rascunho Seguinte" at bounding box center [400, 339] width 563 height 43
click at [642, 337] on span "Seguinte" at bounding box center [640, 340] width 45 height 12
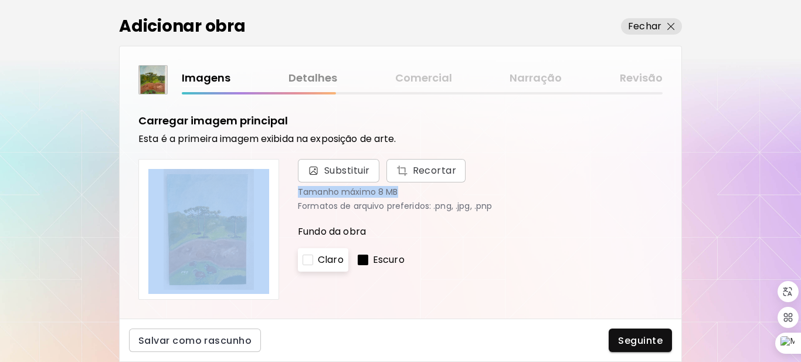
drag, startPoint x: 674, startPoint y: 139, endPoint x: 668, endPoint y: 188, distance: 49.7
click at [668, 196] on div "Carregar imagem principal Esta é a primeira imagem exibida na exposição de arte…" at bounding box center [401, 206] width 562 height 224
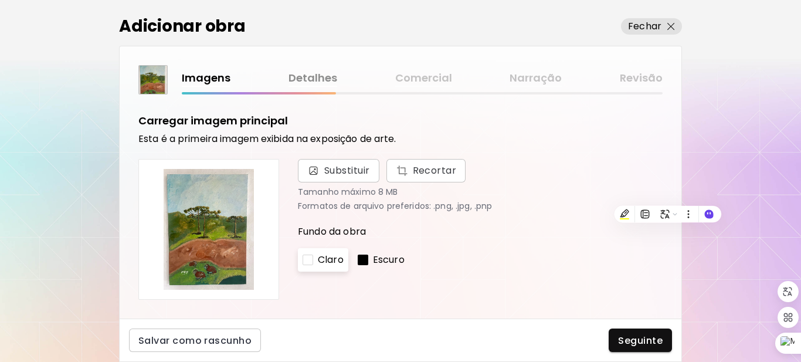
click at [590, 230] on p "Fundo da obra" at bounding box center [480, 231] width 365 height 14
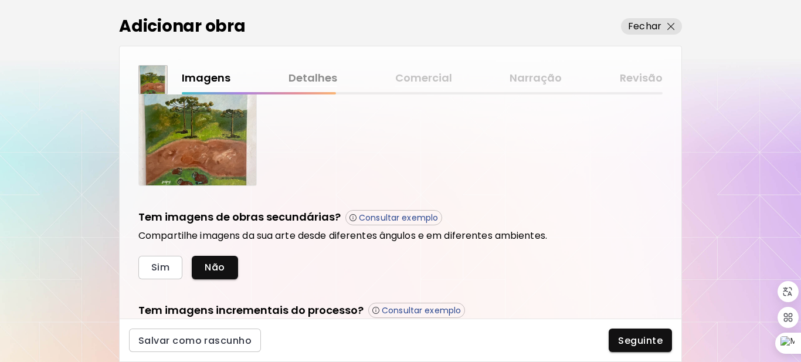
scroll to position [303, 0]
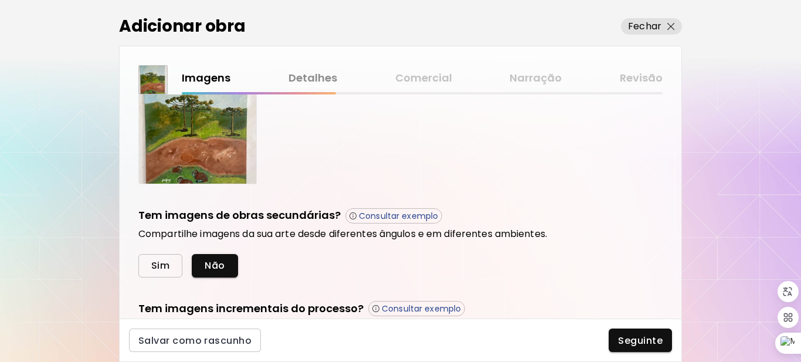
click at [149, 263] on button "Sim" at bounding box center [160, 265] width 44 height 23
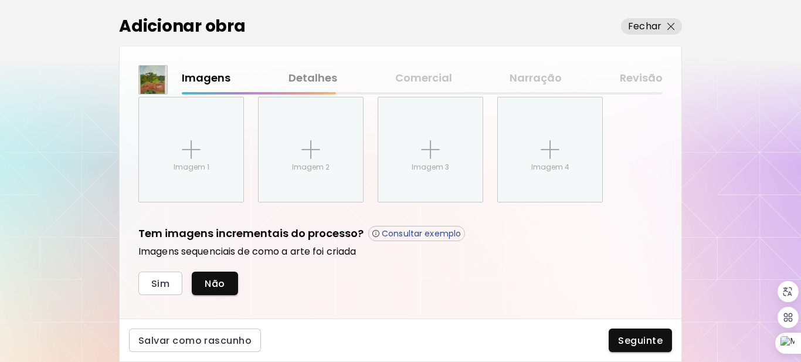
scroll to position [495, 0]
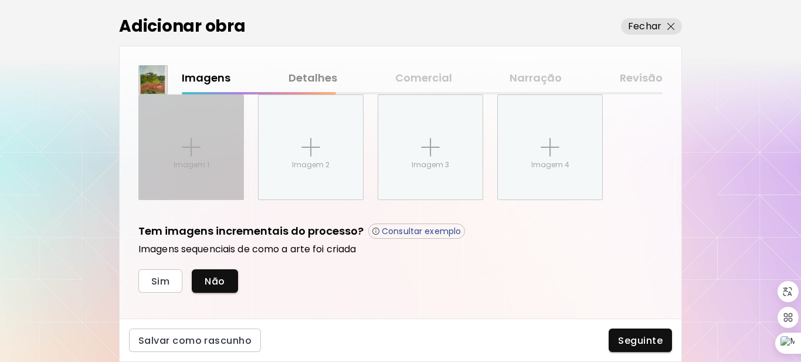
click at [222, 180] on div "Imagem 1" at bounding box center [191, 147] width 104 height 104
click at [0, 0] on input "Imagem 1" at bounding box center [0, 0] width 0 height 0
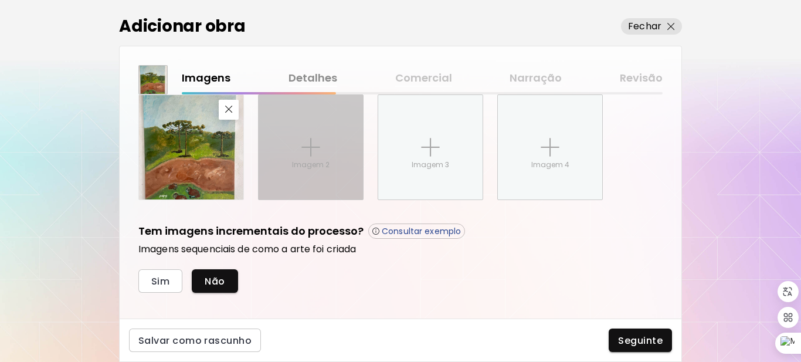
click at [288, 160] on div "Imagem 2" at bounding box center [310, 147] width 104 height 104
click at [0, 0] on input "Imagem 2" at bounding box center [0, 0] width 0 height 0
click at [303, 154] on img at bounding box center [310, 147] width 19 height 19
click at [0, 0] on input "Imagem 2" at bounding box center [0, 0] width 0 height 0
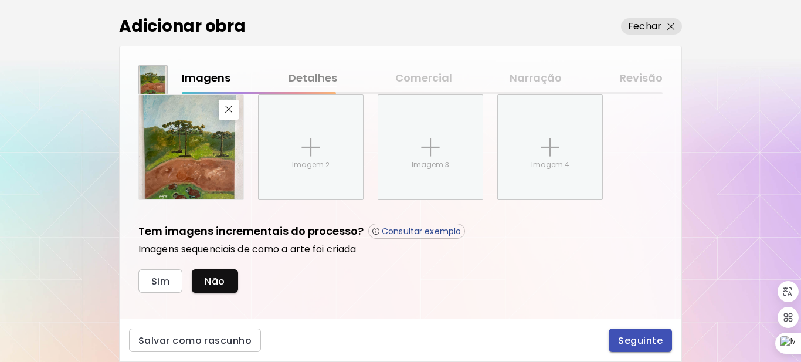
click at [622, 334] on span "Seguinte" at bounding box center [640, 340] width 45 height 12
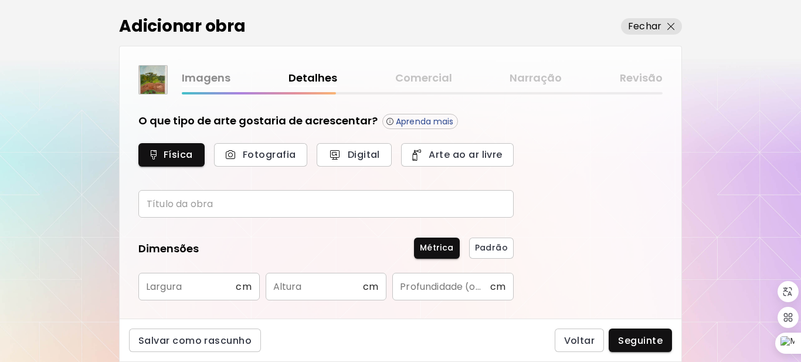
click at [193, 205] on input "text" at bounding box center [325, 204] width 375 height 28
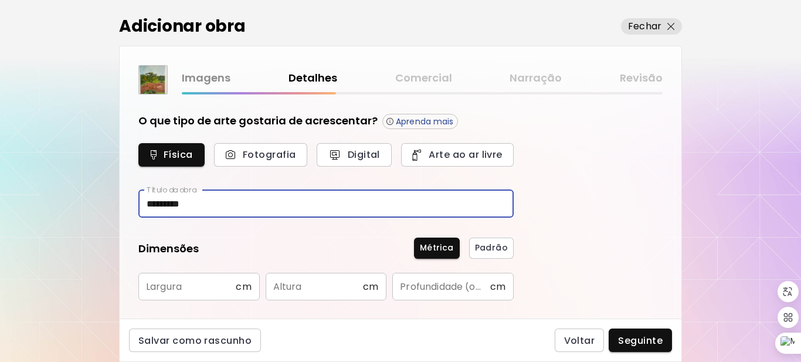
drag, startPoint x: 157, startPoint y: 204, endPoint x: 257, endPoint y: 191, distance: 101.7
click at [256, 207] on input "*********" at bounding box center [325, 204] width 375 height 28
type input "**********"
click at [205, 292] on input "text" at bounding box center [186, 287] width 97 height 28
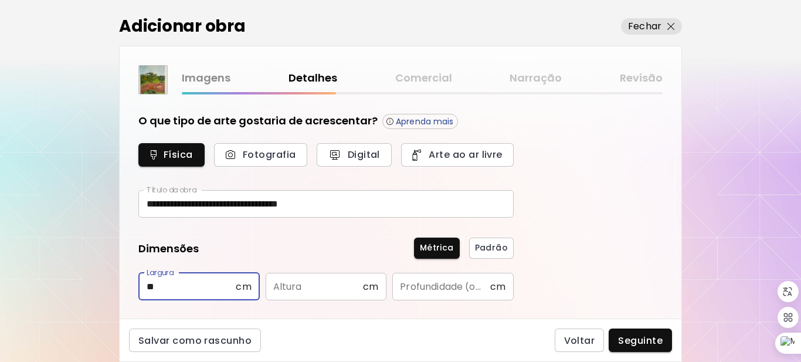
type input "**"
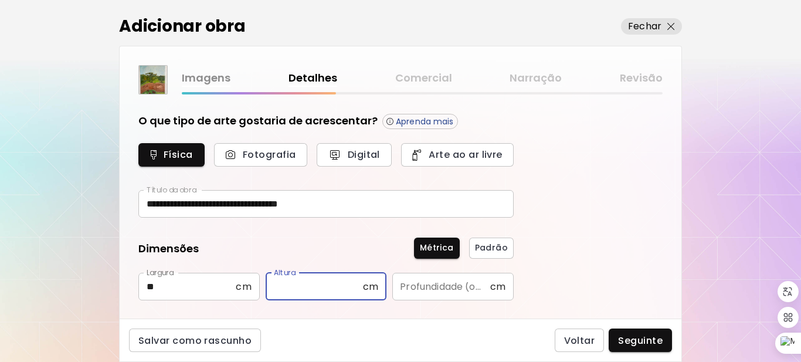
click at [290, 292] on input "text" at bounding box center [314, 287] width 97 height 28
type input "**"
click at [415, 293] on input "text" at bounding box center [440, 287] width 97 height 28
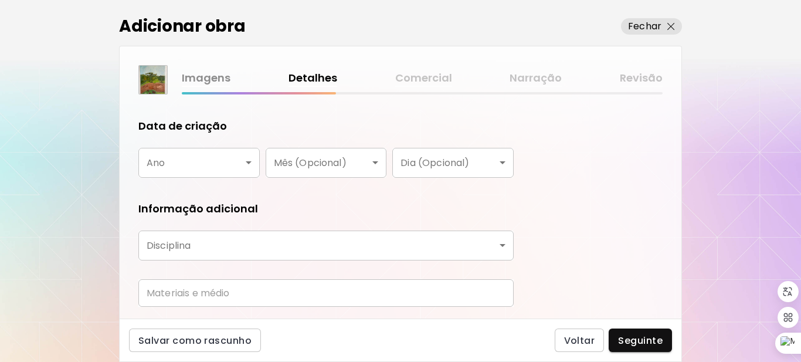
scroll to position [228, 0]
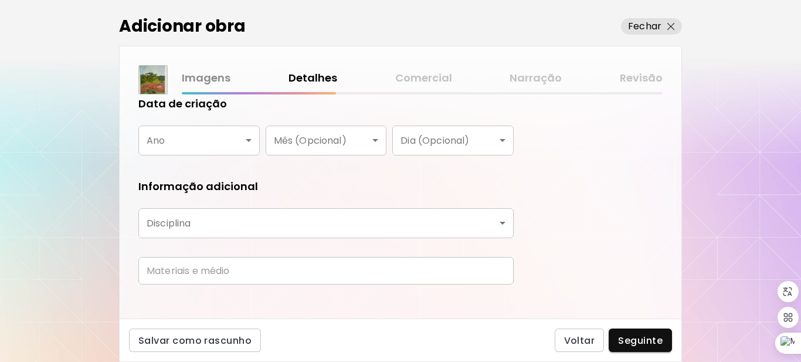
type input "*"
click at [321, 261] on input "text" at bounding box center [325, 271] width 375 height 28
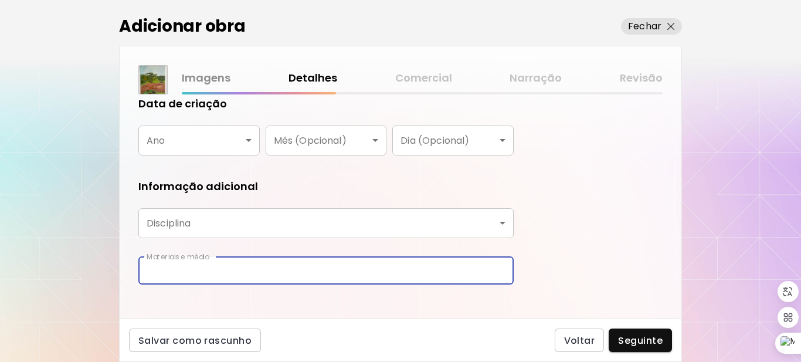
click at [250, 140] on body "**********" at bounding box center [400, 181] width 801 height 362
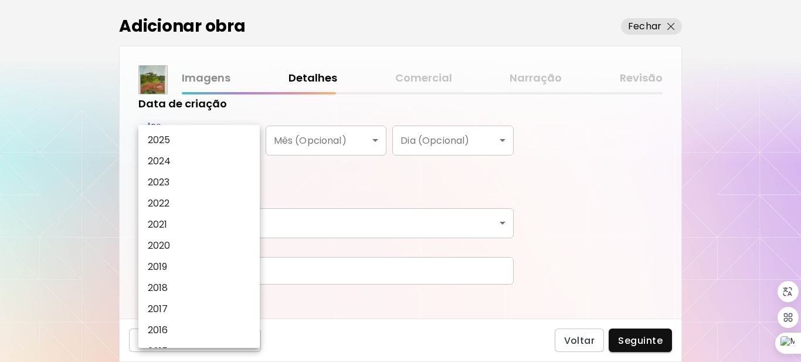
click at [175, 158] on li "2024" at bounding box center [201, 161] width 127 height 21
type input "****"
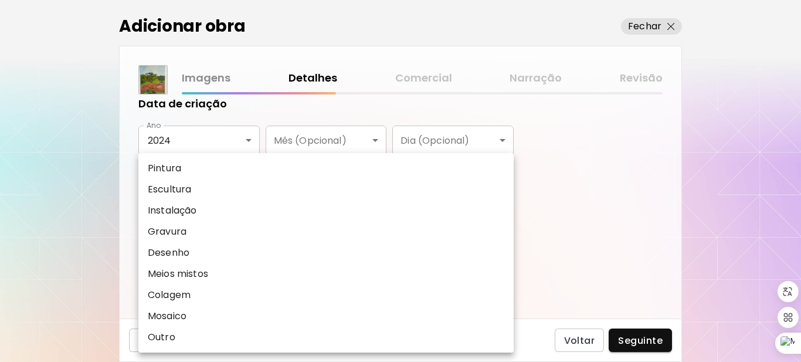
click at [351, 226] on body "**********" at bounding box center [400, 181] width 801 height 362
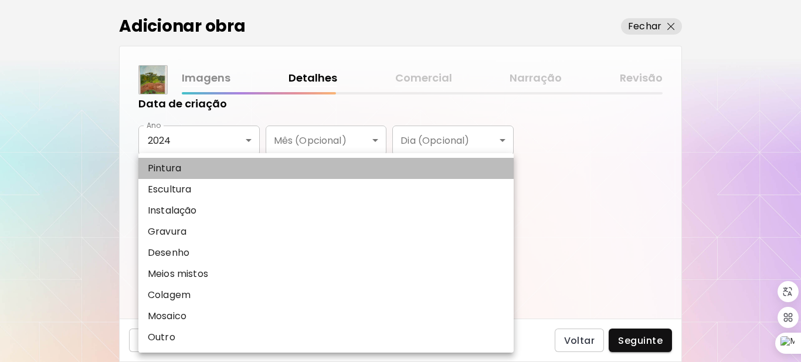
click at [188, 169] on li "Pintura" at bounding box center [325, 168] width 375 height 21
type input "********"
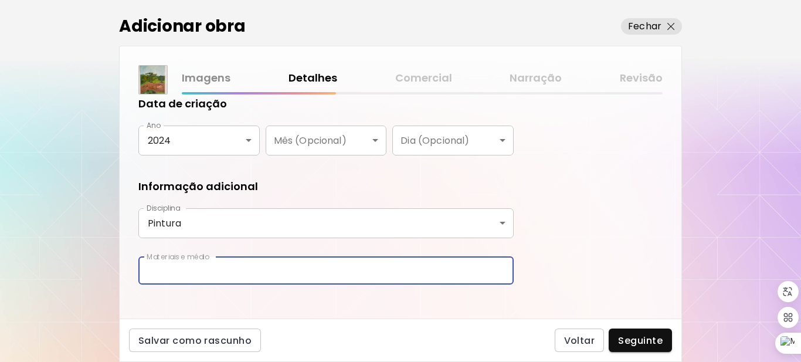
click at [213, 265] on input "text" at bounding box center [325, 271] width 375 height 28
type input "**********"
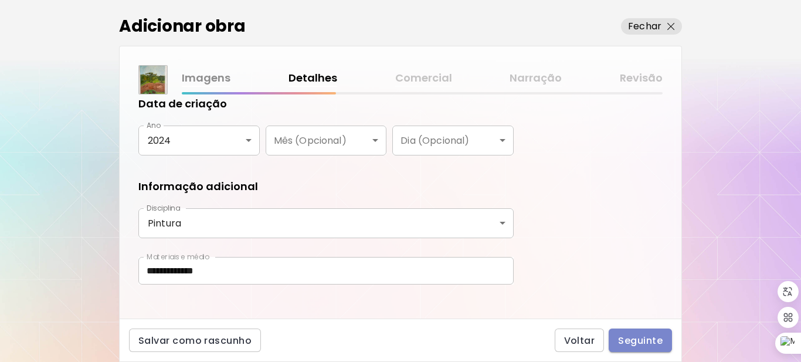
click at [635, 334] on span "Seguinte" at bounding box center [640, 340] width 45 height 12
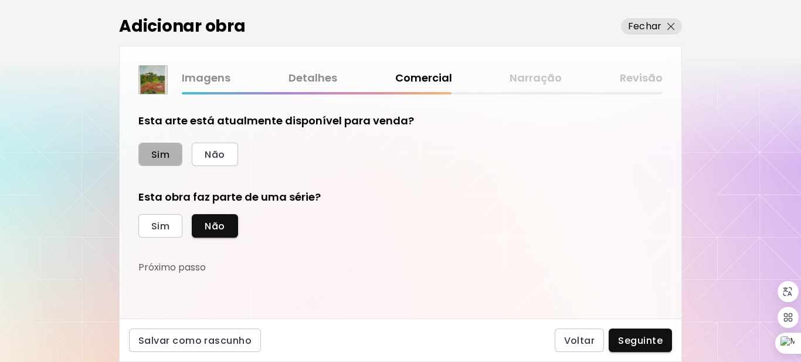
click at [168, 153] on span "Sim" at bounding box center [160, 154] width 18 height 12
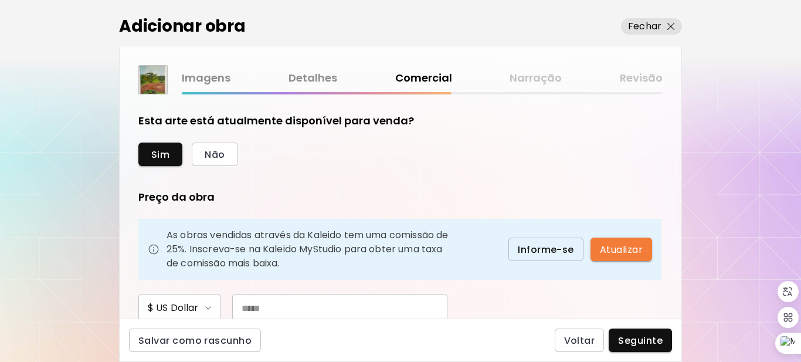
click at [386, 308] on input "text" at bounding box center [339, 308] width 215 height 28
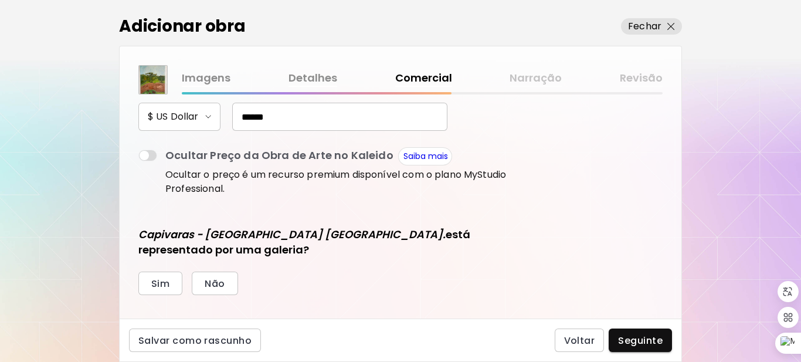
drag, startPoint x: 237, startPoint y: 307, endPoint x: 299, endPoint y: 314, distance: 61.9
click at [299, 314] on div "Esta arte está atualmente disponível para venda? Sim Não Preço da obra As obras…" at bounding box center [325, 162] width 375 height 481
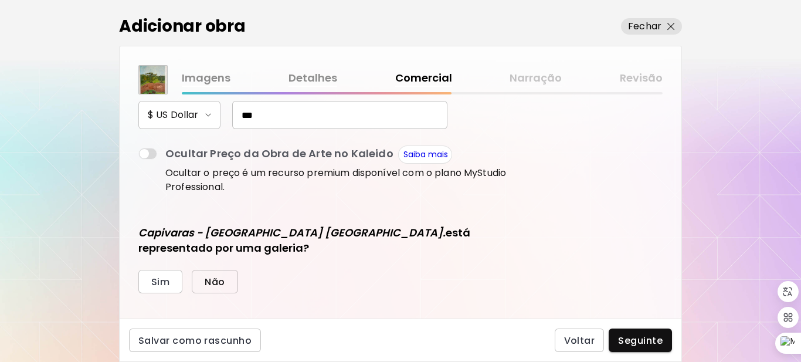
type input "***"
click at [214, 279] on span "Não" at bounding box center [215, 281] width 20 height 12
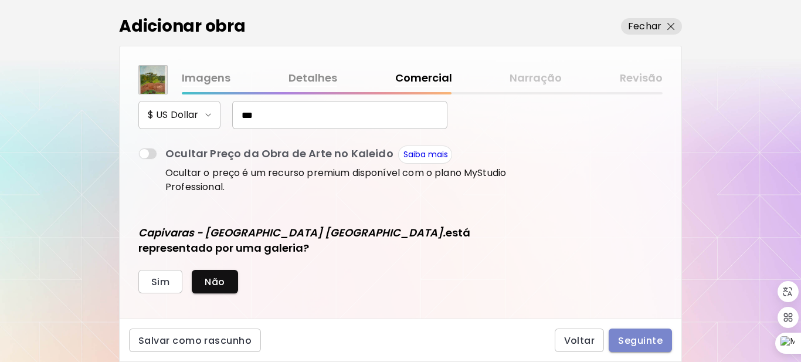
click at [639, 341] on span "Seguinte" at bounding box center [640, 340] width 45 height 12
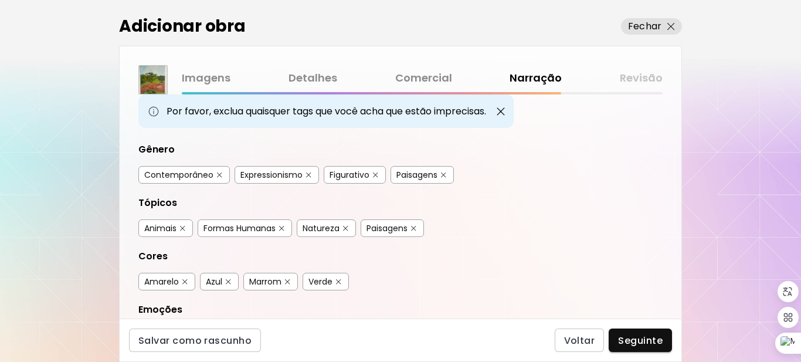
scroll to position [84, 0]
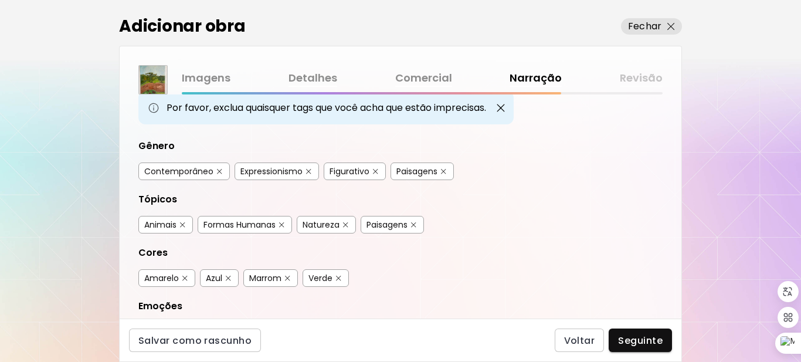
click at [283, 226] on img "button" at bounding box center [281, 224] width 5 height 5
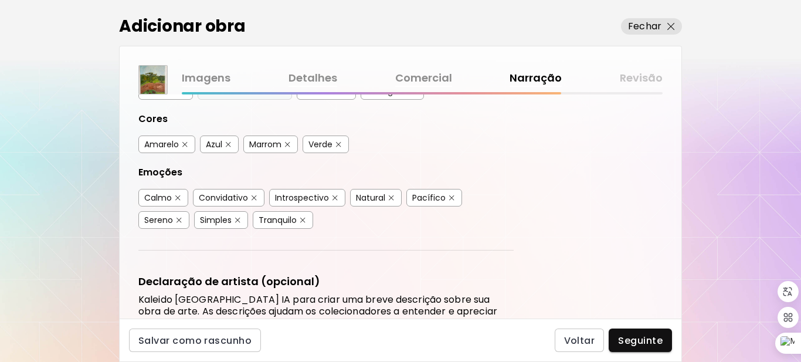
scroll to position [222, 0]
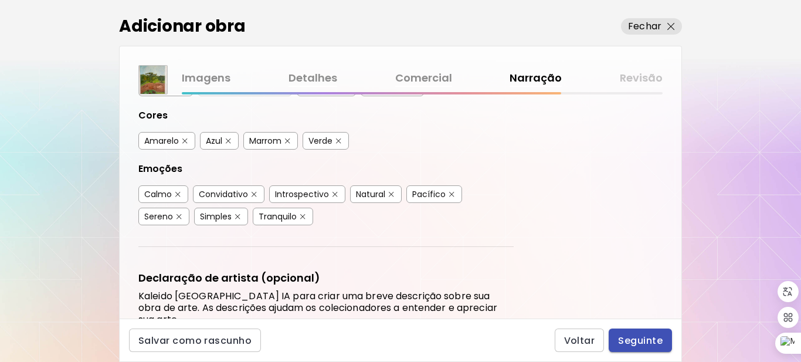
click at [643, 338] on span "Seguinte" at bounding box center [640, 340] width 45 height 12
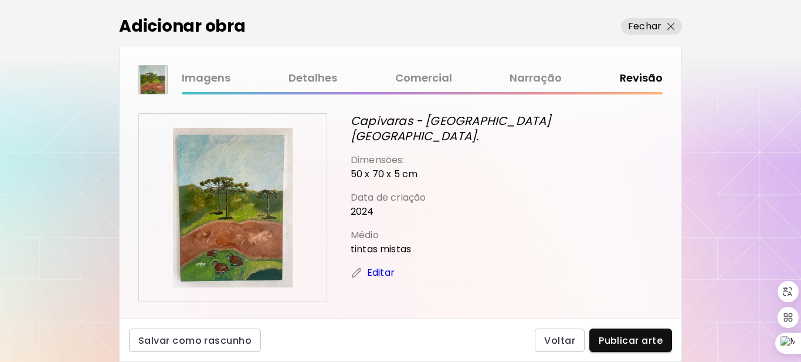
scroll to position [196, 0]
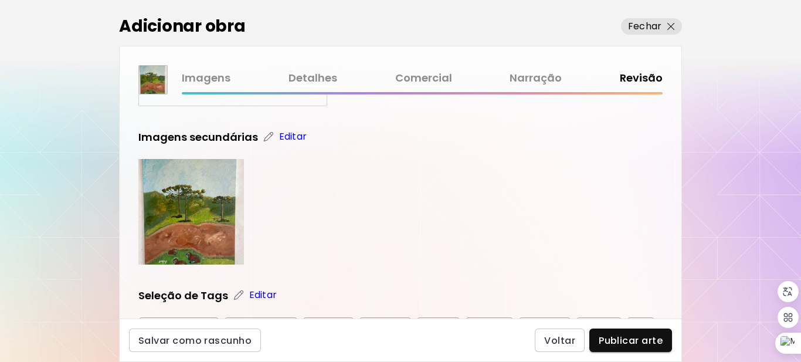
click at [698, 181] on div "Adicionar obra Fechar Imagens Detalhes Comercial Narração Revisão Capivaras - p…" at bounding box center [400, 181] width 801 height 362
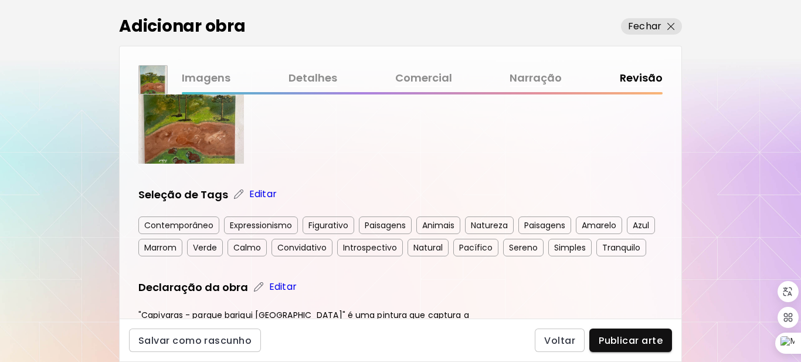
scroll to position [301, 0]
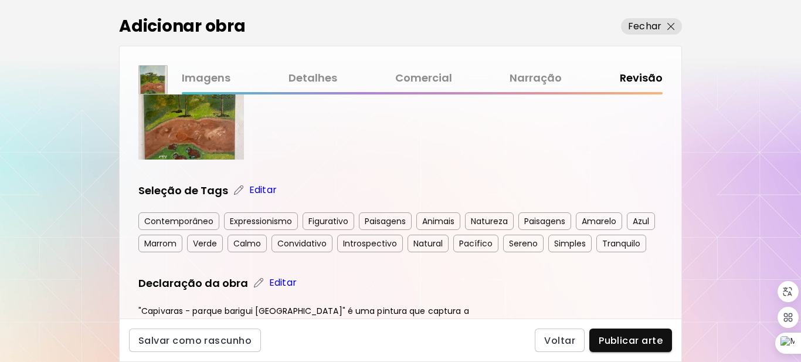
click at [547, 230] on div "Contemporâneo Expressionismo Figurativo Paisagens Animais Natureza Paisagens Am…" at bounding box center [400, 232] width 524 height 40
click at [303, 279] on div "Capivaras - parque barigui Curitiba. Dimensões: 50 x 70 x 5 cm Data de criação …" at bounding box center [400, 162] width 524 height 700
click at [332, 252] on div "Contemporâneo Expressionismo Figurativo Paisagens Animais Natureza Paisagens Am…" at bounding box center [400, 232] width 524 height 40
click at [390, 252] on div "Contemporâneo Expressionismo Figurativo Paisagens Animais Natureza Paisagens Am…" at bounding box center [400, 232] width 524 height 40
click at [627, 243] on div "Contemporâneo Expressionismo Figurativo Paisagens Animais Natureza Paisagens Am…" at bounding box center [400, 232] width 524 height 40
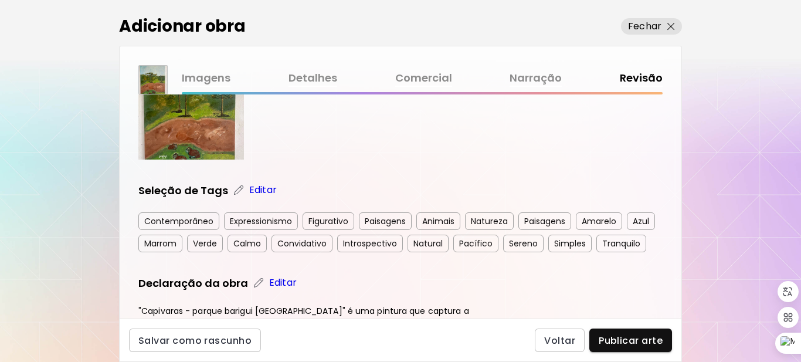
click at [665, 207] on div "Capivaras - parque barigui Curitiba. Dimensões: 50 x 70 x 5 cm Data de criação …" at bounding box center [401, 206] width 562 height 224
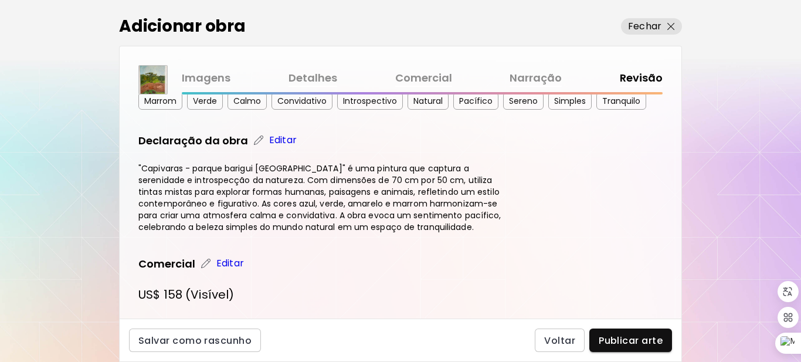
scroll to position [450, 0]
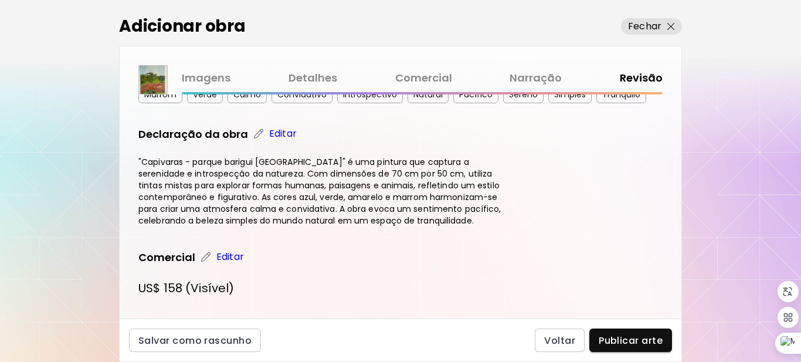
click at [460, 297] on div "Comercial Editar US$ 158 (Visível)" at bounding box center [400, 273] width 524 height 47
drag, startPoint x: 460, startPoint y: 298, endPoint x: 431, endPoint y: 280, distance: 33.5
click at [460, 297] on div "Comercial Editar US$ 158 (Visível)" at bounding box center [400, 273] width 524 height 47
click at [247, 217] on h4 ""Capivaras - parque barigui Curitiba" é uma pintura que captura a serenidade e …" at bounding box center [325, 191] width 375 height 70
click at [277, 222] on h4 ""Capivaras - parque barigui Curitiba" é uma pintura que captura a serenidade e …" at bounding box center [325, 191] width 375 height 70
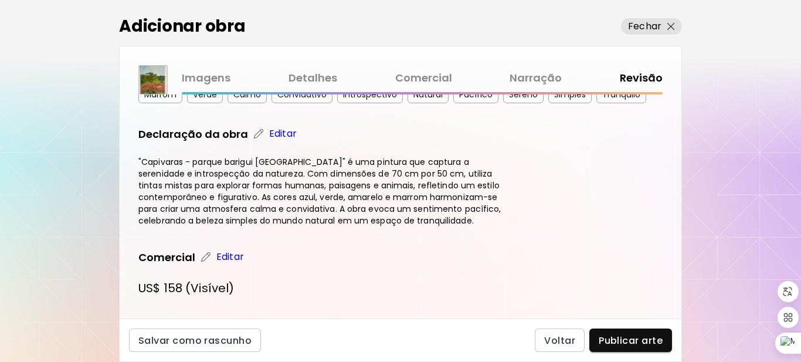
click at [313, 224] on h4 ""Capivaras - parque barigui Curitiba" é uma pintura que captura a serenidade e …" at bounding box center [325, 191] width 375 height 70
click at [345, 226] on h4 ""Capivaras - parque barigui Curitiba" é uma pintura que captura a serenidade e …" at bounding box center [325, 191] width 375 height 70
click at [630, 340] on span "Publicar arte" at bounding box center [630, 340] width 64 height 12
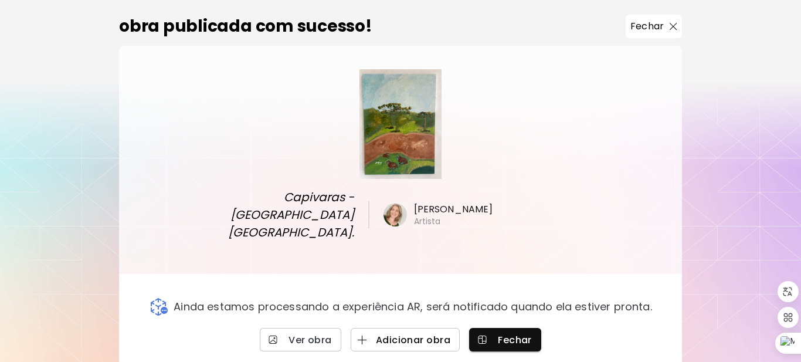
click at [410, 334] on span "Adicionar obra" at bounding box center [405, 340] width 90 height 12
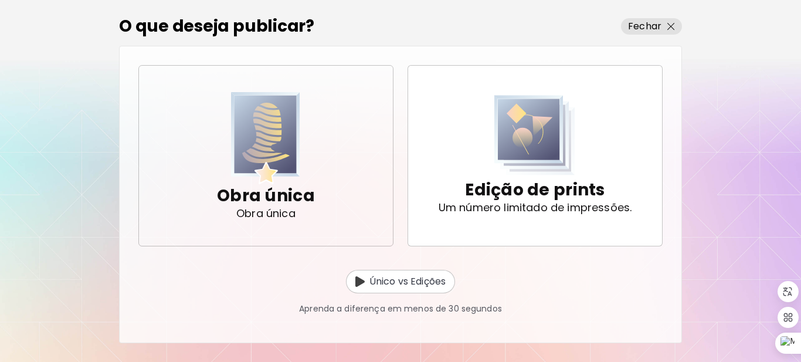
click at [280, 147] on img "button" at bounding box center [265, 138] width 69 height 92
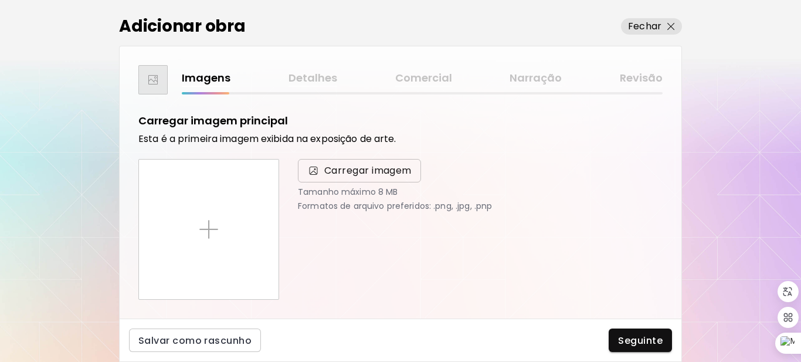
click at [375, 168] on span "Carregar imagem" at bounding box center [367, 171] width 87 height 14
click at [0, 0] on input "Carregar imagem" at bounding box center [0, 0] width 0 height 0
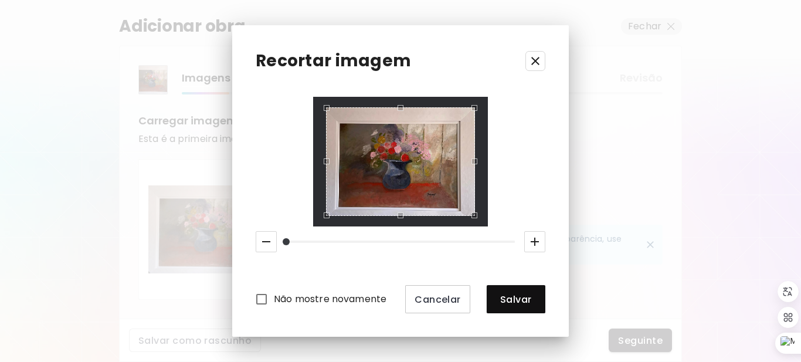
click at [535, 238] on icon "button" at bounding box center [534, 241] width 8 height 8
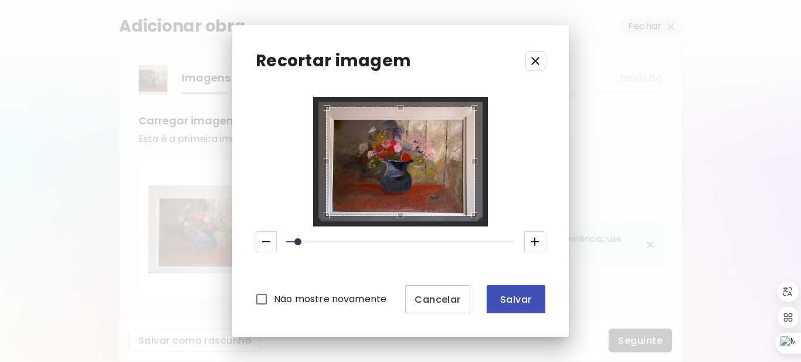
click at [508, 301] on span "Salvar" at bounding box center [516, 299] width 40 height 12
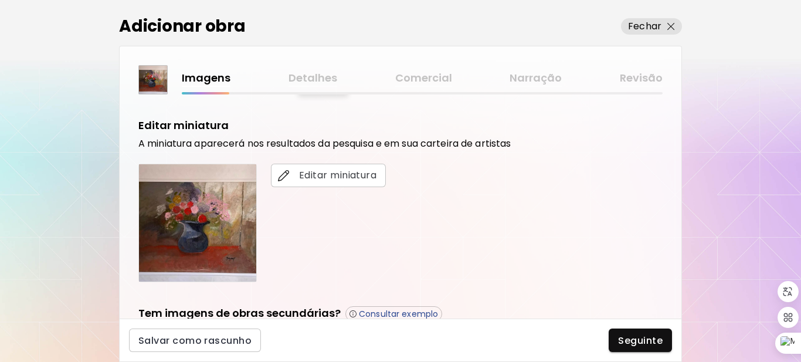
scroll to position [235, 0]
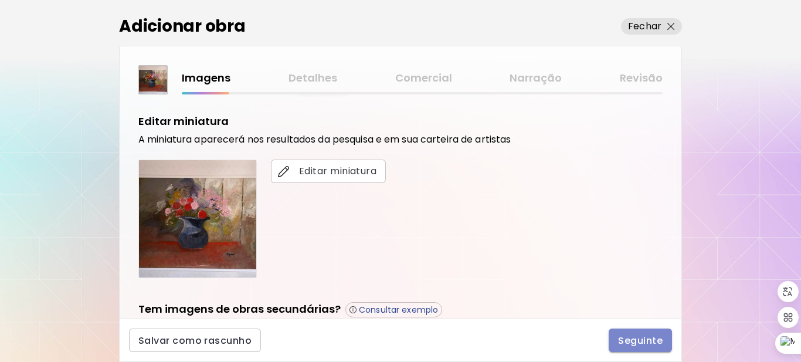
click at [629, 336] on span "Seguinte" at bounding box center [640, 340] width 45 height 12
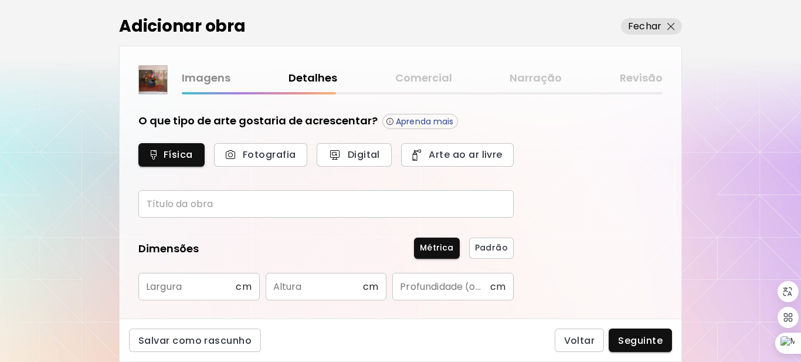
click at [269, 203] on input "text" at bounding box center [325, 204] width 375 height 28
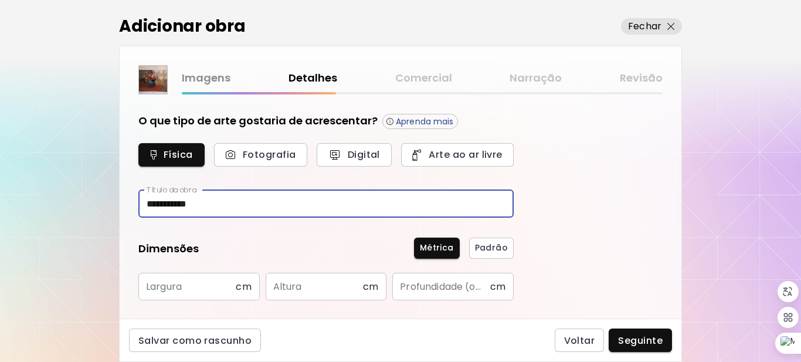
type input "**********"
click at [226, 285] on input "text" at bounding box center [186, 287] width 97 height 28
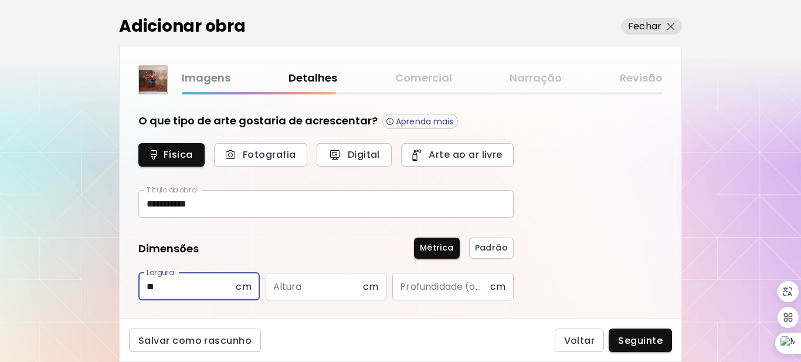
type input "**"
click at [310, 292] on input "text" at bounding box center [314, 287] width 97 height 28
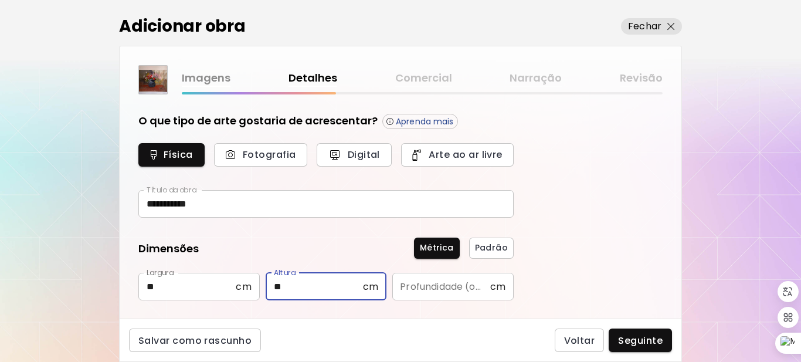
type input "**"
click at [430, 285] on input "text" at bounding box center [440, 287] width 97 height 28
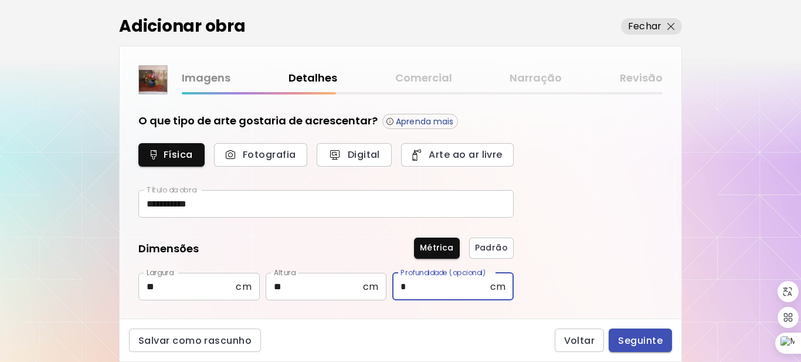
type input "*"
click at [632, 336] on span "Seguinte" at bounding box center [640, 340] width 45 height 12
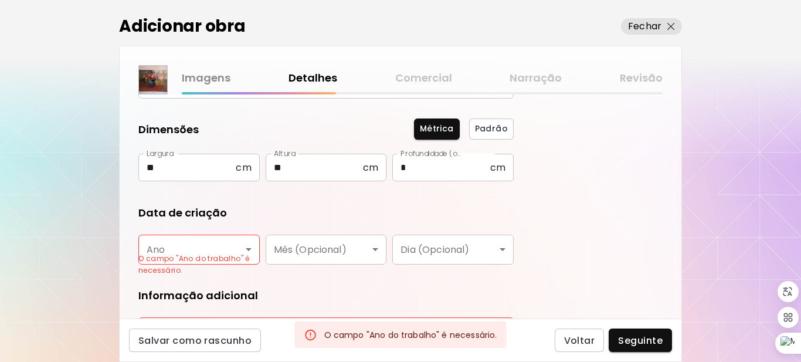
scroll to position [161, 0]
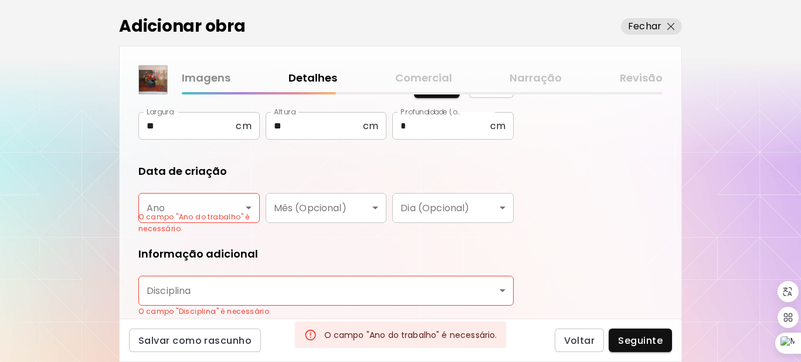
click at [207, 213] on p "O campo "Ano do trabalho" é necessário." at bounding box center [198, 222] width 121 height 23
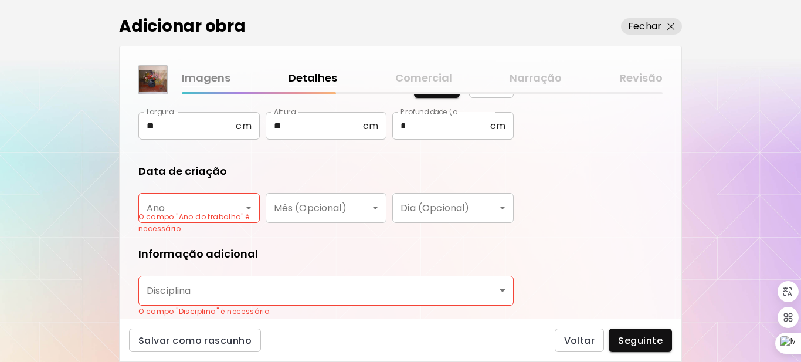
click at [249, 206] on body "**********" at bounding box center [400, 181] width 801 height 362
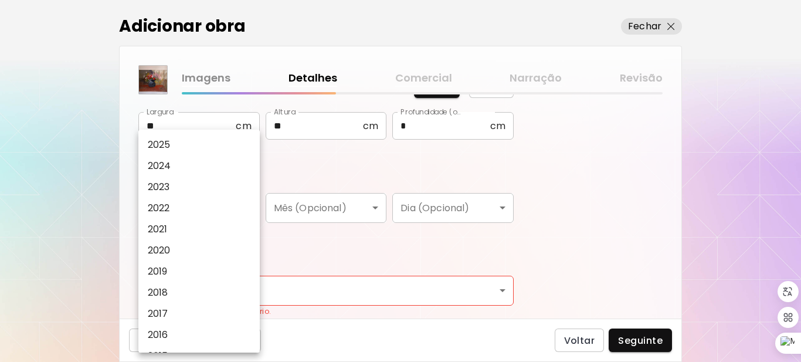
click at [175, 160] on li "2024" at bounding box center [201, 165] width 127 height 21
type input "****"
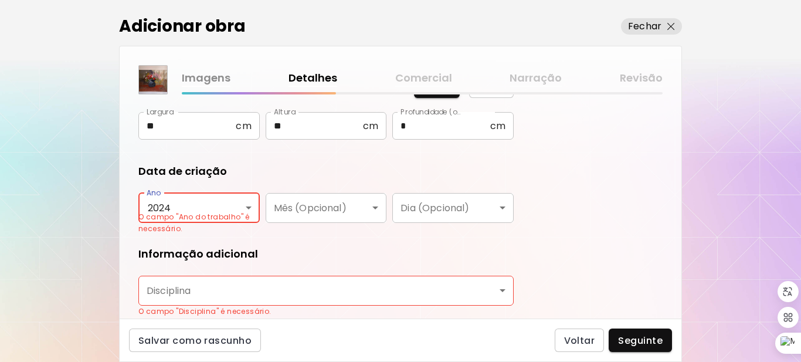
click at [237, 284] on body "**********" at bounding box center [400, 181] width 801 height 362
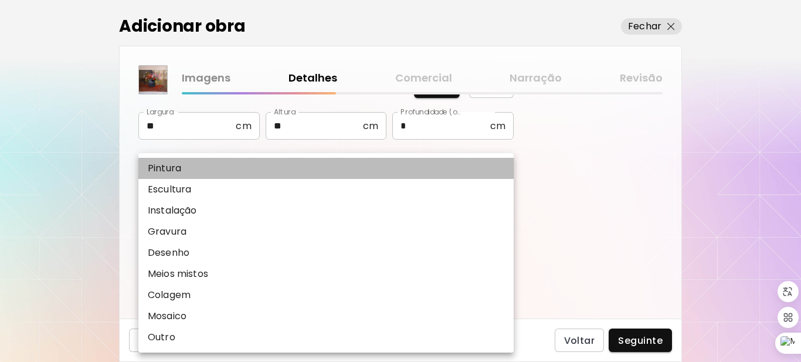
click at [188, 164] on li "Pintura" at bounding box center [325, 168] width 375 height 21
type input "********"
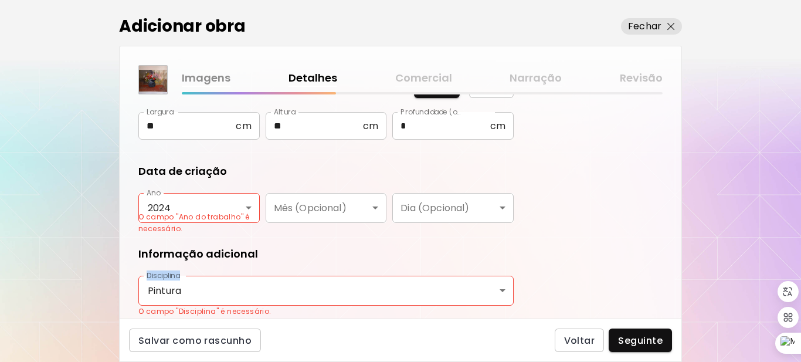
drag, startPoint x: 681, startPoint y: 236, endPoint x: 683, endPoint y: 290, distance: 54.6
click at [683, 290] on div "**********" at bounding box center [400, 181] width 801 height 362
click at [682, 281] on div "**********" at bounding box center [400, 181] width 801 height 362
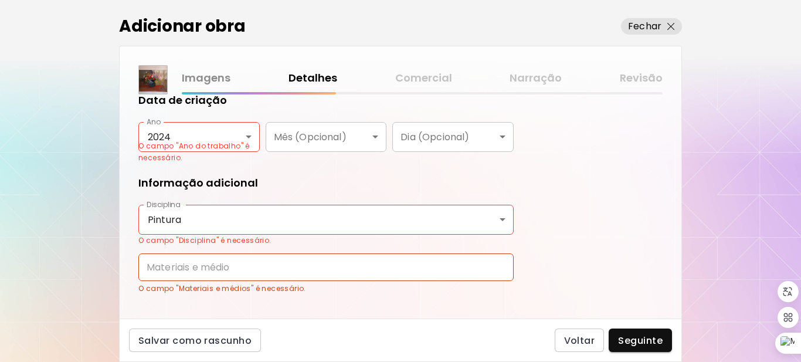
scroll to position [254, 0]
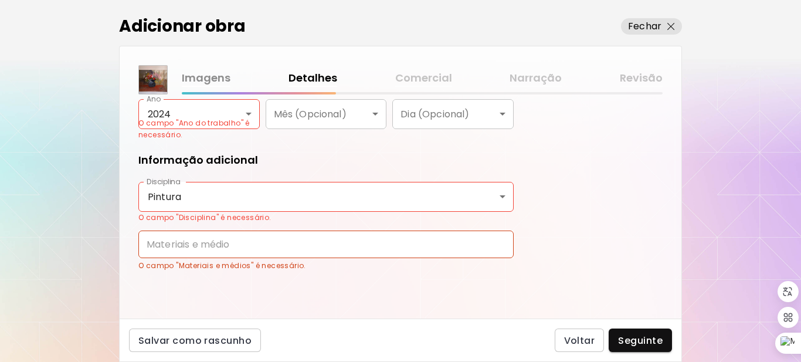
click at [275, 254] on input "text" at bounding box center [325, 244] width 375 height 28
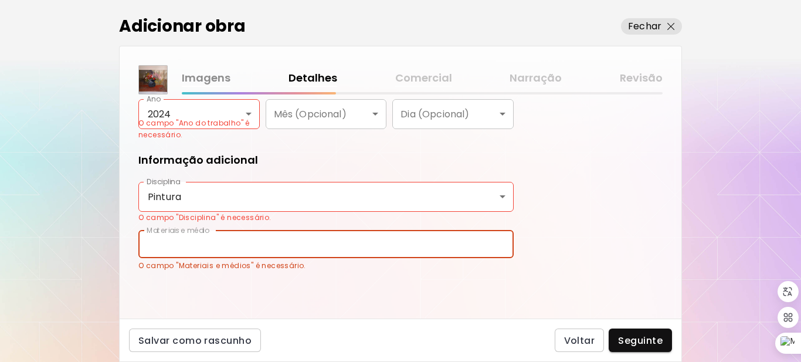
type input "**********"
click at [632, 343] on span "Seguinte" at bounding box center [640, 340] width 45 height 12
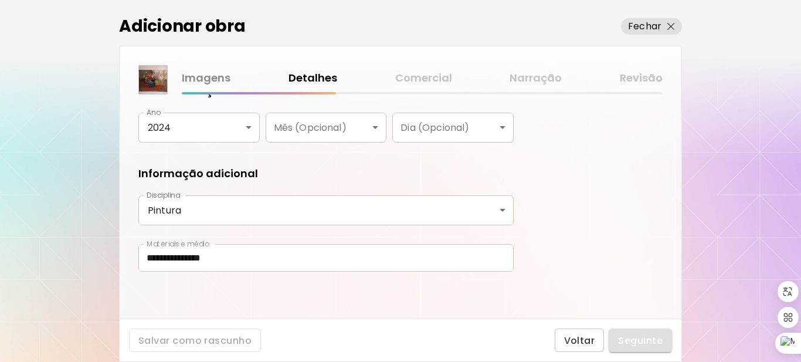
scroll to position [241, 0]
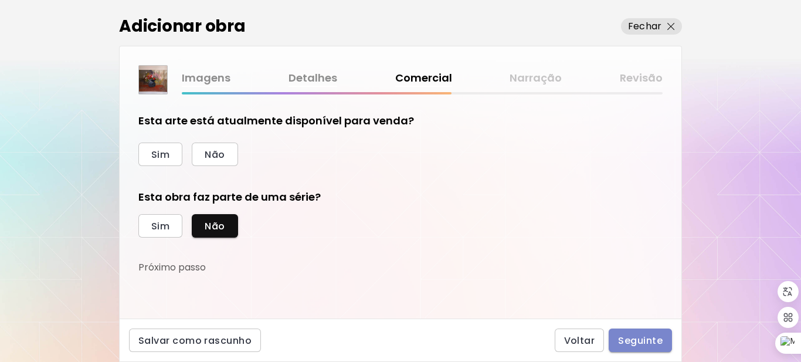
click at [632, 343] on span "Seguinte" at bounding box center [640, 340] width 45 height 12
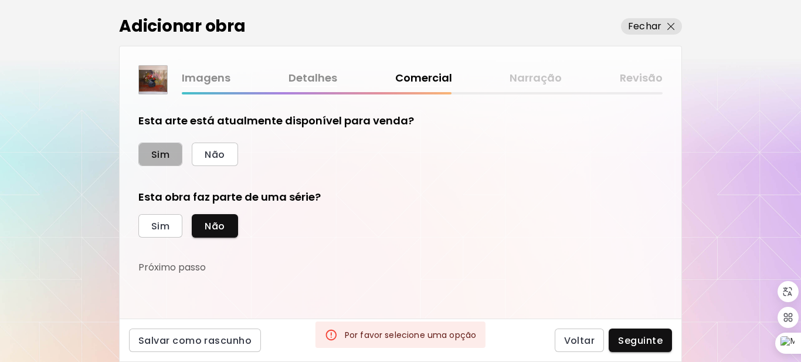
click at [162, 160] on span "Sim" at bounding box center [160, 154] width 18 height 12
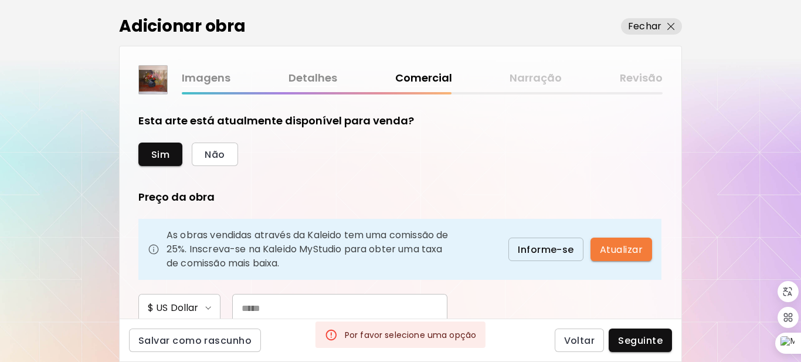
drag, startPoint x: 674, startPoint y: 195, endPoint x: 669, endPoint y: 244, distance: 49.5
click at [669, 244] on div "Esta arte está atualmente disponível para venda? Sim Não Preço da obra As obras…" at bounding box center [401, 206] width 562 height 224
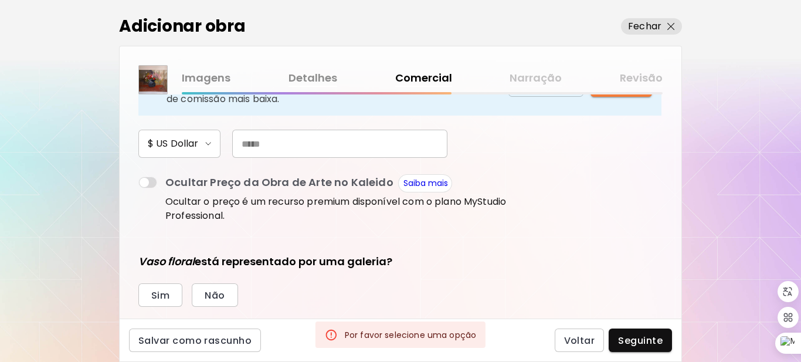
scroll to position [165, 0]
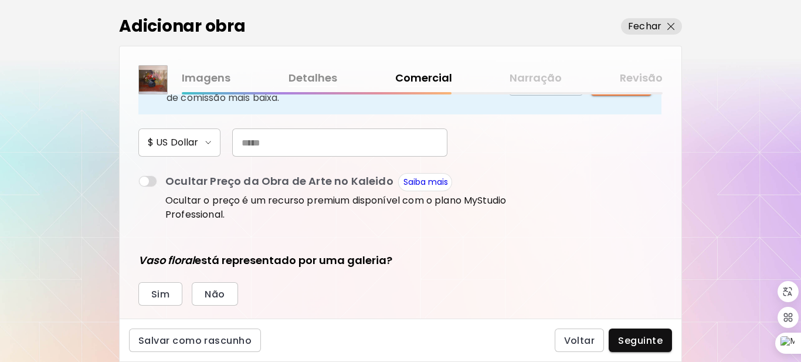
click at [309, 152] on input "text" at bounding box center [339, 142] width 215 height 28
type input "***"
click at [203, 297] on button "Não" at bounding box center [215, 293] width 46 height 23
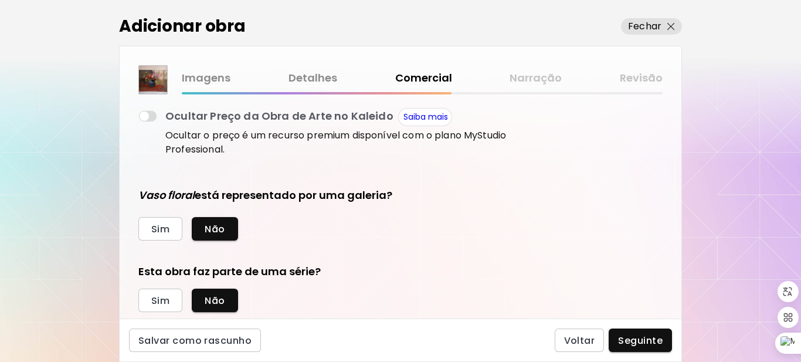
scroll to position [260, 0]
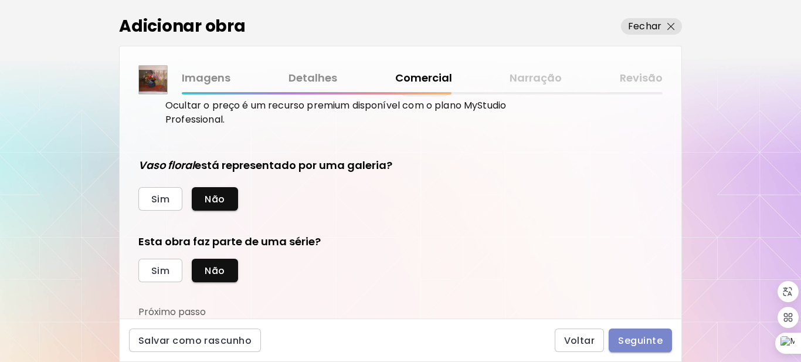
click at [638, 336] on span "Seguinte" at bounding box center [640, 340] width 45 height 12
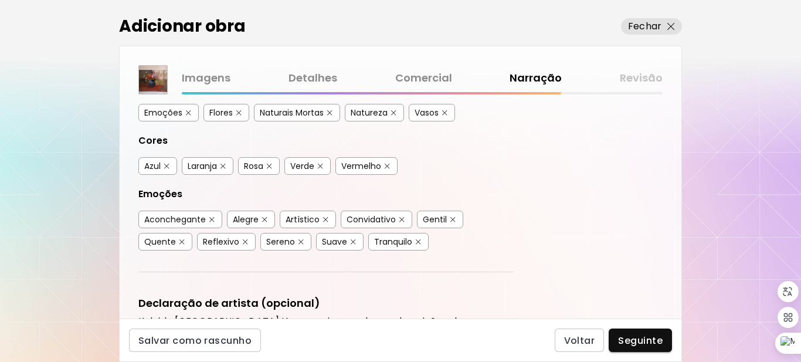
scroll to position [230, 0]
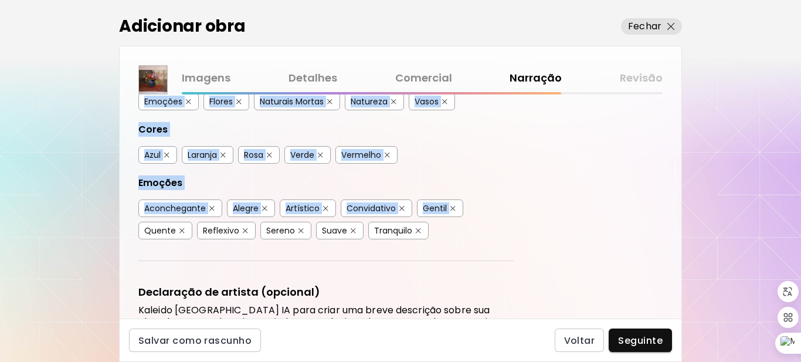
drag, startPoint x: 675, startPoint y: 229, endPoint x: 676, endPoint y: 260, distance: 31.1
click at [676, 260] on div "Etiquetas de Arte O Kaleido usa inteligência artificial (IA) para gerar uma lis…" at bounding box center [401, 206] width 562 height 224
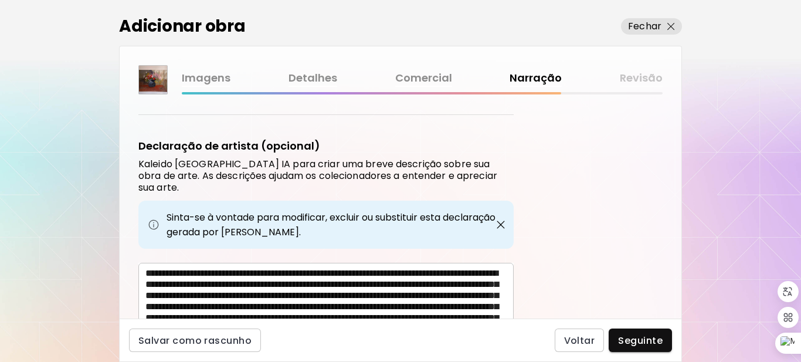
scroll to position [428, 0]
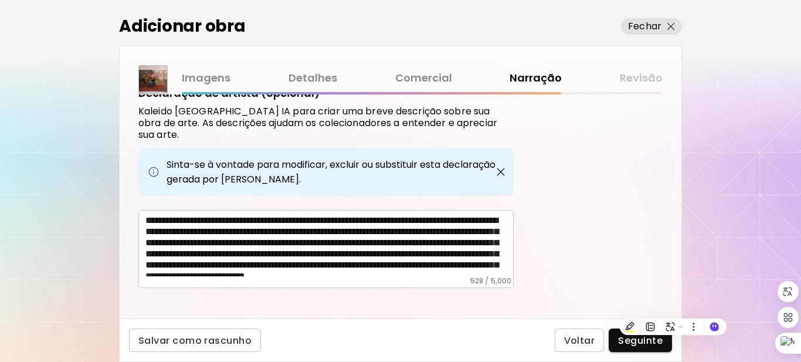
click at [321, 236] on textarea "**********" at bounding box center [329, 246] width 368 height 62
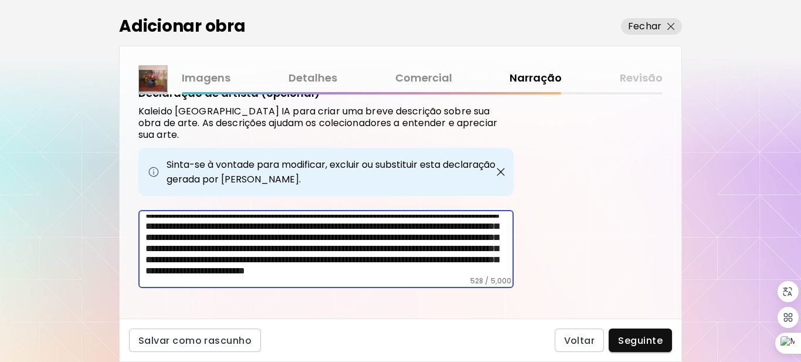
scroll to position [29, 0]
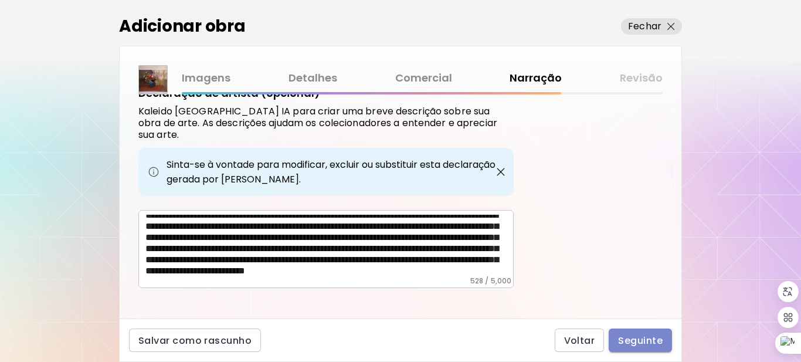
click at [650, 338] on span "Seguinte" at bounding box center [640, 340] width 45 height 12
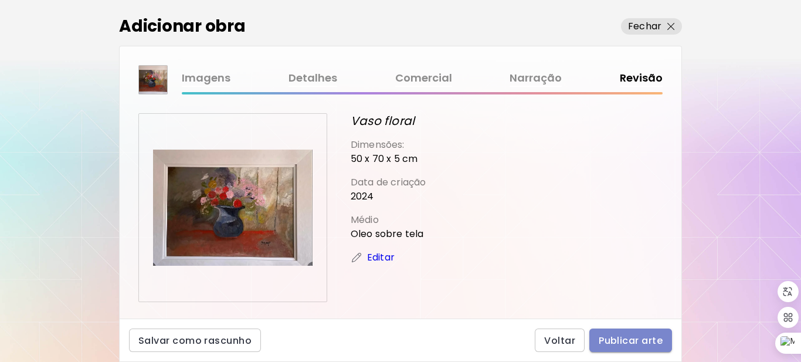
click at [637, 337] on span "Publicar arte" at bounding box center [630, 340] width 64 height 12
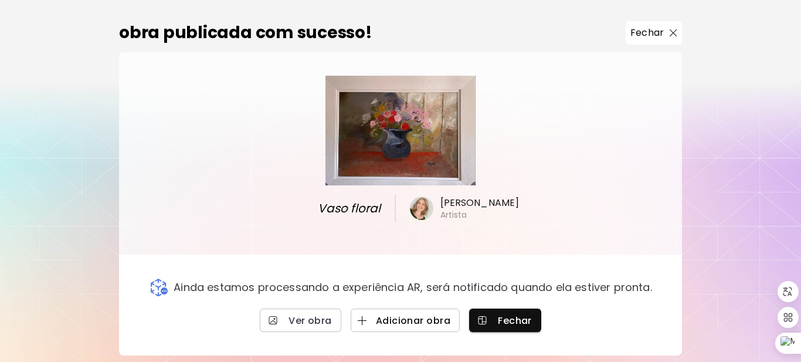
click at [421, 319] on span "Adicionar obra" at bounding box center [405, 320] width 90 height 12
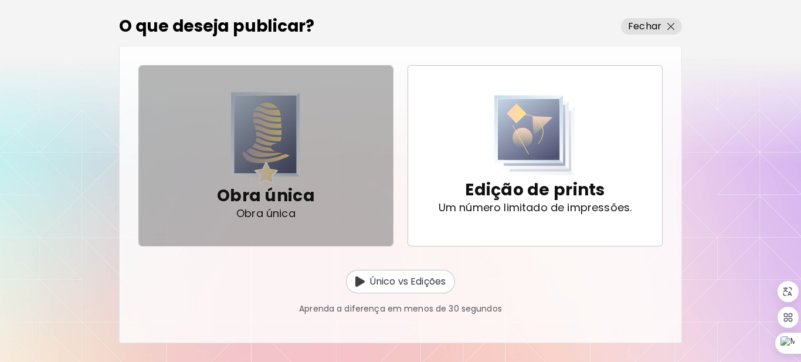
click at [284, 159] on img "button" at bounding box center [265, 138] width 69 height 92
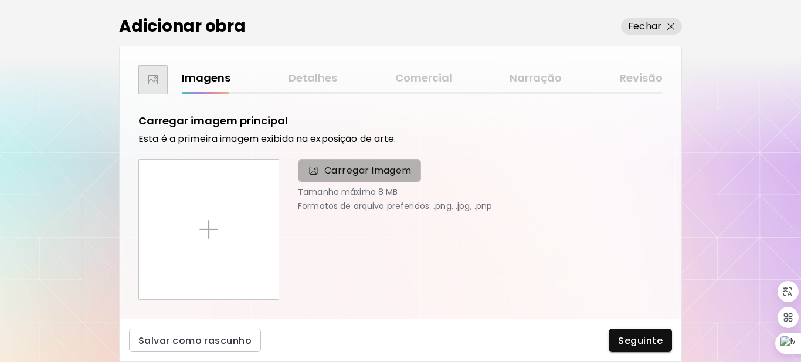
click at [347, 170] on span "Carregar imagem" at bounding box center [367, 171] width 87 height 14
click at [0, 0] on input "Carregar imagem" at bounding box center [0, 0] width 0 height 0
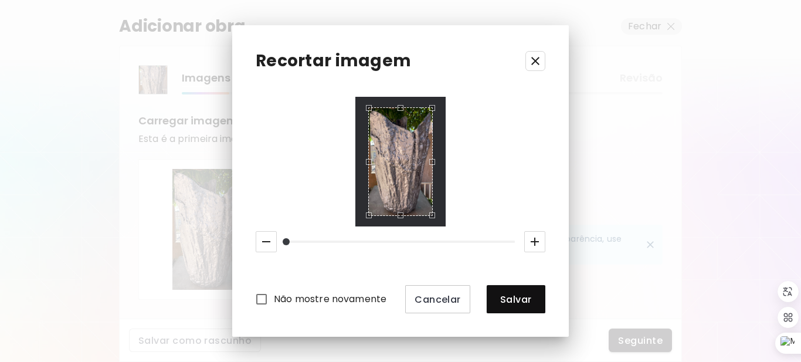
click at [539, 241] on icon "button" at bounding box center [535, 241] width 14 height 14
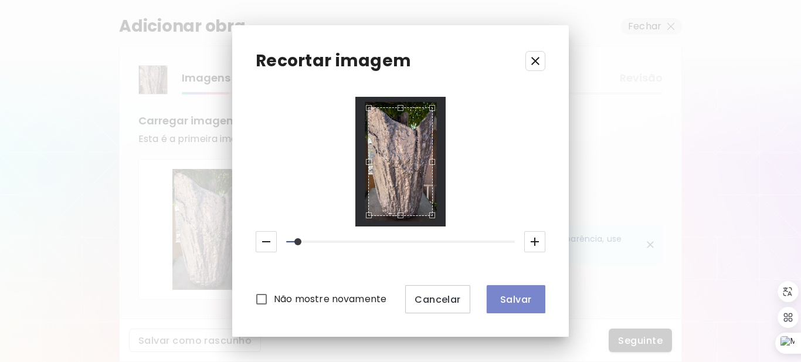
click at [516, 292] on button "Salvar" at bounding box center [516, 299] width 59 height 28
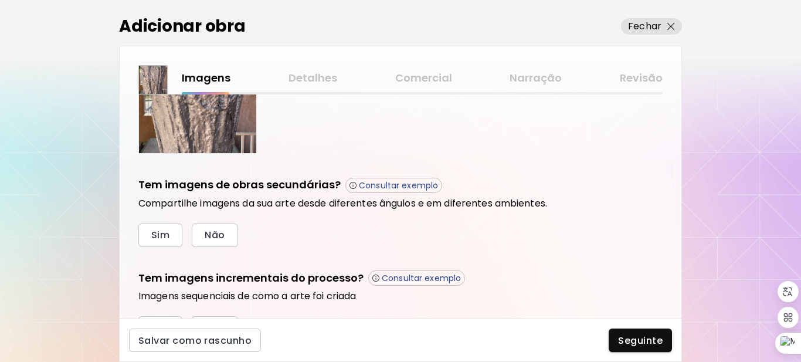
scroll to position [361, 0]
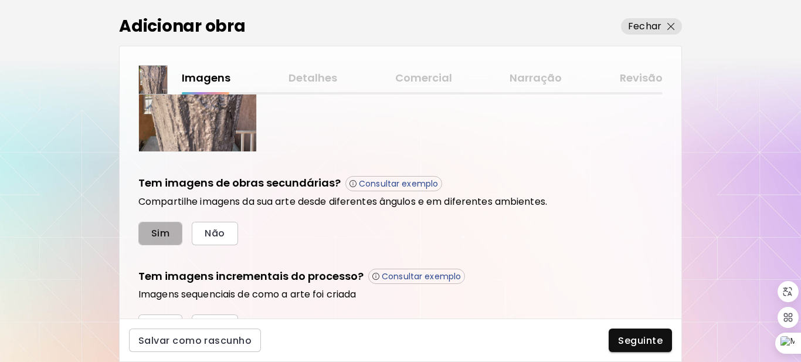
click at [160, 232] on span "Sim" at bounding box center [160, 233] width 18 height 12
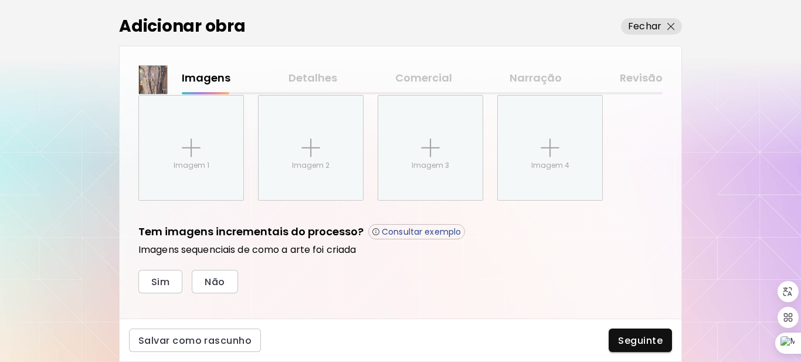
scroll to position [521, 0]
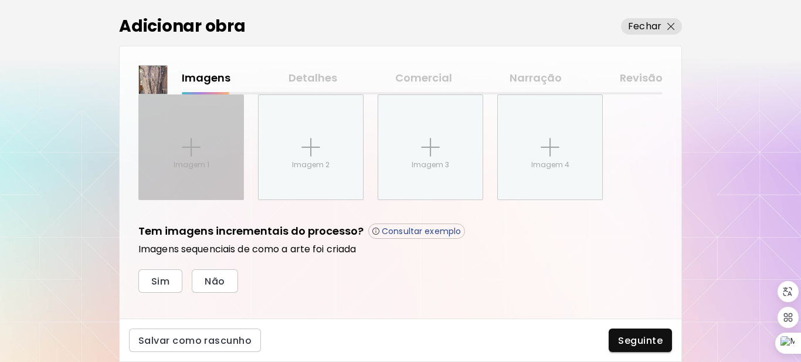
click at [170, 157] on div "Imagem 1" at bounding box center [191, 147] width 104 height 104
click at [0, 0] on input "Imagem 1" at bounding box center [0, 0] width 0 height 0
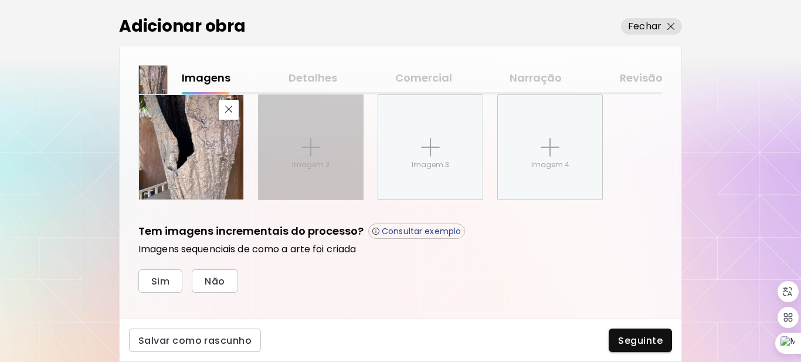
click at [308, 148] on img at bounding box center [310, 147] width 19 height 19
click at [0, 0] on input "Imagem 2" at bounding box center [0, 0] width 0 height 0
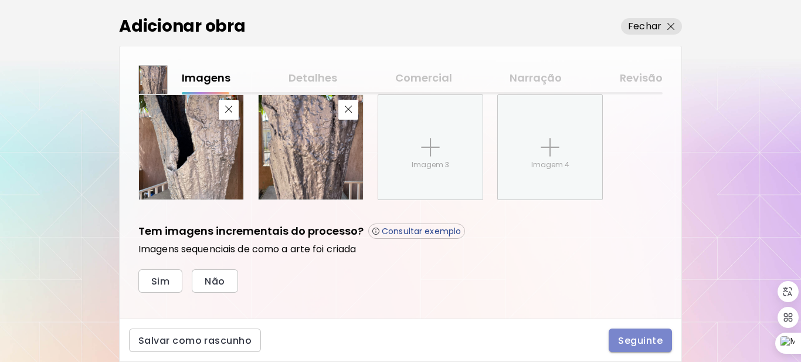
click at [645, 337] on span "Seguinte" at bounding box center [640, 340] width 45 height 12
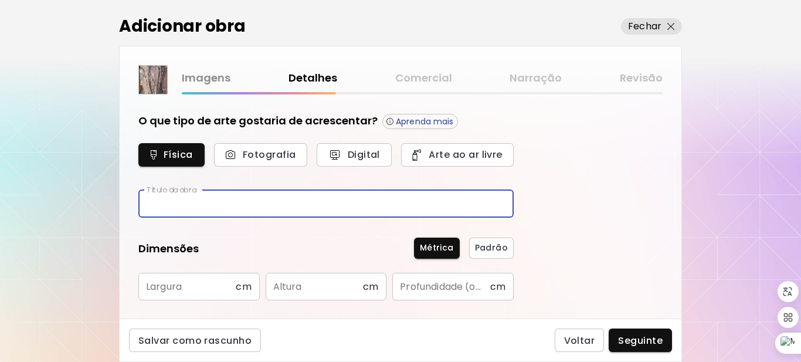
click at [292, 210] on input "text" at bounding box center [325, 204] width 375 height 28
type input "**********"
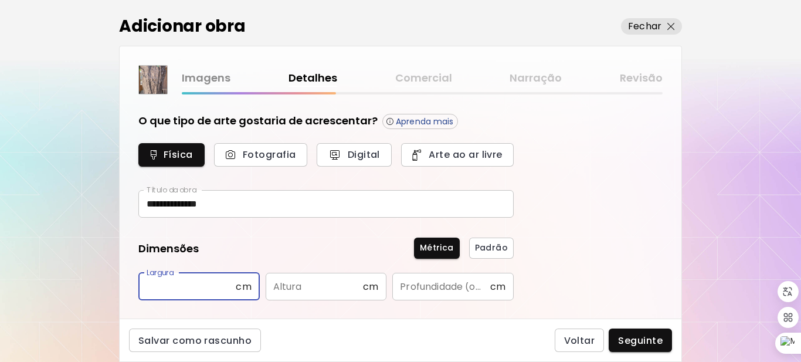
click at [223, 288] on input "text" at bounding box center [186, 287] width 97 height 28
type input "**"
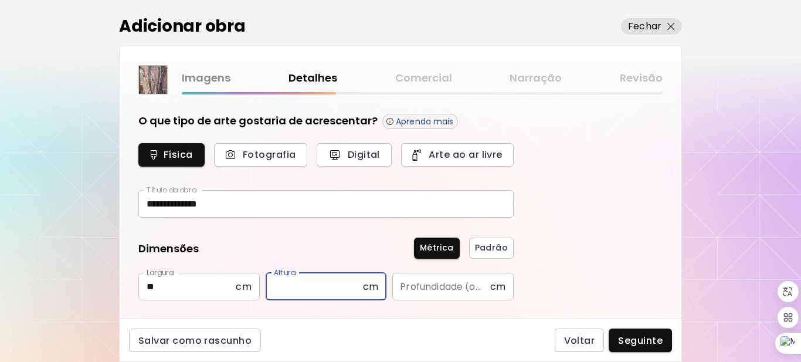
click at [293, 281] on input "text" at bounding box center [314, 287] width 97 height 28
type input "**"
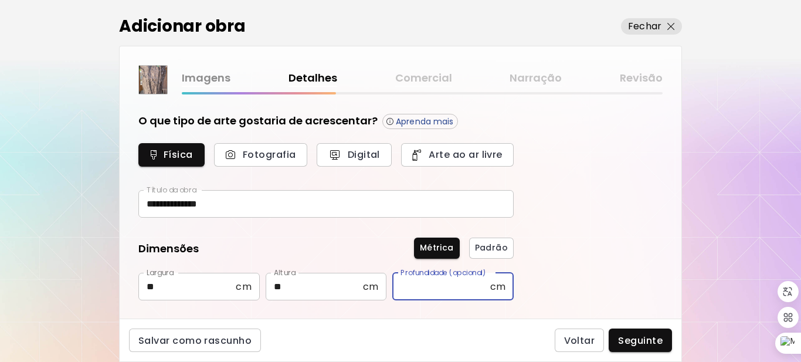
click at [439, 292] on input "text" at bounding box center [440, 287] width 97 height 28
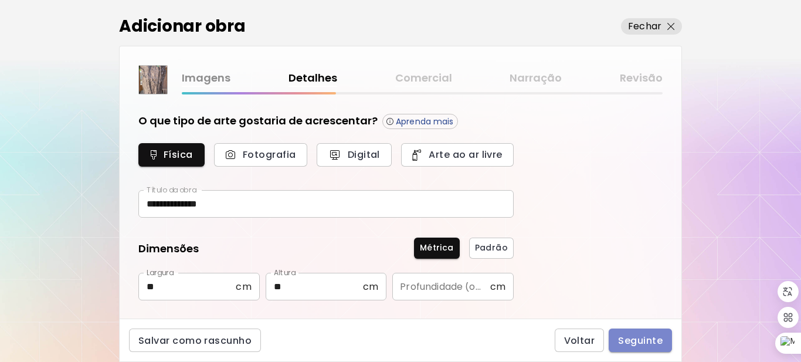
click at [651, 338] on span "Seguinte" at bounding box center [640, 340] width 45 height 12
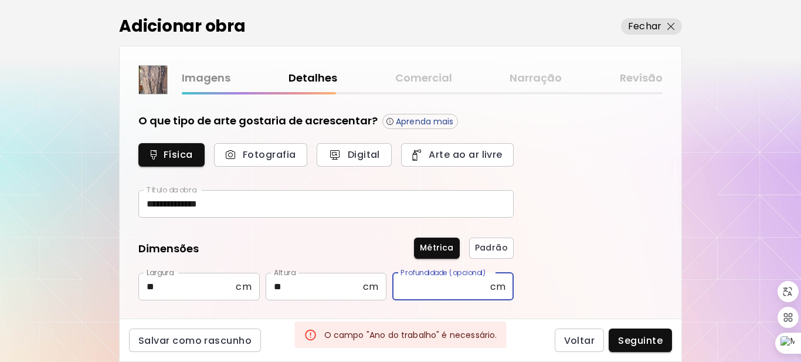
click at [415, 287] on input "text" at bounding box center [440, 287] width 97 height 28
type input "**"
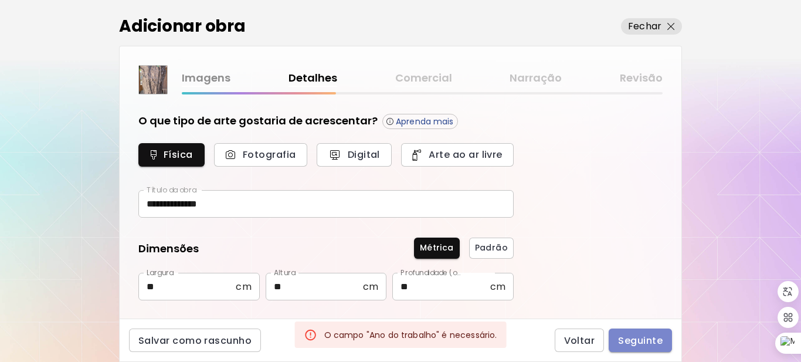
click at [634, 345] on span "Seguinte" at bounding box center [640, 340] width 45 height 12
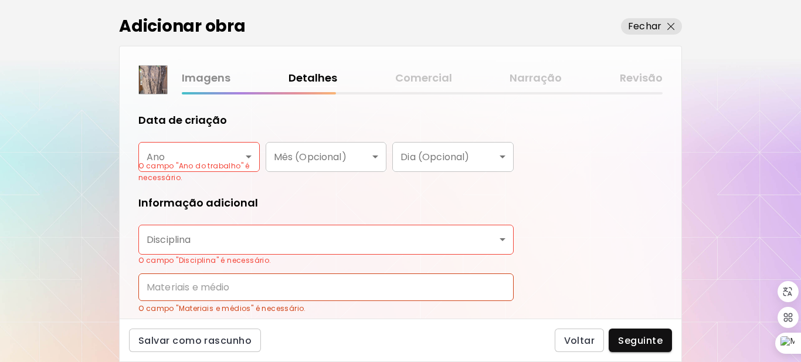
scroll to position [237, 0]
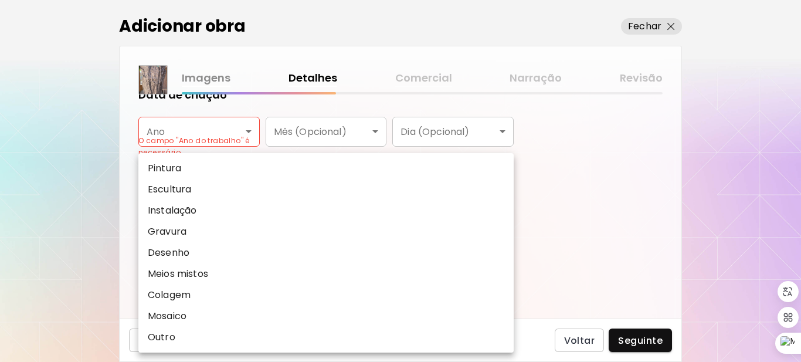
click at [481, 215] on body "**********" at bounding box center [400, 181] width 801 height 362
click at [278, 192] on li "Escultura" at bounding box center [325, 189] width 375 height 21
type input "*********"
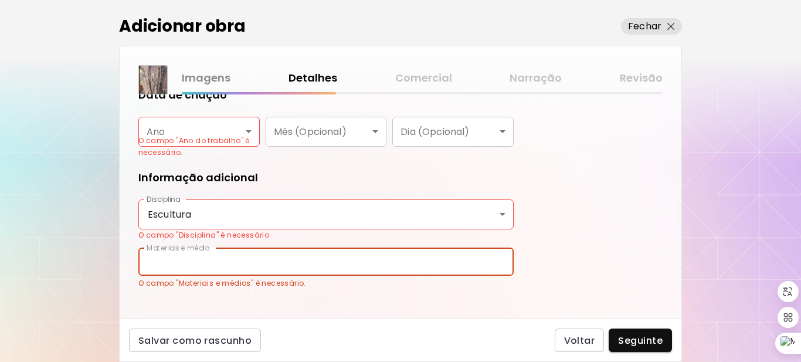
click at [301, 258] on input "text" at bounding box center [325, 262] width 375 height 28
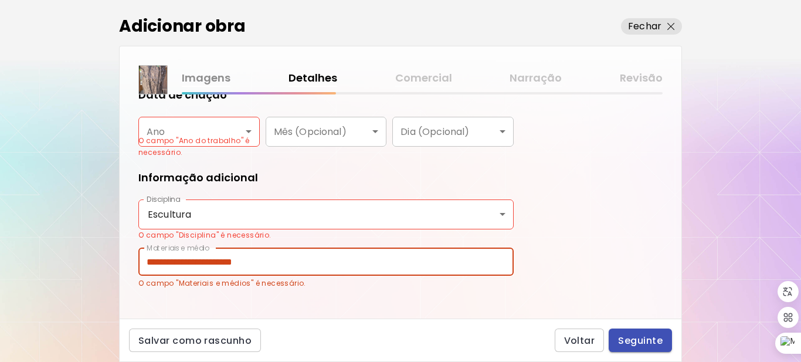
type input "**********"
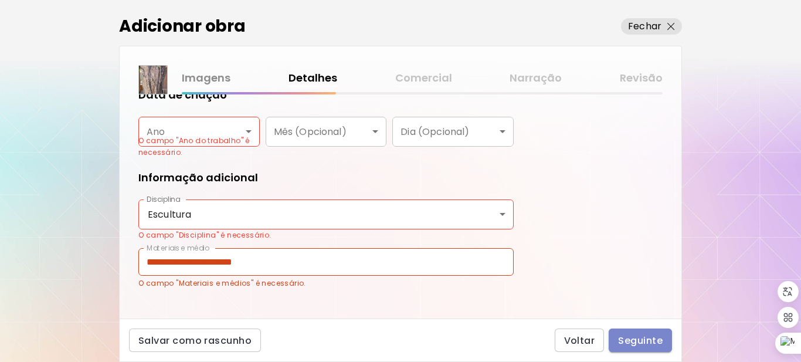
click at [645, 338] on span "Seguinte" at bounding box center [640, 340] width 45 height 12
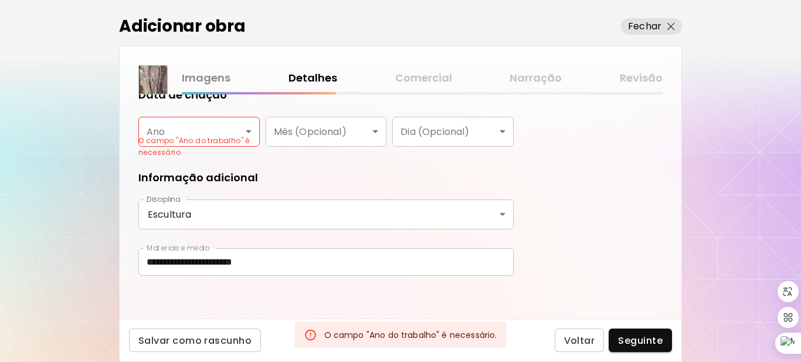
click at [250, 135] on p "O campo "Ano do trabalho" é necessário." at bounding box center [198, 146] width 121 height 23
click at [241, 134] on body "**********" at bounding box center [400, 181] width 801 height 362
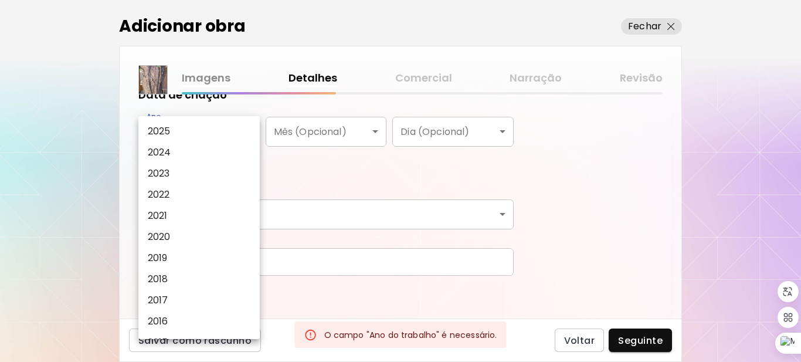
click at [166, 128] on p "2025" at bounding box center [159, 131] width 23 height 14
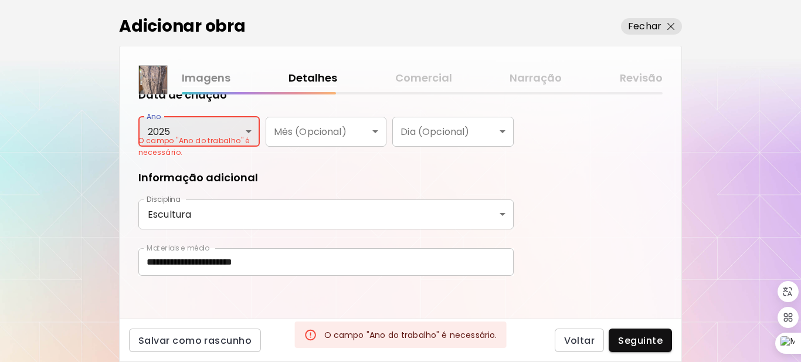
type input "****"
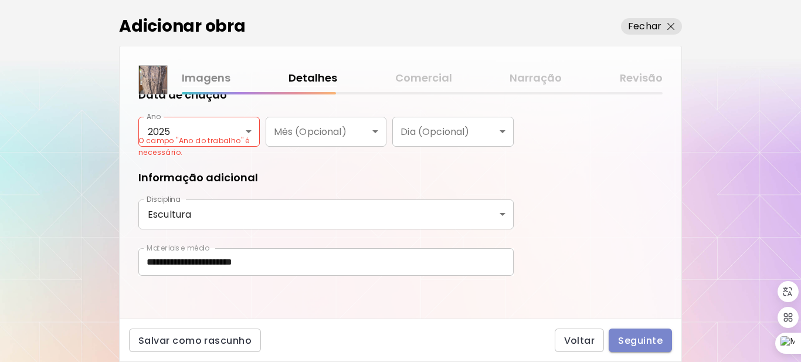
click at [652, 331] on button "Seguinte" at bounding box center [639, 339] width 63 height 23
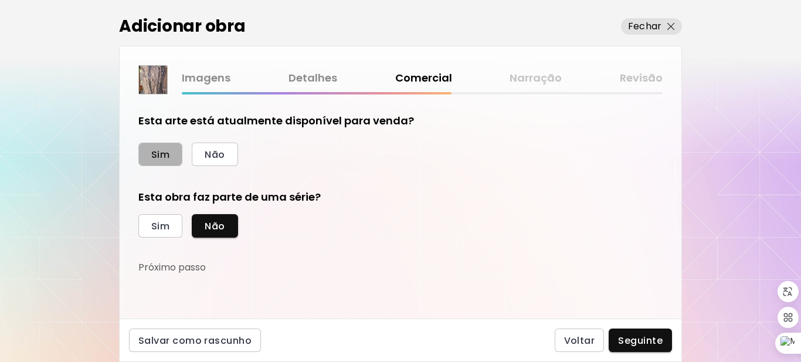
click at [172, 154] on button "Sim" at bounding box center [160, 153] width 44 height 23
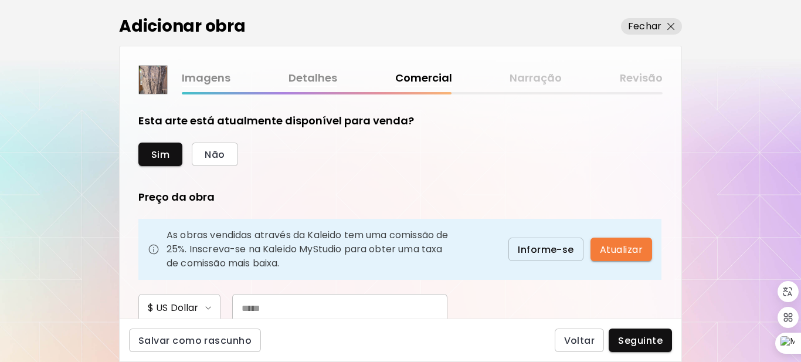
drag, startPoint x: 673, startPoint y: 192, endPoint x: 666, endPoint y: 255, distance: 63.1
click at [666, 255] on div "Esta arte está atualmente disponível para venda? Sim Não Preço da obra As obras…" at bounding box center [401, 206] width 562 height 224
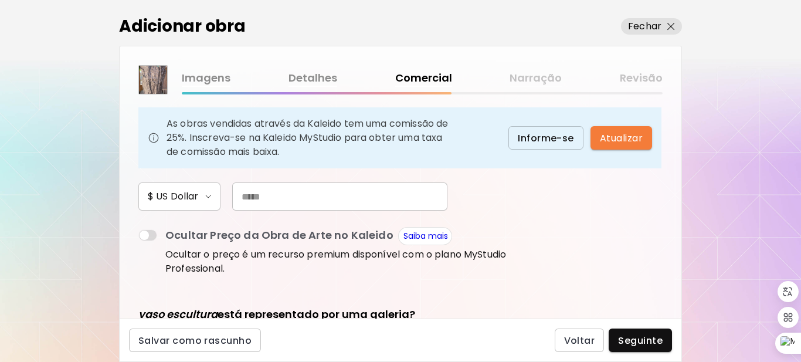
scroll to position [125, 0]
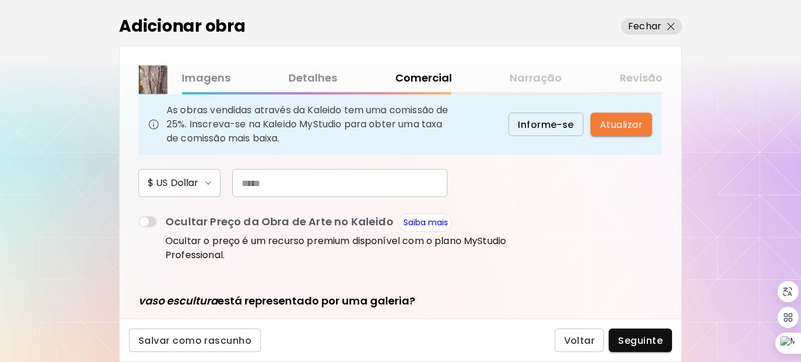
click at [335, 183] on input "text" at bounding box center [339, 183] width 215 height 28
type input "**"
click at [635, 341] on span "Seguinte" at bounding box center [640, 340] width 45 height 12
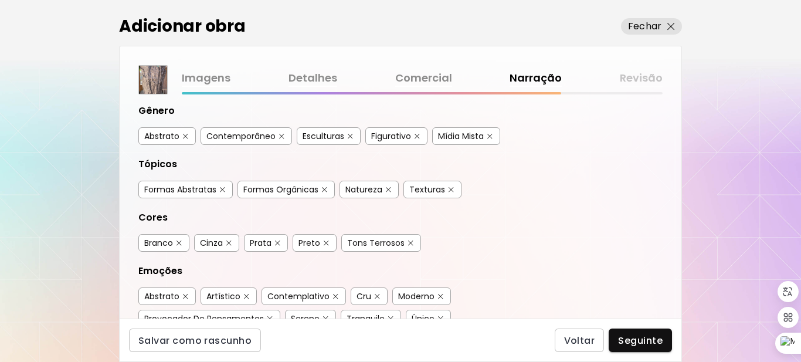
scroll to position [113, 0]
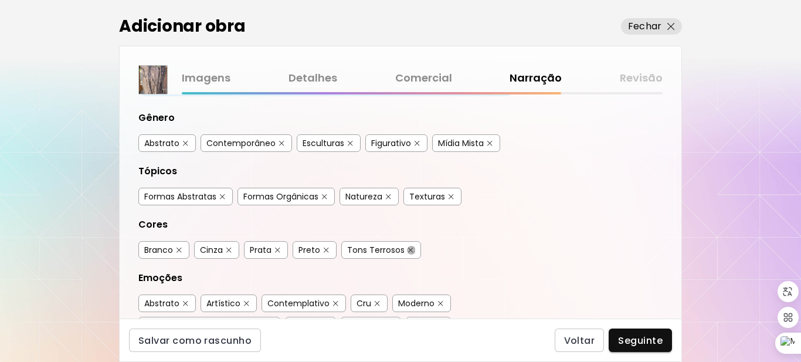
click at [412, 249] on button "button" at bounding box center [410, 250] width 9 height 9
click at [179, 249] on img "button" at bounding box center [178, 249] width 5 height 5
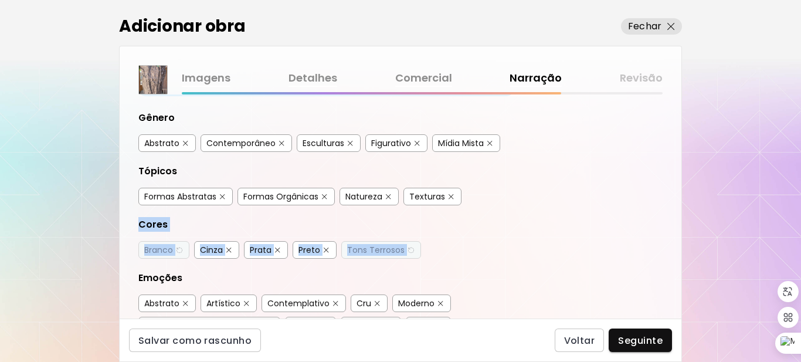
drag, startPoint x: 674, startPoint y: 197, endPoint x: 672, endPoint y: 237, distance: 39.9
click at [672, 237] on div "Etiquetas de Arte O Kaleido usa inteligência artificial (IA) para gerar uma lis…" at bounding box center [401, 206] width 562 height 224
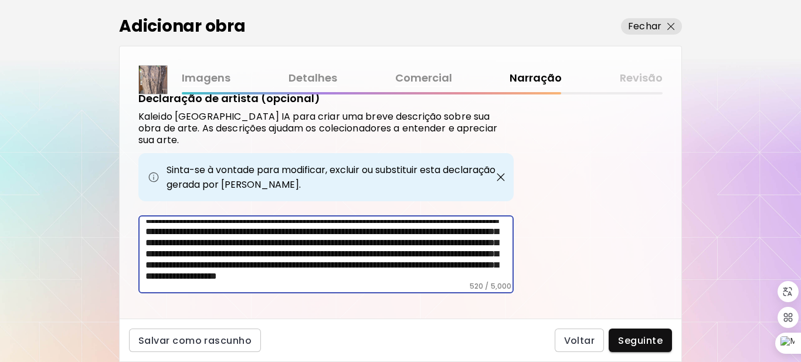
scroll to position [29, 0]
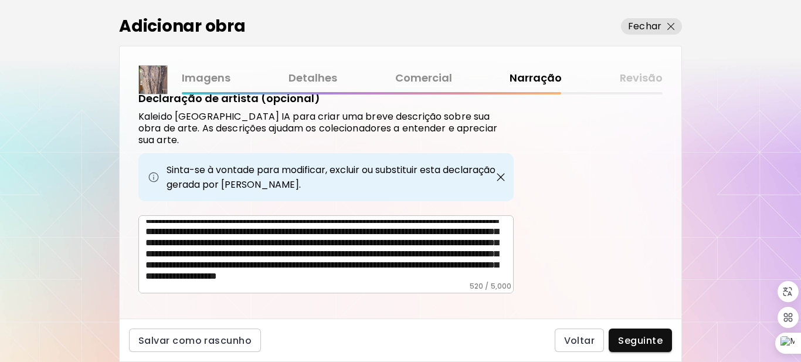
click at [329, 273] on div "**********" at bounding box center [325, 254] width 375 height 78
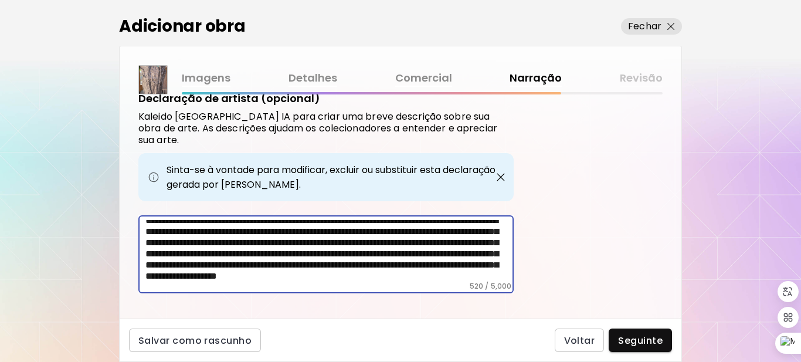
click at [397, 266] on textarea "**********" at bounding box center [329, 251] width 368 height 62
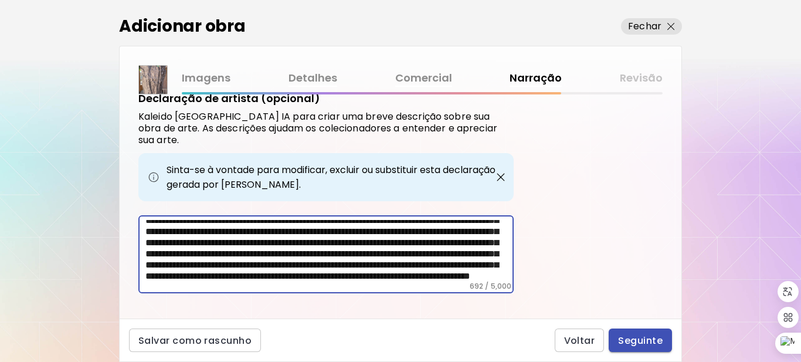
type textarea "**********"
click at [651, 338] on span "Seguinte" at bounding box center [640, 340] width 45 height 12
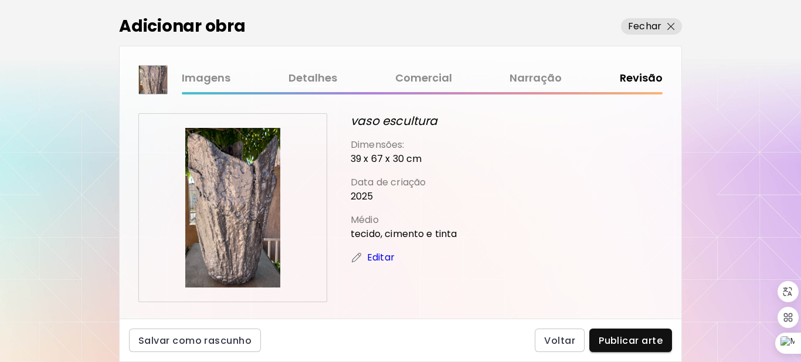
click at [631, 301] on div "vaso escultura Dimensões: 39 x 67 x 30 cm Data de criação 2025 Médio tecido, ci…" at bounding box center [507, 207] width 312 height 189
click at [621, 337] on span "Publicar arte" at bounding box center [630, 340] width 64 height 12
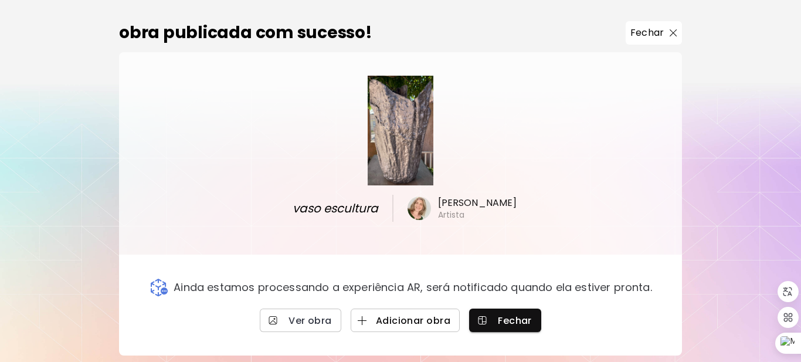
click at [406, 322] on span "Adicionar obra" at bounding box center [405, 320] width 90 height 12
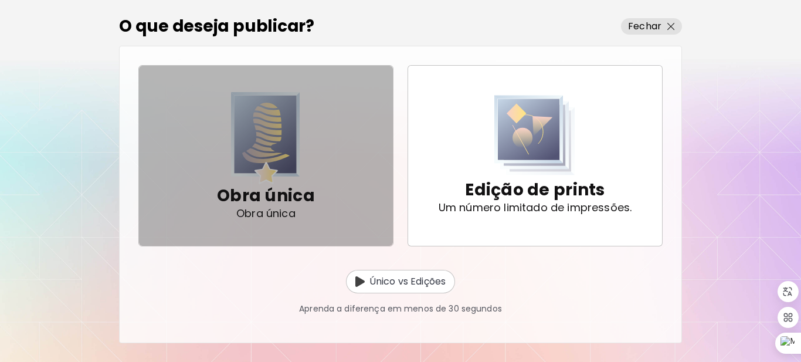
click at [283, 173] on img "button" at bounding box center [265, 138] width 69 height 92
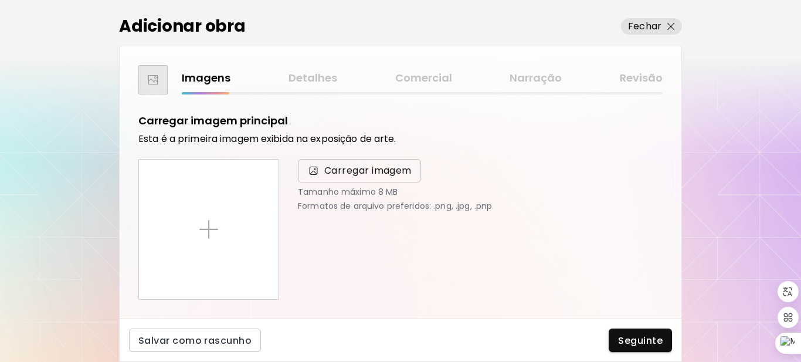
click at [358, 171] on span "Carregar imagem" at bounding box center [367, 171] width 87 height 14
click at [0, 0] on input "Carregar imagem" at bounding box center [0, 0] width 0 height 0
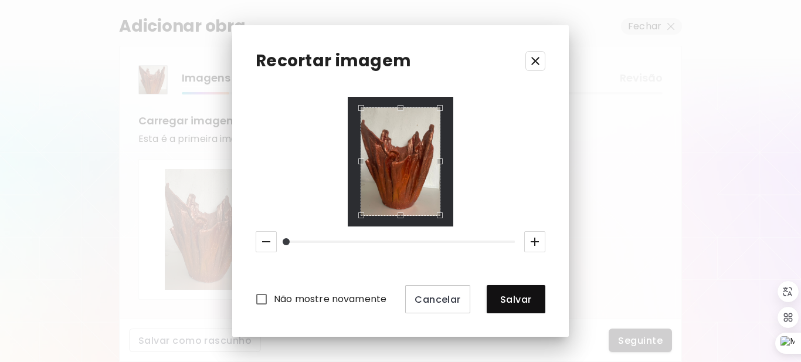
click at [532, 244] on icon "button" at bounding box center [535, 241] width 14 height 14
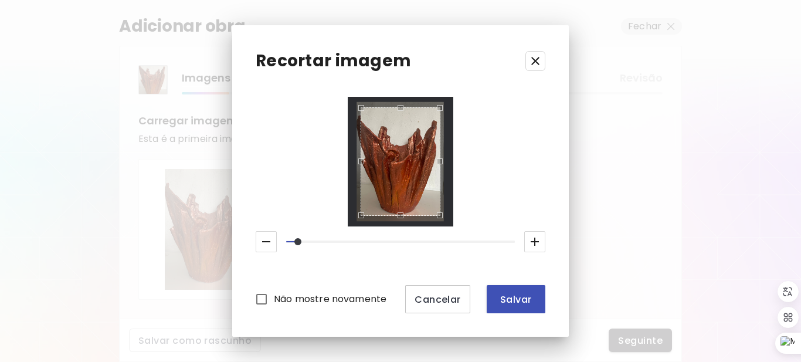
click at [526, 297] on span "Salvar" at bounding box center [516, 299] width 40 height 12
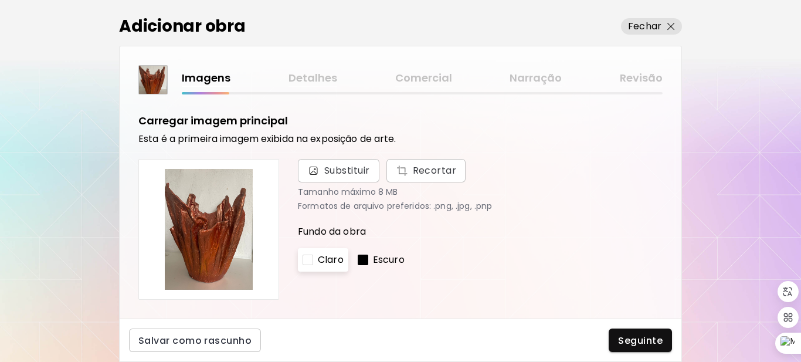
click at [617, 188] on p "Tamanho máximo 8 MB" at bounding box center [480, 191] width 365 height 9
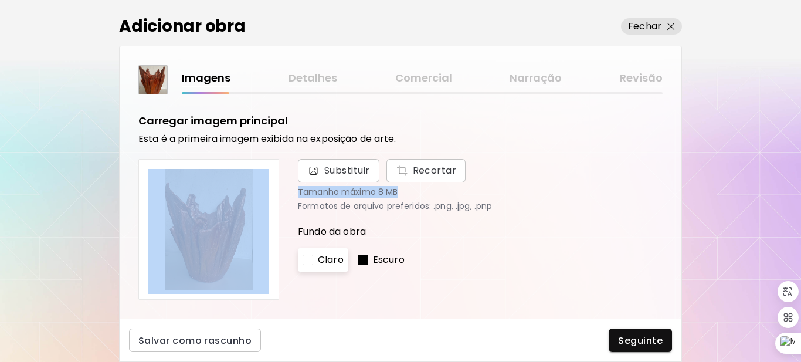
drag, startPoint x: 673, startPoint y: 142, endPoint x: 673, endPoint y: 193, distance: 51.6
click at [673, 193] on div "Carregar imagem principal Esta é a primeira imagem exibida na exposição de arte…" at bounding box center [401, 206] width 562 height 224
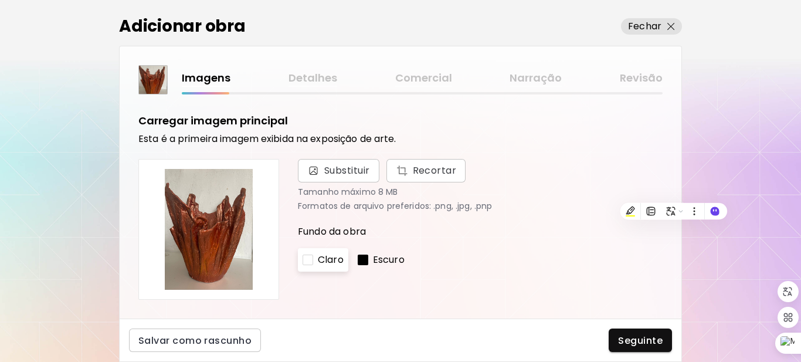
click at [601, 210] on div "Fundo da obra Claro Escuro" at bounding box center [480, 240] width 365 height 61
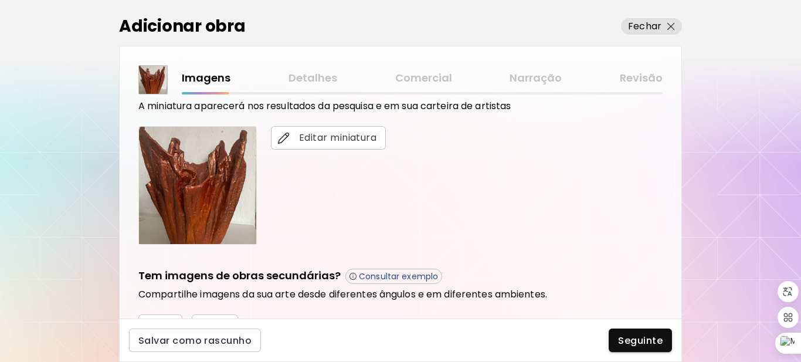
scroll to position [241, 0]
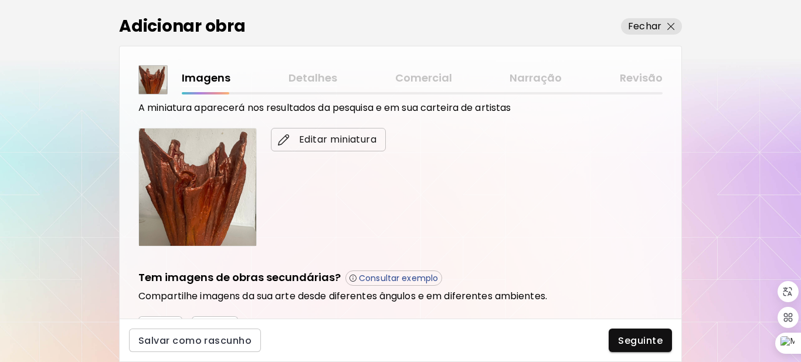
click at [345, 144] on span "Editar miniatura" at bounding box center [328, 139] width 96 height 14
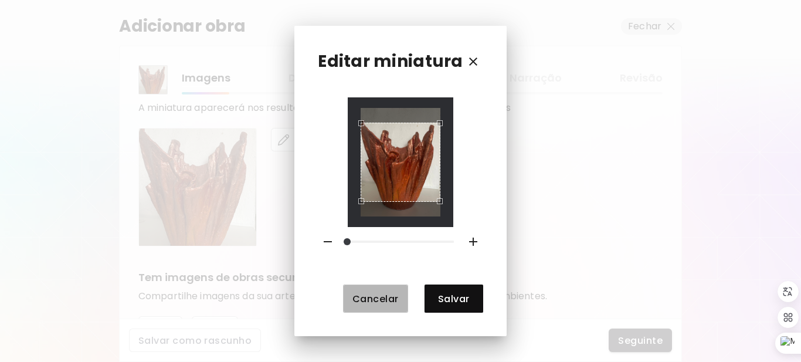
click at [374, 294] on span "Cancelar" at bounding box center [375, 298] width 46 height 12
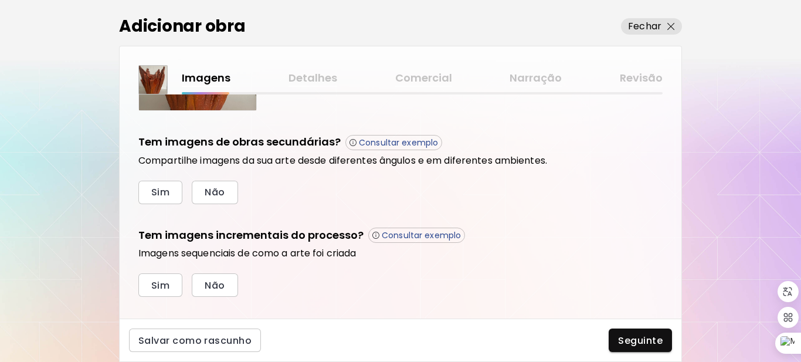
scroll to position [377, 0]
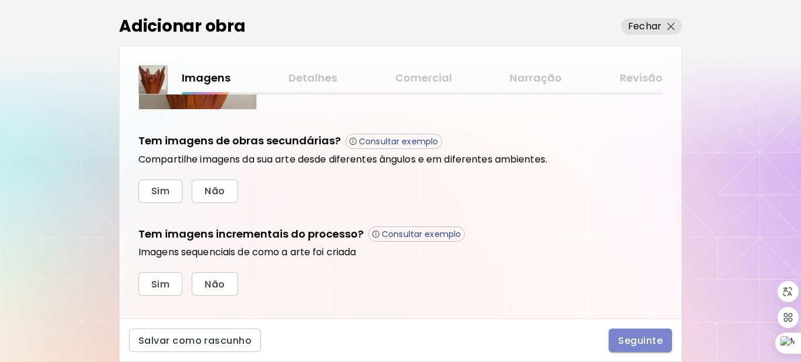
click at [647, 338] on span "Seguinte" at bounding box center [640, 340] width 45 height 12
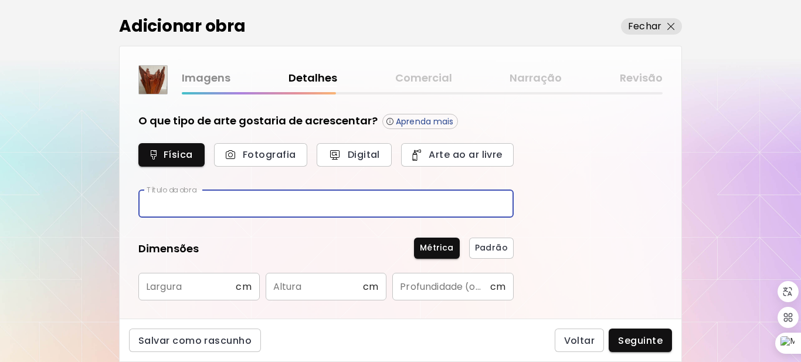
click at [260, 207] on input "text" at bounding box center [325, 204] width 375 height 28
type input "**********"
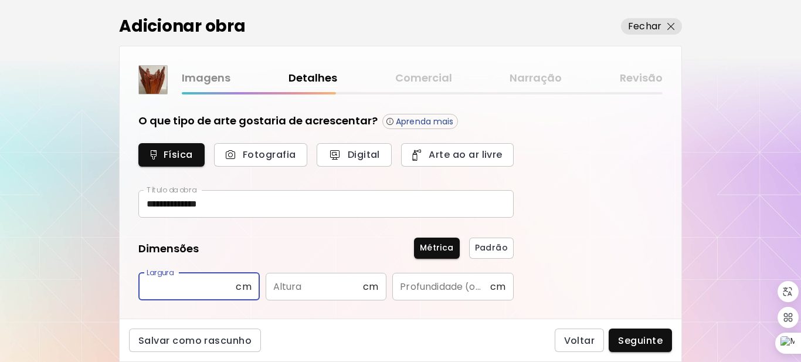
click at [220, 292] on input "text" at bounding box center [186, 287] width 97 height 28
type input "**"
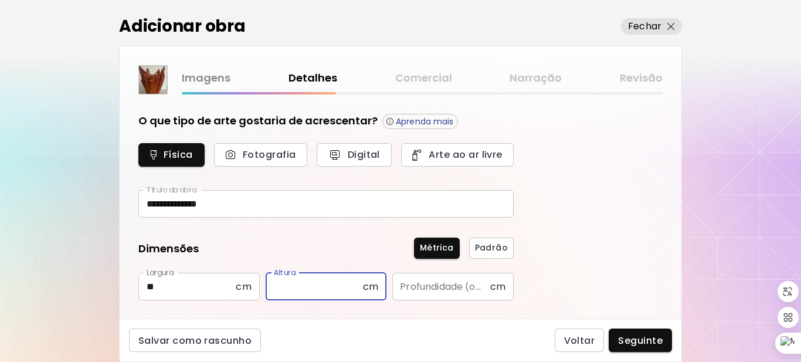
click at [309, 291] on input "text" at bounding box center [314, 287] width 97 height 28
type input "**"
click at [410, 287] on input "text" at bounding box center [440, 287] width 97 height 28
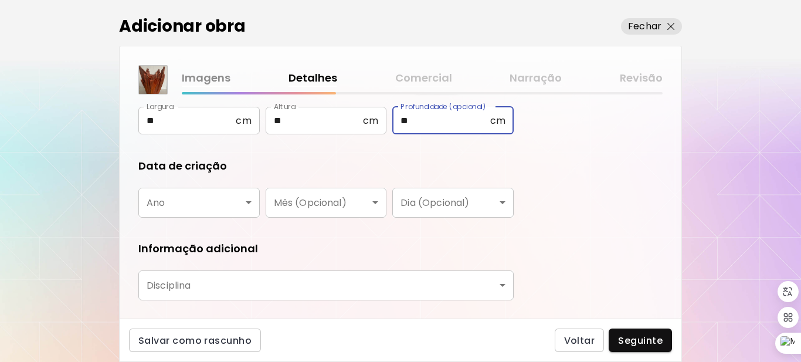
scroll to position [167, 0]
type input "**"
click at [241, 200] on body "**********" at bounding box center [400, 181] width 801 height 362
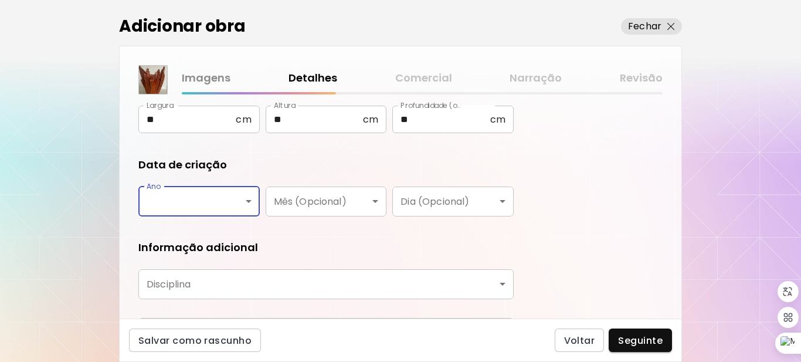
click at [251, 196] on body "**********" at bounding box center [400, 181] width 801 height 362
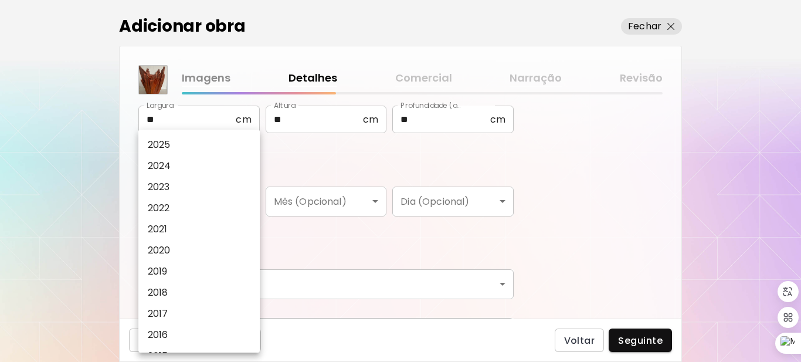
click at [166, 160] on p "2024" at bounding box center [159, 166] width 23 height 14
type input "****"
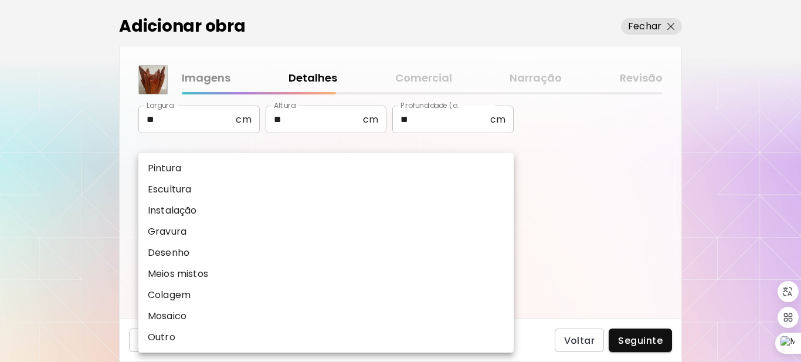
click at [212, 289] on body "**********" at bounding box center [400, 181] width 801 height 362
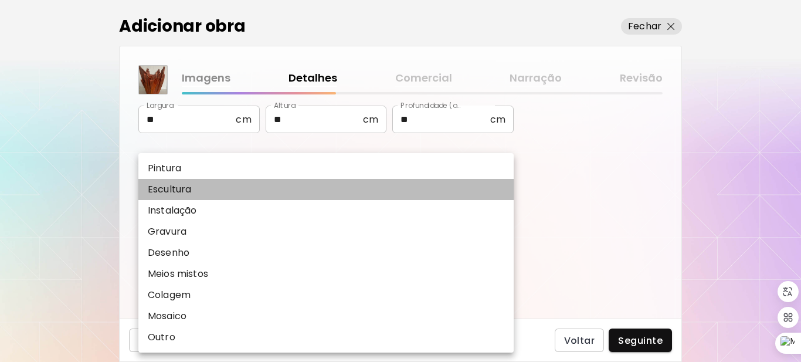
click at [199, 185] on li "Escultura" at bounding box center [325, 189] width 375 height 21
type input "*********"
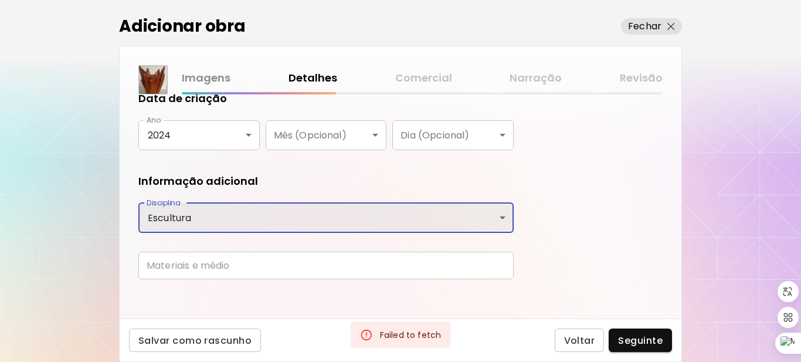
scroll to position [241, 0]
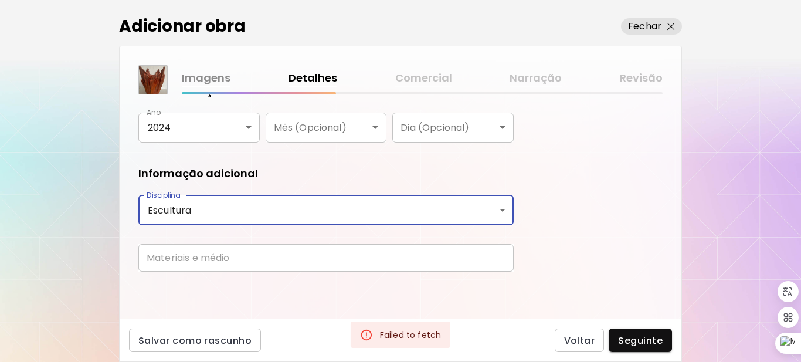
click at [271, 261] on input "text" at bounding box center [325, 258] width 375 height 28
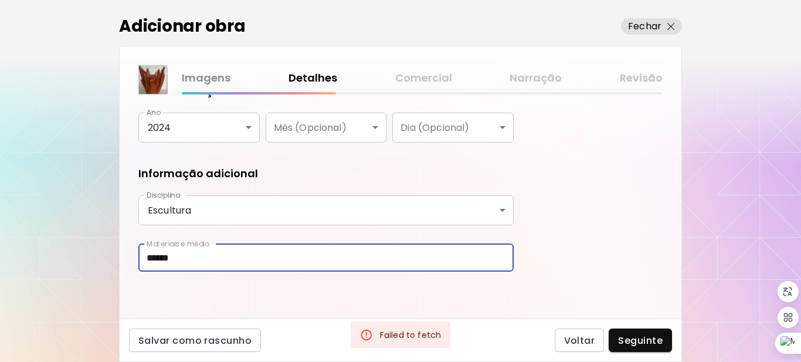
type input "**********"
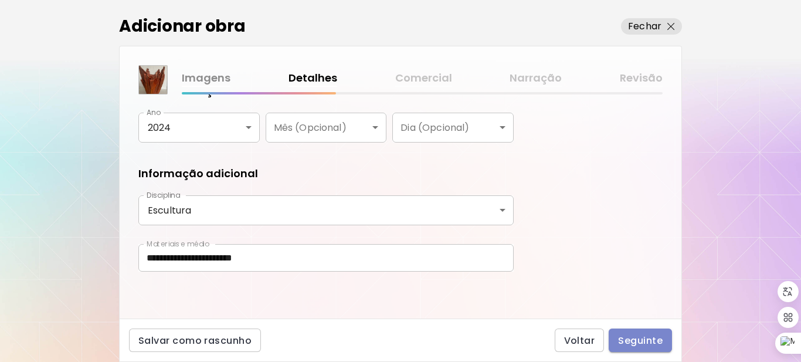
click at [625, 340] on span "Seguinte" at bounding box center [640, 340] width 45 height 12
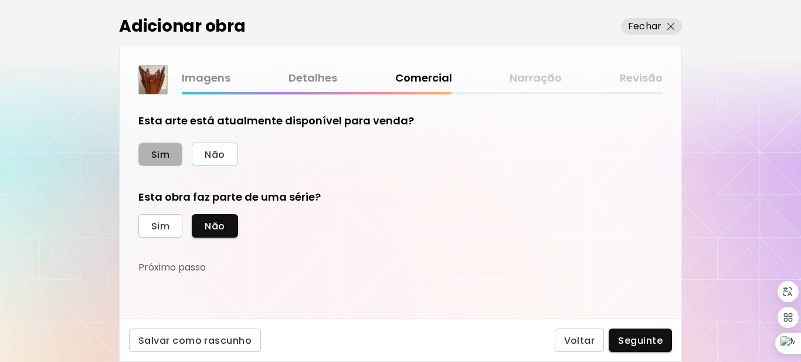
click at [158, 154] on span "Sim" at bounding box center [160, 154] width 18 height 12
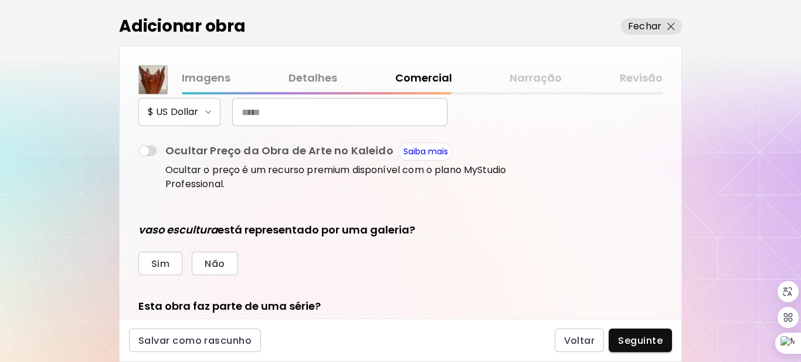
scroll to position [260, 0]
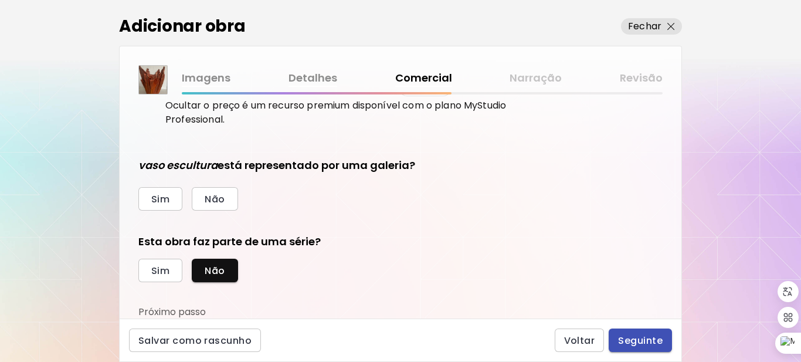
click at [638, 339] on span "Seguinte" at bounding box center [640, 340] width 45 height 12
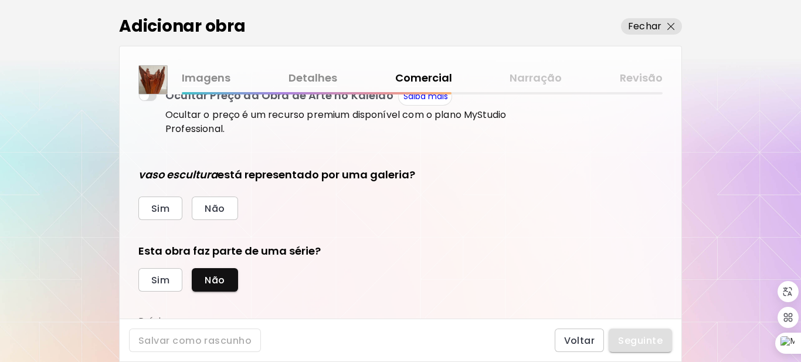
scroll to position [270, 0]
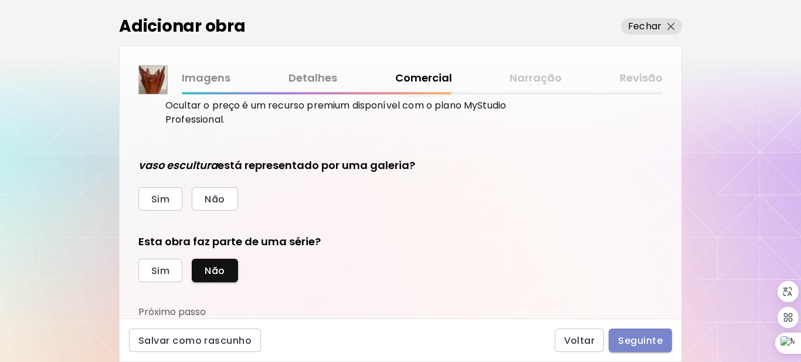
click at [637, 338] on span "Seguinte" at bounding box center [640, 340] width 45 height 12
click at [212, 201] on span "Não" at bounding box center [215, 199] width 20 height 12
click at [625, 336] on span "Seguinte" at bounding box center [640, 340] width 45 height 12
click at [638, 342] on span "Seguinte" at bounding box center [640, 340] width 45 height 12
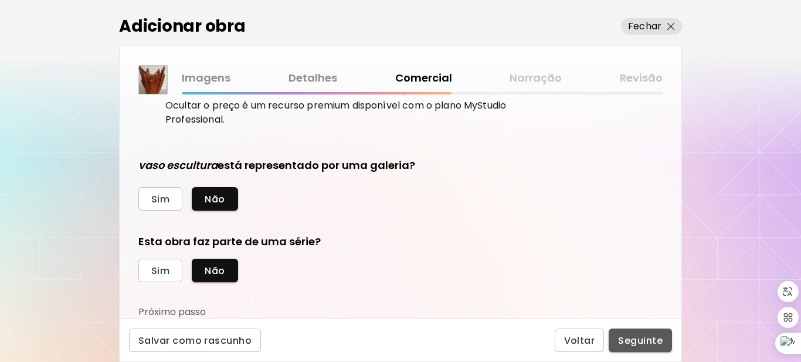
click at [637, 337] on span "Seguinte" at bounding box center [640, 340] width 45 height 12
click at [223, 270] on span "Não" at bounding box center [215, 270] width 20 height 12
click at [635, 347] on button "Seguinte" at bounding box center [639, 339] width 63 height 23
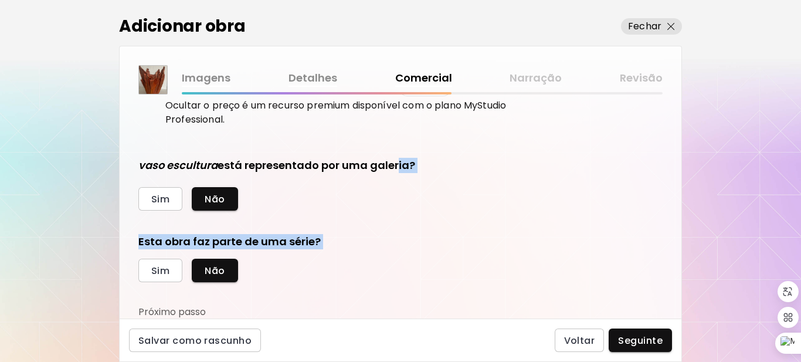
drag, startPoint x: 672, startPoint y: 287, endPoint x: 371, endPoint y: 147, distance: 332.3
click at [371, 147] on div "Esta arte está atualmente disponível para venda? Sim Não Preço da obra As obras…" at bounding box center [401, 206] width 562 height 224
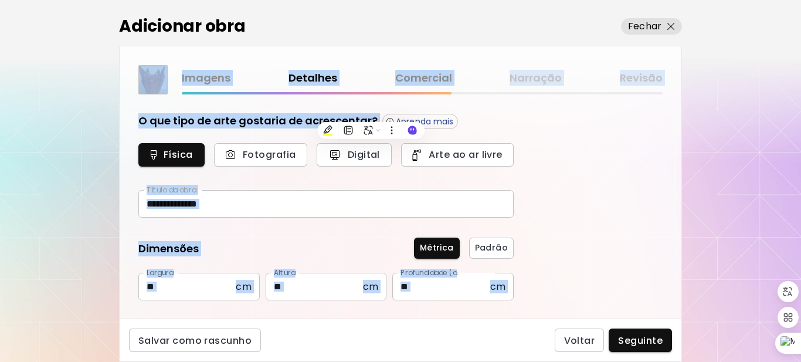
type input "*********"
click at [618, 196] on div "**********" at bounding box center [401, 206] width 562 height 224
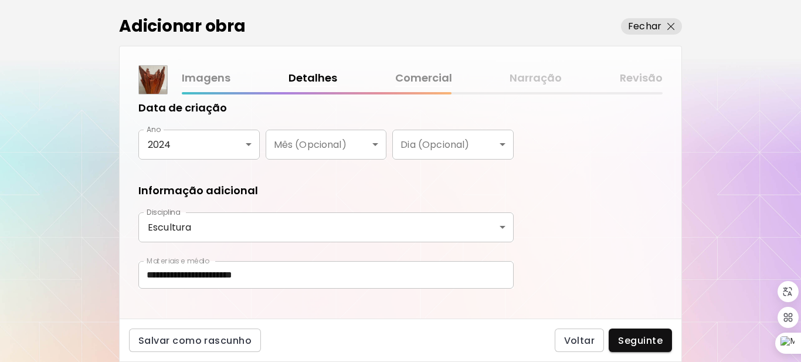
scroll to position [241, 0]
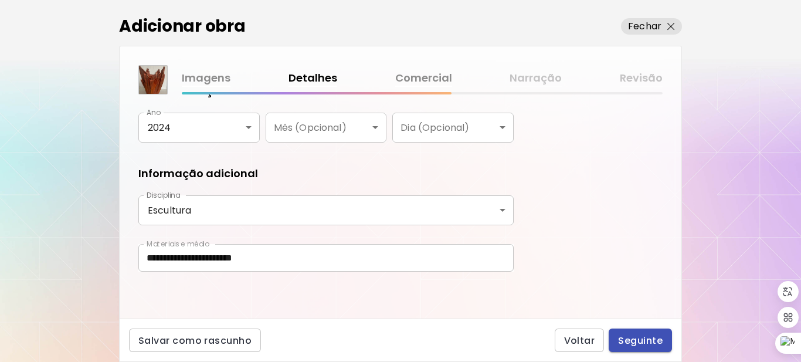
click at [632, 335] on span "Seguinte" at bounding box center [640, 340] width 45 height 12
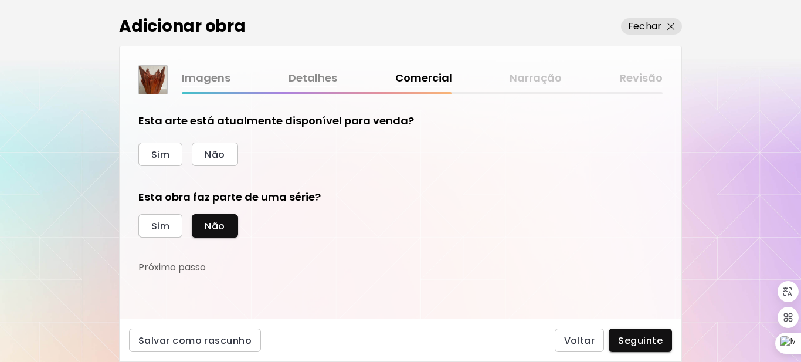
click at [523, 312] on div "Esta arte está atualmente disponível para venda? Sim Não Esta obra faz parte de…" at bounding box center [401, 206] width 562 height 224
click at [275, 166] on div "Esta arte está atualmente disponível para venda? Sim Não Esta obra faz parte de…" at bounding box center [325, 193] width 375 height 161
click at [168, 132] on div "Esta arte está atualmente disponível para venda? Sim Não" at bounding box center [325, 139] width 375 height 53
click at [165, 154] on span "Sim" at bounding box center [160, 154] width 18 height 12
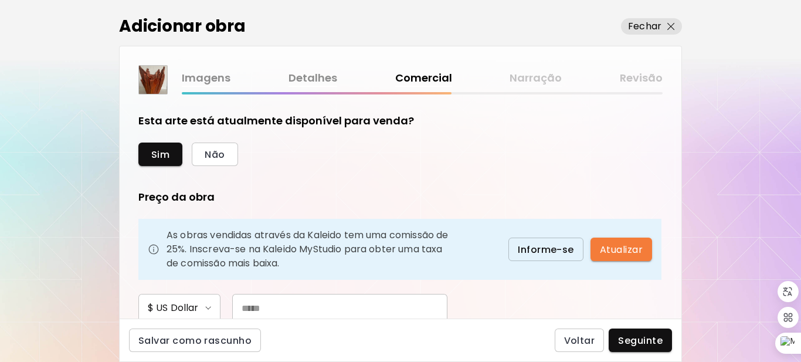
click at [215, 268] on p "As obras vendidas através da Kaleido tem uma comissão de 25%. Inscreva-se na Ka…" at bounding box center [307, 249] width 283 height 42
click at [310, 307] on input "text" at bounding box center [339, 308] width 215 height 28
type input "***"
click at [307, 254] on p "As obras vendidas através da Kaleido tem uma comissão de 25%. Inscreva-se na Ka…" at bounding box center [307, 249] width 283 height 42
click at [471, 236] on div "As obras vendidas através da Kaleido tem uma comissão de 25%. Inscreva-se na Ka…" at bounding box center [399, 249] width 523 height 61
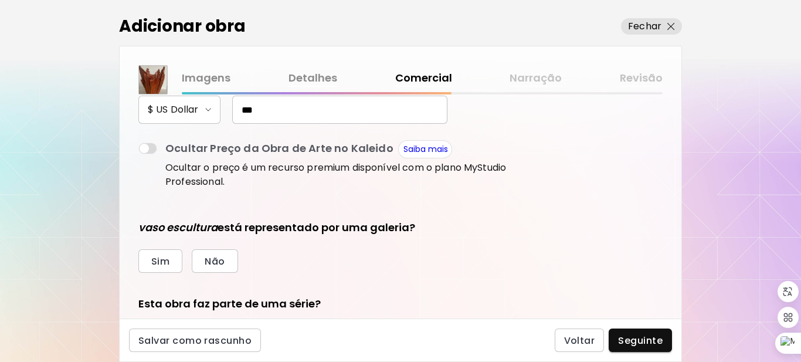
scroll to position [191, 0]
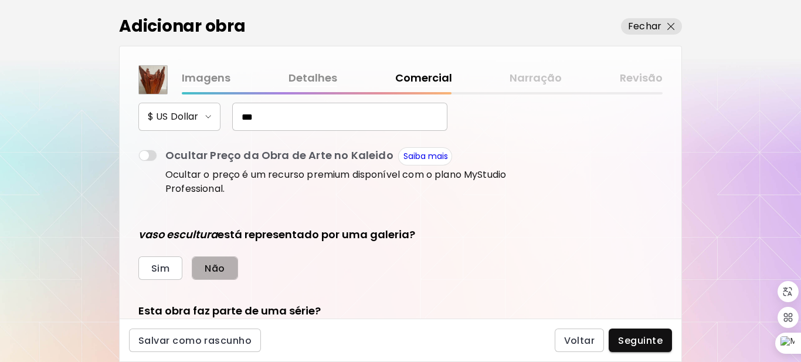
click at [219, 271] on span "Não" at bounding box center [215, 268] width 20 height 12
click at [722, 217] on div "Adicionar obra Fechar Imagens Detalhes Comercial Narração Revisão Esta arte est…" at bounding box center [400, 181] width 801 height 362
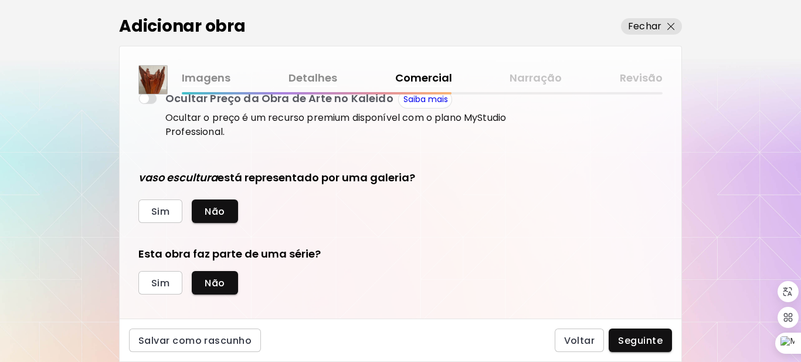
scroll to position [260, 0]
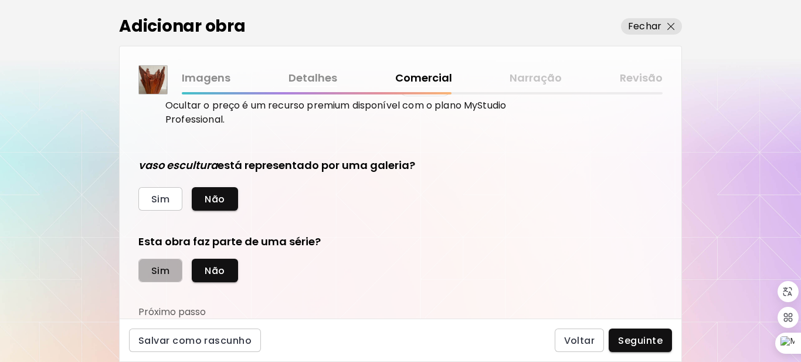
click at [162, 271] on span "Sim" at bounding box center [160, 270] width 18 height 12
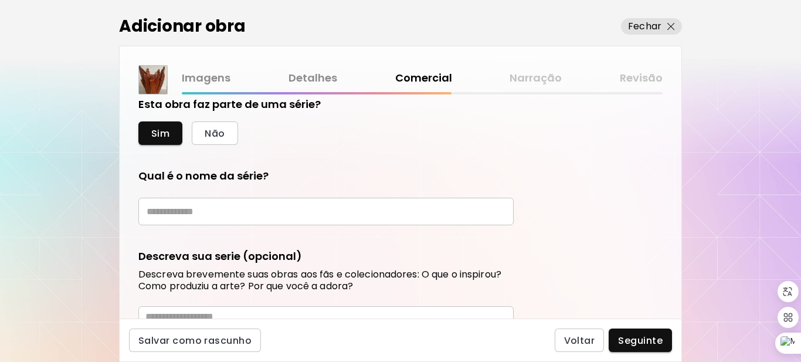
scroll to position [396, 0]
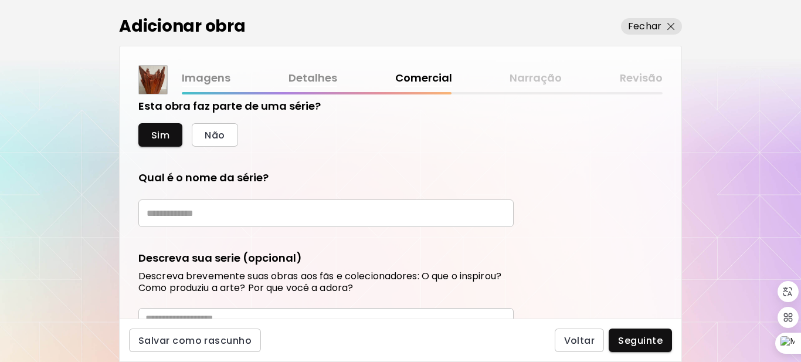
click at [674, 245] on div "Esta arte está atualmente disponível para venda? Sim Não Preço da obra As obras…" at bounding box center [401, 206] width 562 height 224
click at [409, 226] on input "text" at bounding box center [325, 213] width 375 height 28
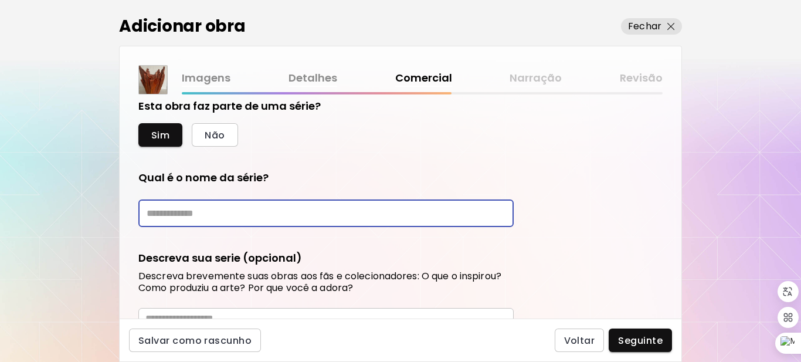
click at [195, 210] on input "text" at bounding box center [325, 213] width 375 height 28
click at [109, 227] on div "Adicionar obra Fechar Imagens Detalhes Comercial Narração Revisão Esta arte est…" at bounding box center [400, 181] width 801 height 362
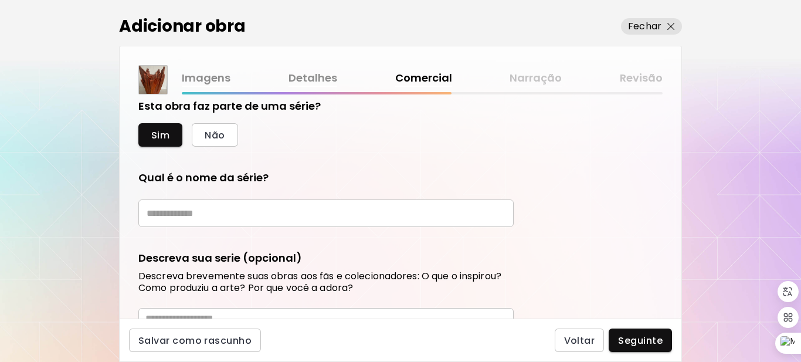
click at [149, 219] on input "text" at bounding box center [325, 213] width 375 height 28
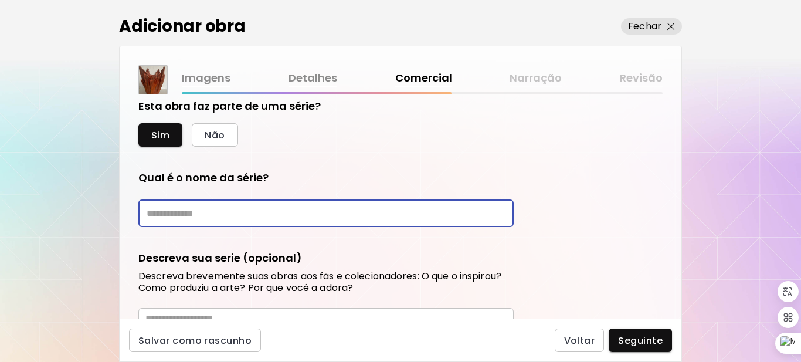
click at [158, 209] on input "text" at bounding box center [325, 213] width 375 height 28
click at [169, 213] on input "*********" at bounding box center [325, 213] width 375 height 28
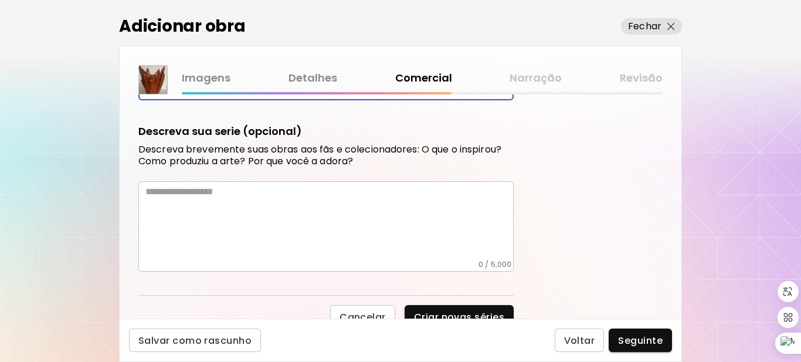
scroll to position [532, 0]
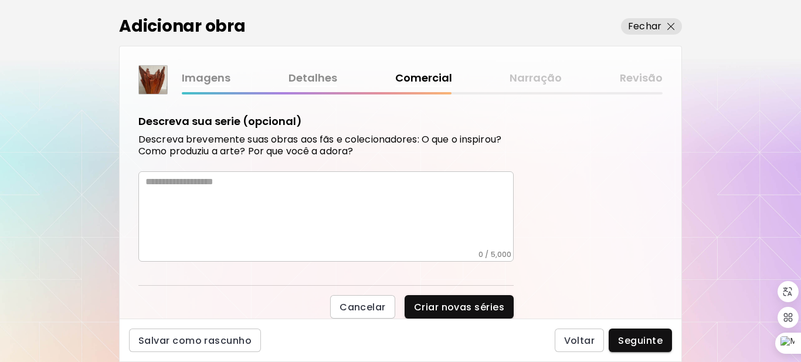
type input "*********"
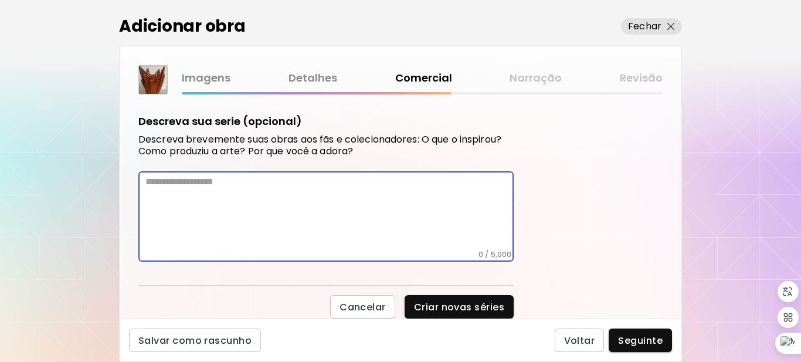
click at [213, 209] on textarea at bounding box center [329, 213] width 368 height 74
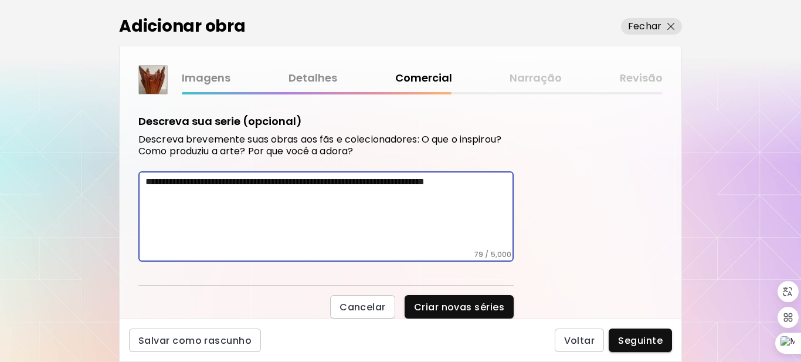
click at [468, 181] on textarea "**********" at bounding box center [329, 213] width 368 height 74
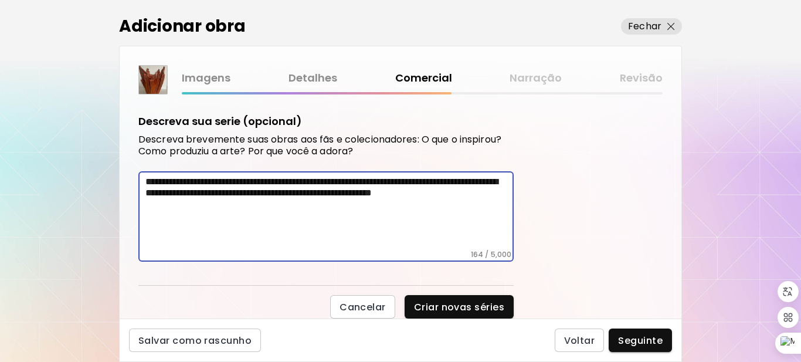
click at [321, 192] on textarea "**********" at bounding box center [329, 213] width 368 height 74
click at [278, 209] on textarea "**********" at bounding box center [329, 213] width 368 height 74
click at [283, 201] on textarea "**********" at bounding box center [329, 213] width 368 height 74
click at [294, 178] on textarea "**********" at bounding box center [329, 213] width 368 height 74
drag, startPoint x: 307, startPoint y: 183, endPoint x: 275, endPoint y: 182, distance: 32.2
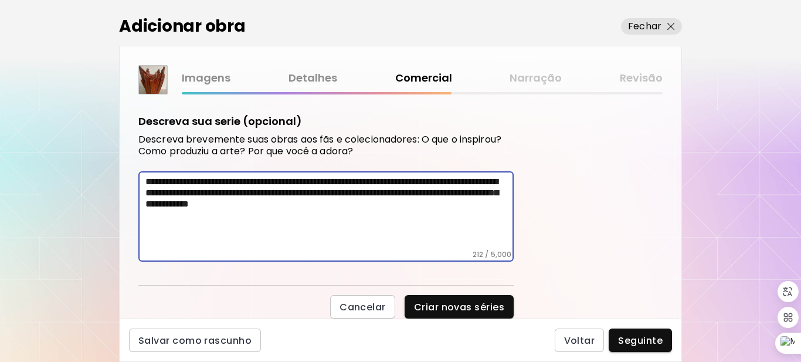
click at [275, 182] on textarea "**********" at bounding box center [329, 213] width 368 height 74
click at [277, 180] on textarea "**********" at bounding box center [329, 213] width 368 height 74
click at [169, 214] on textarea "**********" at bounding box center [329, 213] width 368 height 74
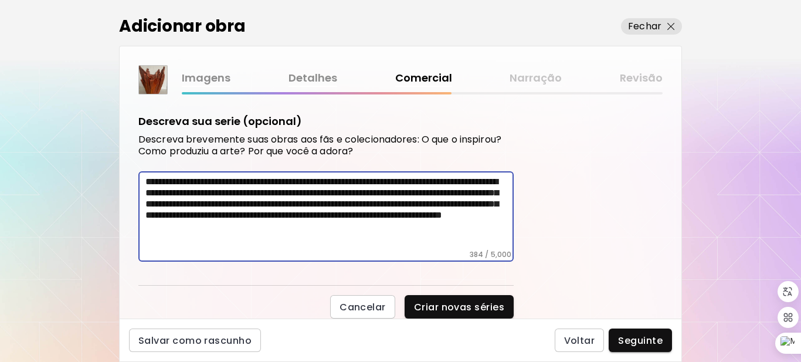
type textarea "**********"
click at [642, 130] on div "Esta arte está atualmente disponível para venda? Sim Não Preço da obra As obras…" at bounding box center [401, 206] width 562 height 224
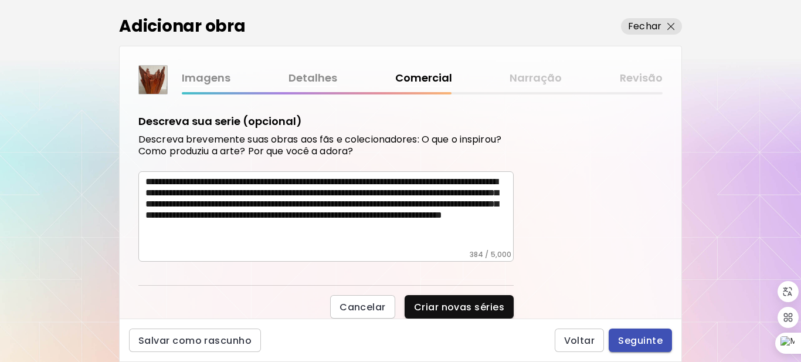
click at [642, 336] on span "Seguinte" at bounding box center [640, 340] width 45 height 12
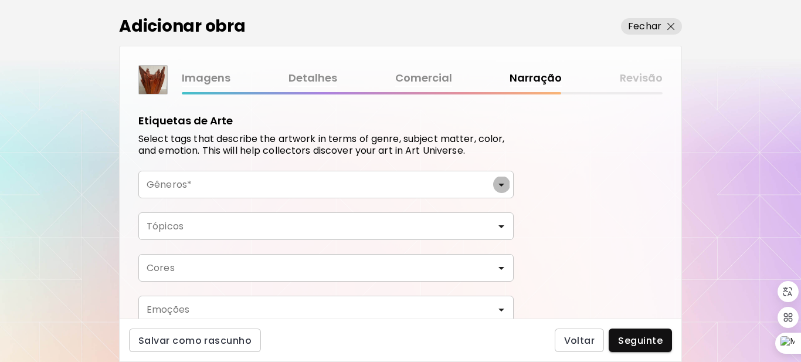
click at [499, 182] on icon "Open" at bounding box center [501, 185] width 14 height 14
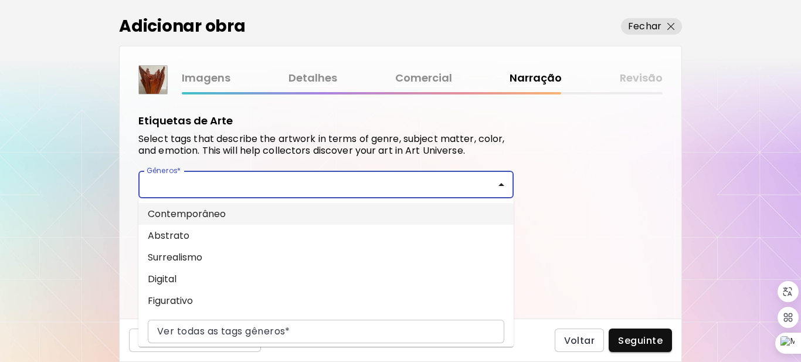
click at [481, 210] on li "Contemporâneo" at bounding box center [325, 214] width 375 height 22
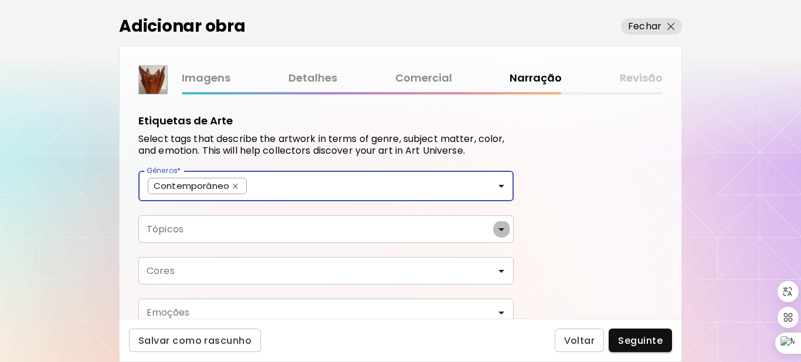
click at [498, 227] on icon "Open" at bounding box center [501, 229] width 14 height 14
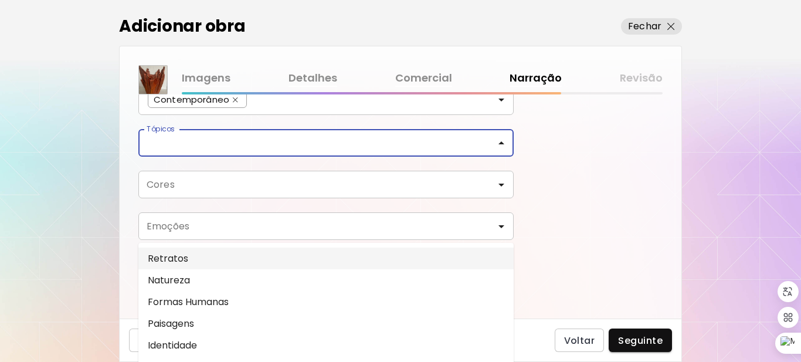
scroll to position [89, 0]
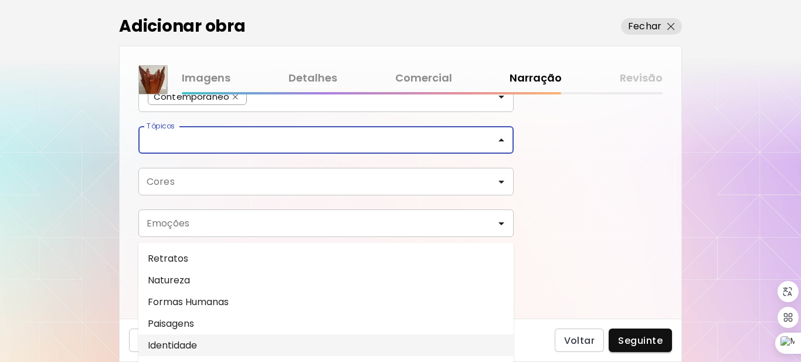
click at [175, 343] on li "Identidade" at bounding box center [325, 345] width 375 height 22
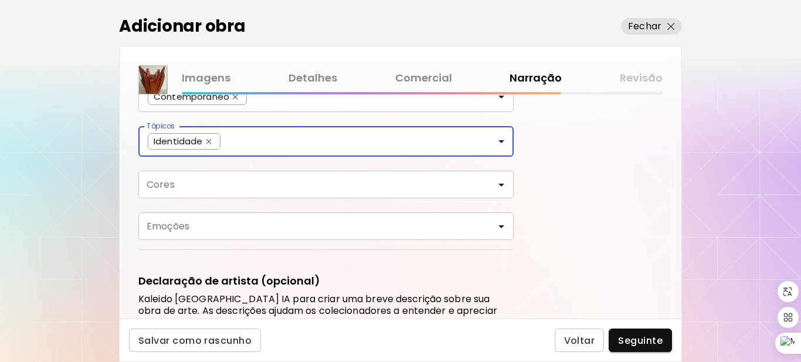
click at [210, 134] on div "Identidade" at bounding box center [184, 141] width 73 height 16
click at [501, 141] on icon "Open" at bounding box center [501, 141] width 6 height 3
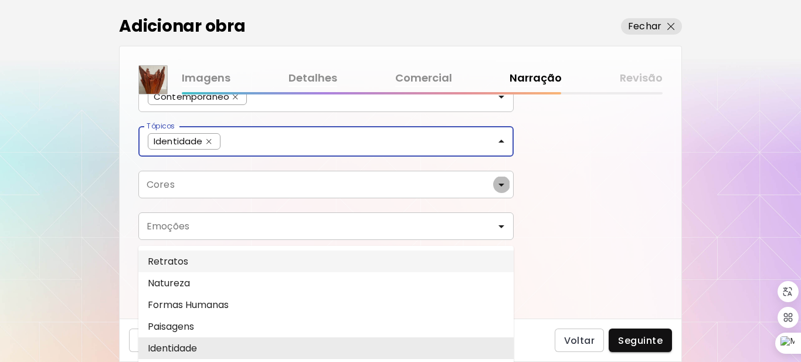
click at [502, 183] on icon "Open" at bounding box center [501, 185] width 14 height 14
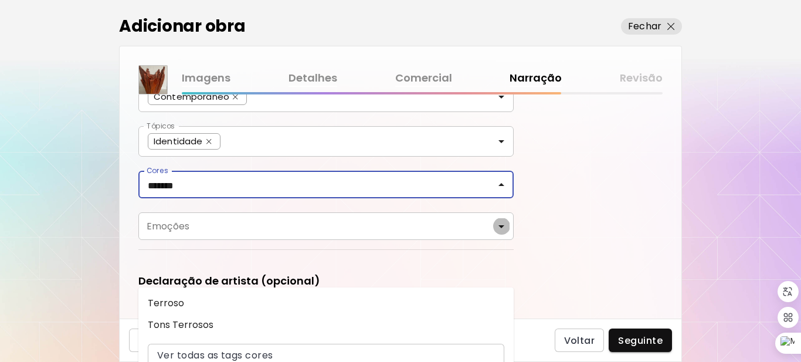
click at [495, 227] on icon "Open" at bounding box center [501, 226] width 14 height 14
type input "*******"
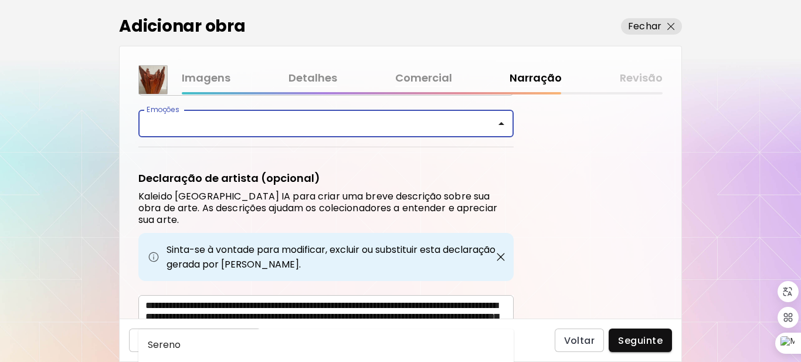
scroll to position [196, 0]
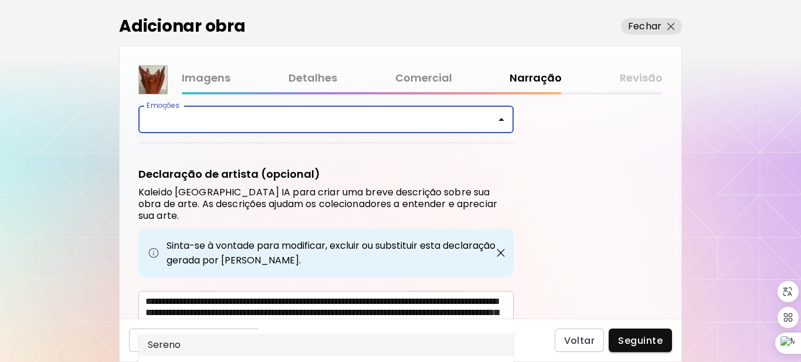
click at [386, 340] on li "Sereno" at bounding box center [325, 345] width 375 height 22
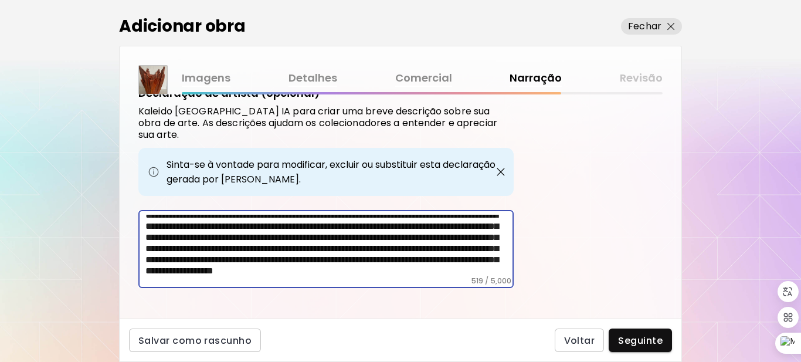
scroll to position [29, 0]
click at [622, 342] on span "Seguinte" at bounding box center [640, 340] width 45 height 12
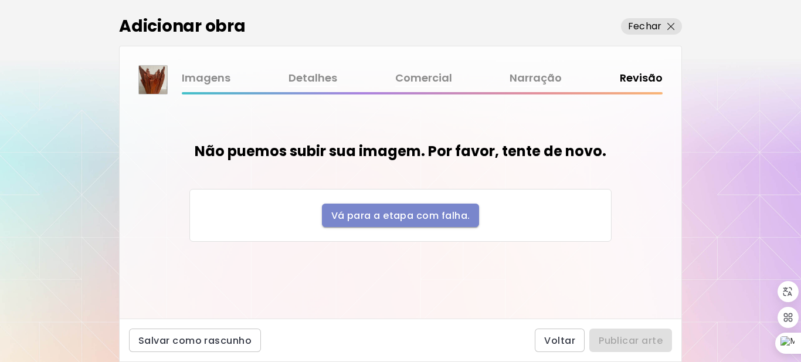
click at [410, 216] on span "Vá para a etapa com falha." at bounding box center [400, 215] width 139 height 12
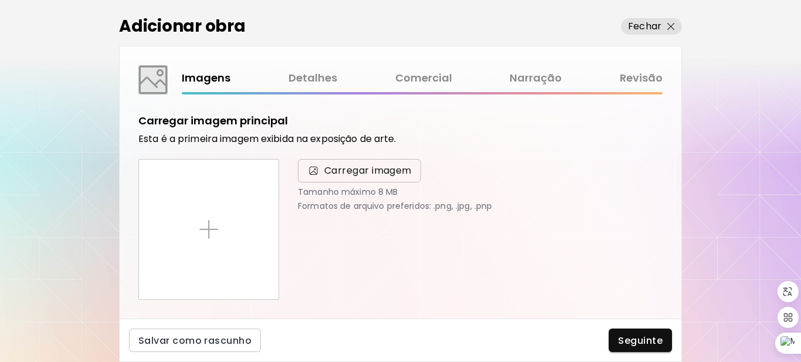
click at [345, 172] on span "Carregar imagem" at bounding box center [367, 171] width 87 height 14
click at [0, 0] on input "Carregar imagem" at bounding box center [0, 0] width 0 height 0
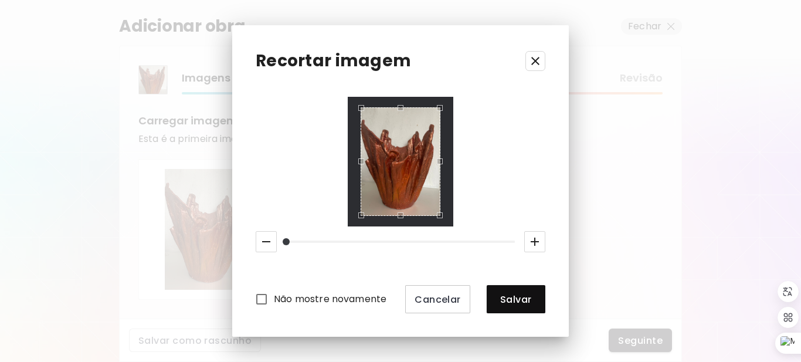
click at [532, 237] on icon "button" at bounding box center [535, 241] width 14 height 14
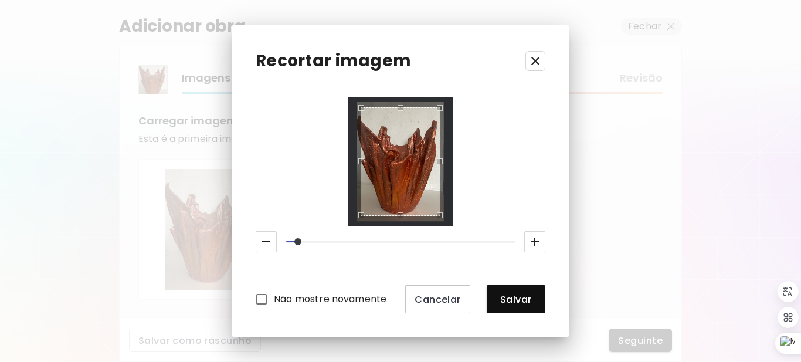
click at [533, 238] on icon "button" at bounding box center [535, 241] width 14 height 14
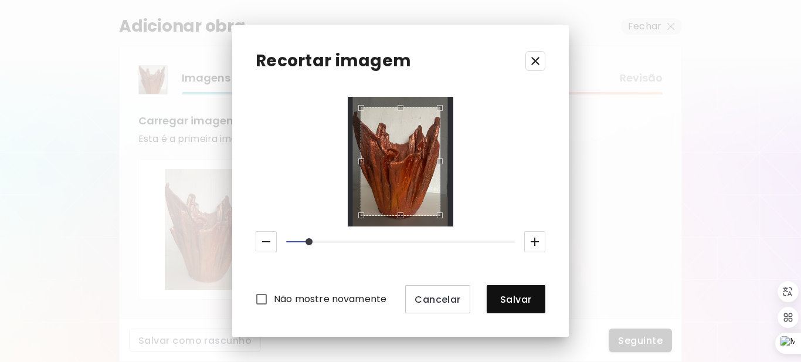
click at [533, 238] on icon "button" at bounding box center [535, 241] width 14 height 14
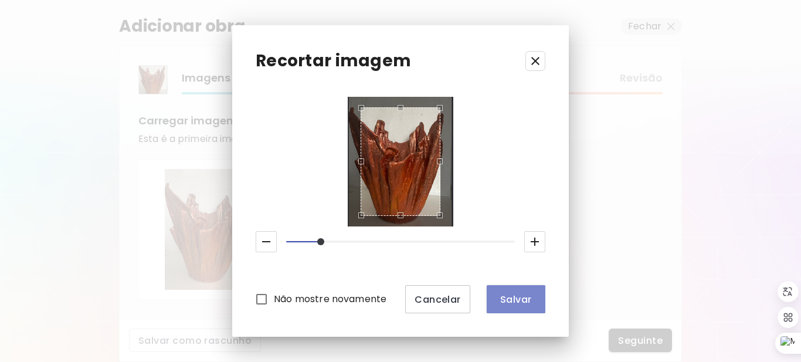
click at [521, 300] on span "Salvar" at bounding box center [516, 299] width 40 height 12
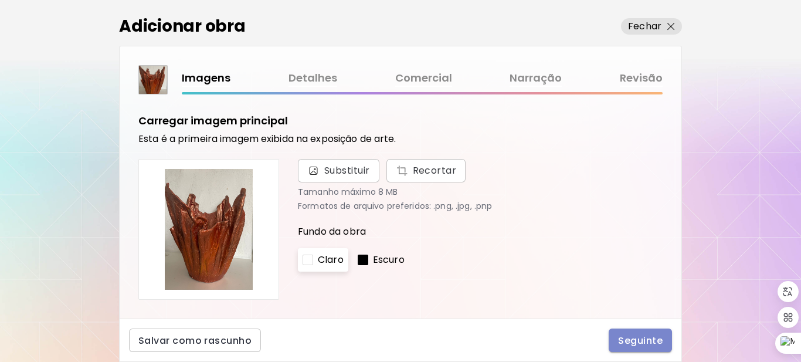
click at [639, 343] on span "Seguinte" at bounding box center [640, 340] width 45 height 12
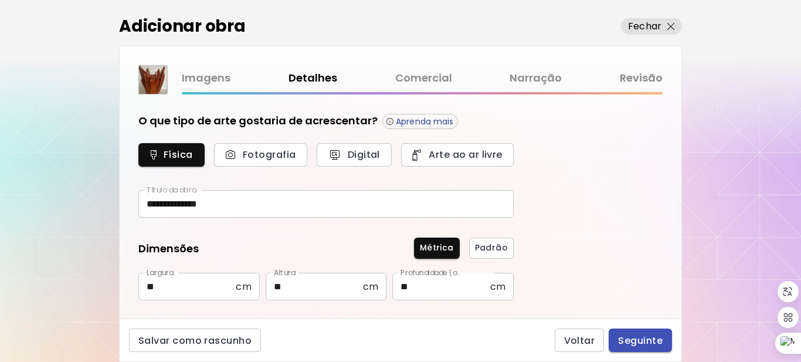
type input "*********"
click at [639, 342] on span "Seguinte" at bounding box center [640, 340] width 45 height 12
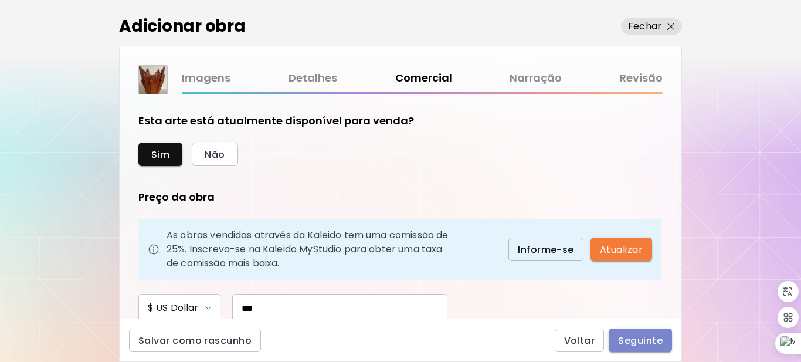
click at [639, 342] on span "Seguinte" at bounding box center [640, 340] width 45 height 12
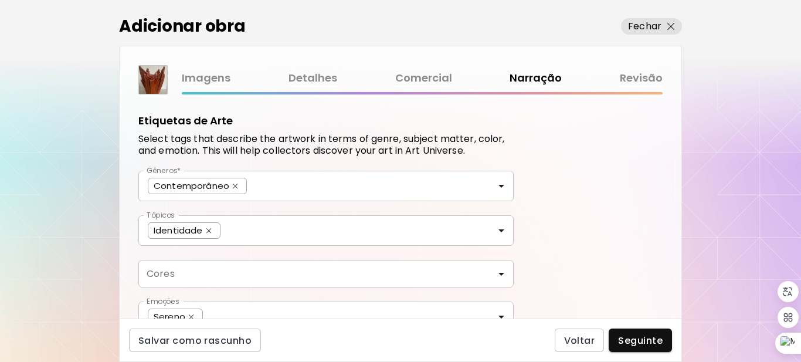
click at [639, 342] on span "Seguinte" at bounding box center [640, 340] width 45 height 12
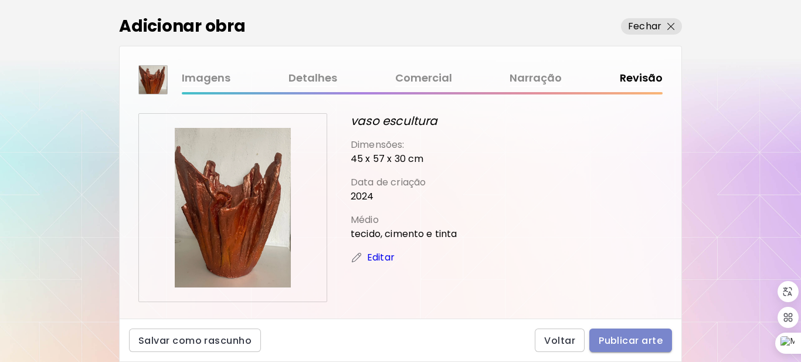
click at [639, 342] on span "Publicar arte" at bounding box center [630, 340] width 64 height 12
